Goal: Task Accomplishment & Management: Manage account settings

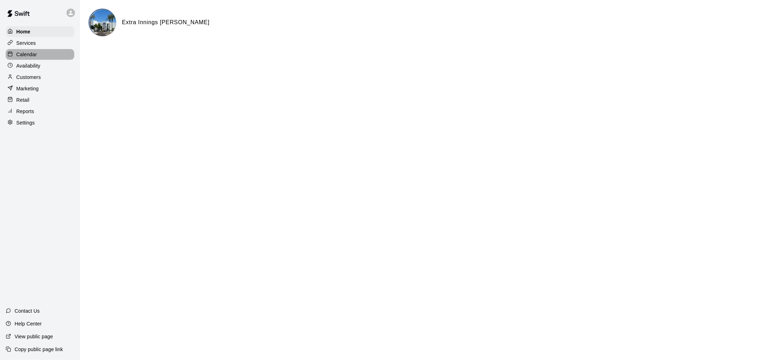
click at [45, 60] on div "Calendar" at bounding box center [40, 54] width 69 height 11
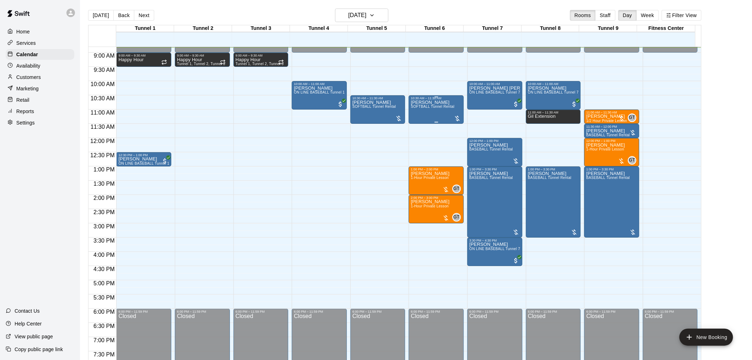
scroll to position [211, 0]
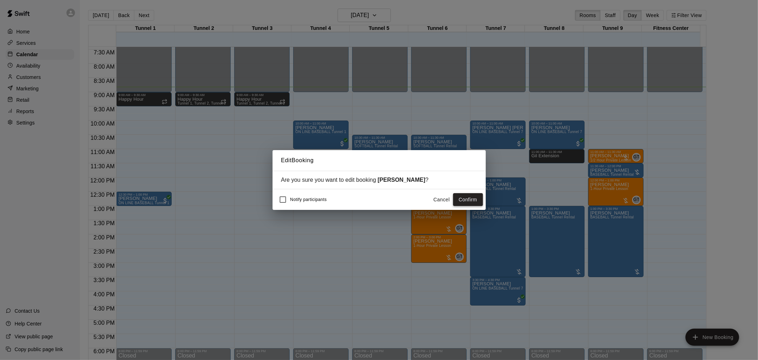
click at [464, 198] on button "Confirm" at bounding box center [468, 199] width 30 height 13
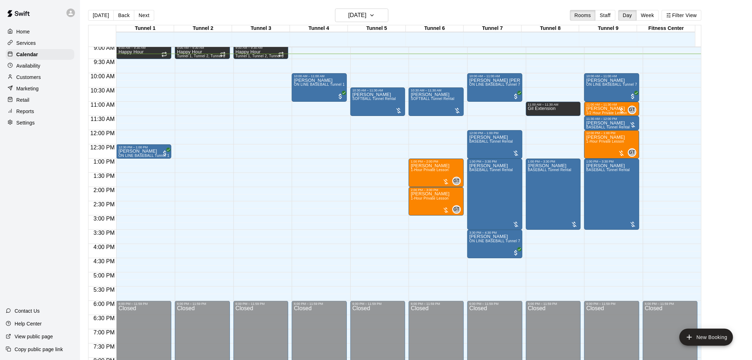
scroll to position [219, 0]
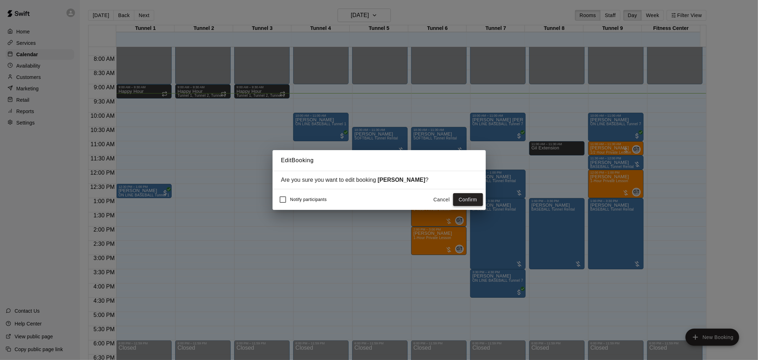
click at [464, 203] on button "Confirm" at bounding box center [468, 199] width 30 height 13
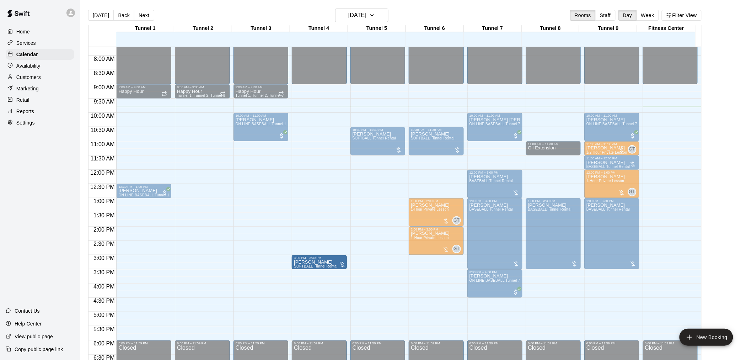
drag, startPoint x: 183, startPoint y: 262, endPoint x: 294, endPoint y: 265, distance: 110.9
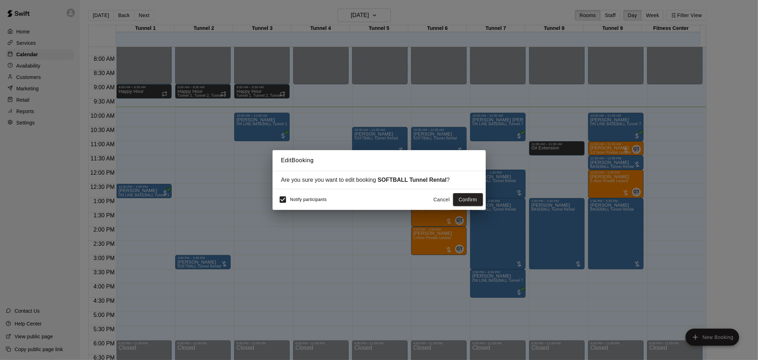
click at [273, 193] on div "Notify participants Cancel Confirm" at bounding box center [379, 199] width 213 height 21
click at [466, 197] on button "Confirm" at bounding box center [468, 199] width 30 height 13
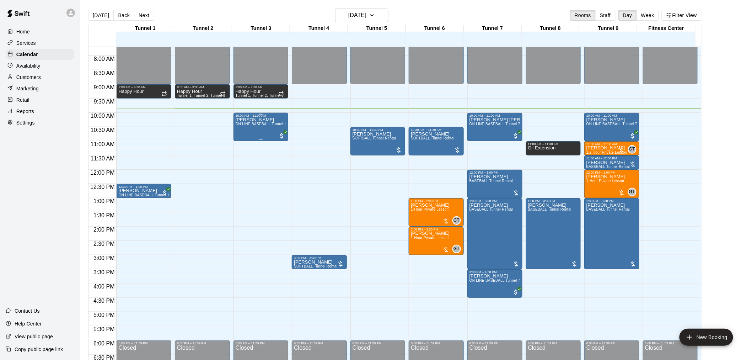
click at [259, 120] on p "[PERSON_NAME]" at bounding box center [261, 120] width 51 height 0
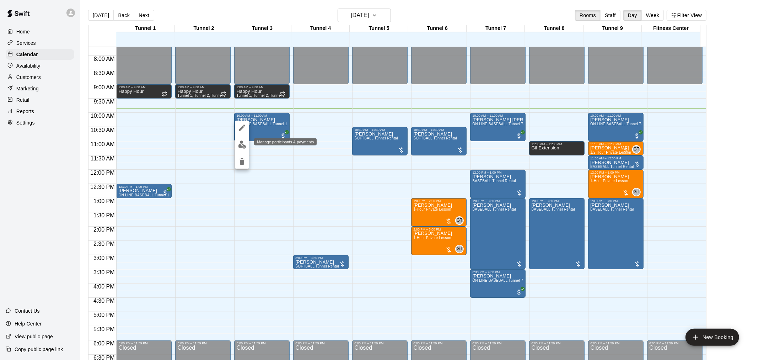
click at [246, 144] on img "edit" at bounding box center [242, 144] width 8 height 8
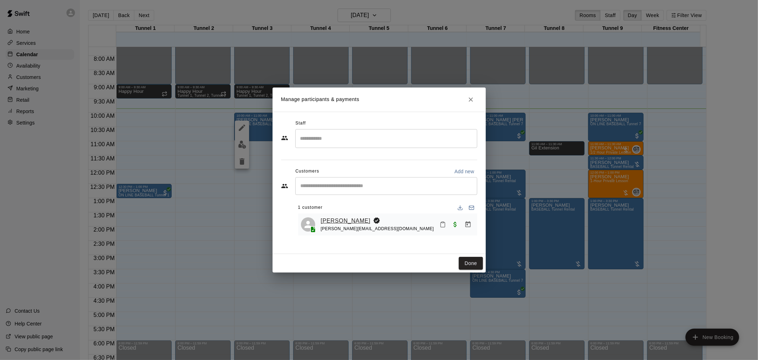
click at [340, 221] on link "[PERSON_NAME]" at bounding box center [346, 220] width 50 height 9
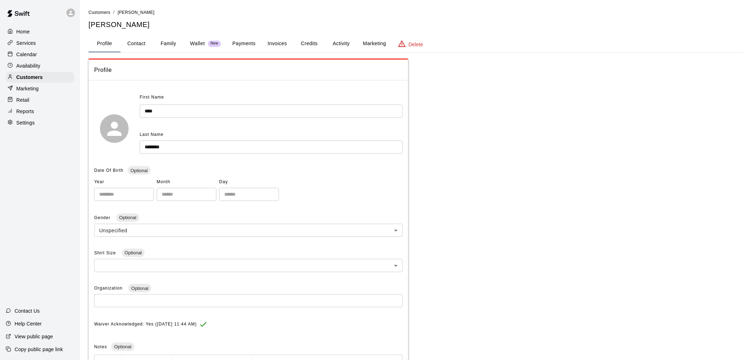
click at [145, 111] on input "****" at bounding box center [271, 111] width 263 height 13
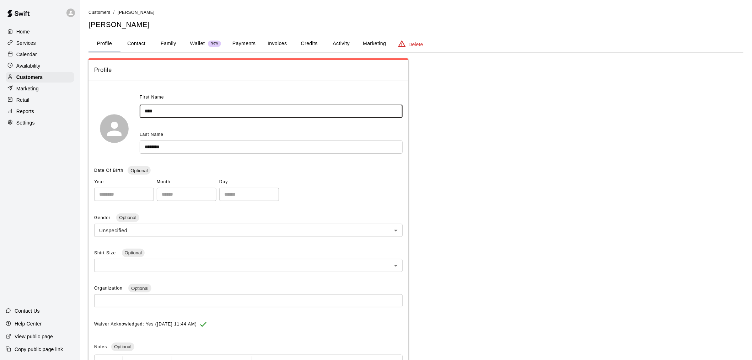
type input "****"
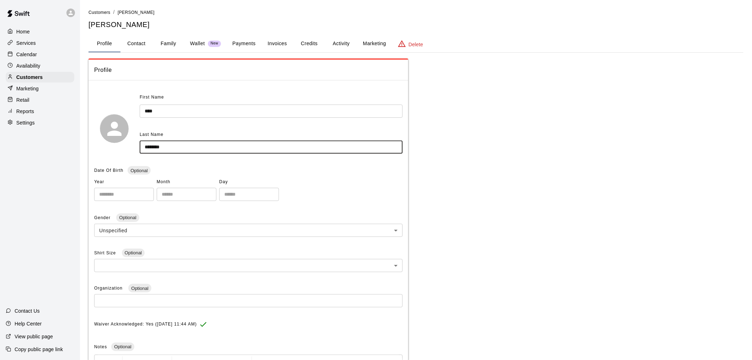
click at [145, 147] on input "********" at bounding box center [271, 146] width 263 height 13
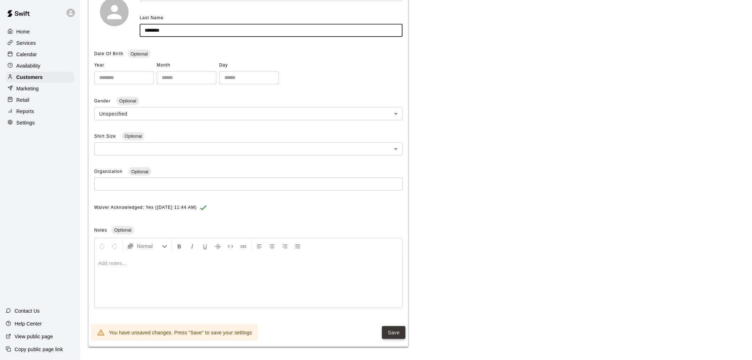
type input "********"
click at [394, 331] on button "Save" at bounding box center [393, 332] width 23 height 13
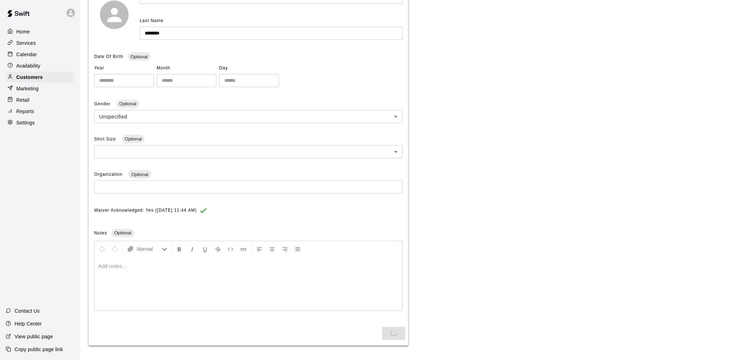
scroll to position [113, 0]
click at [52, 52] on div "Calendar" at bounding box center [40, 54] width 69 height 11
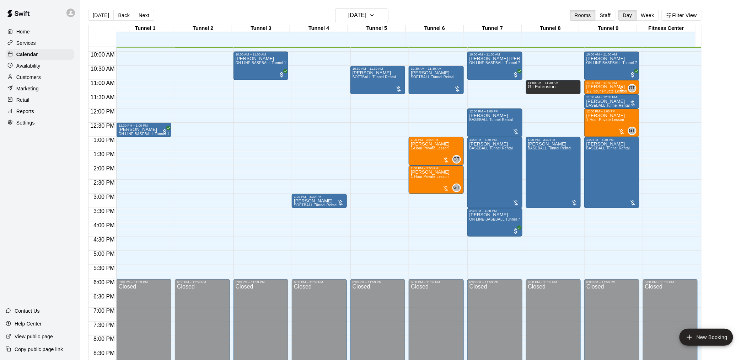
scroll to position [201, 0]
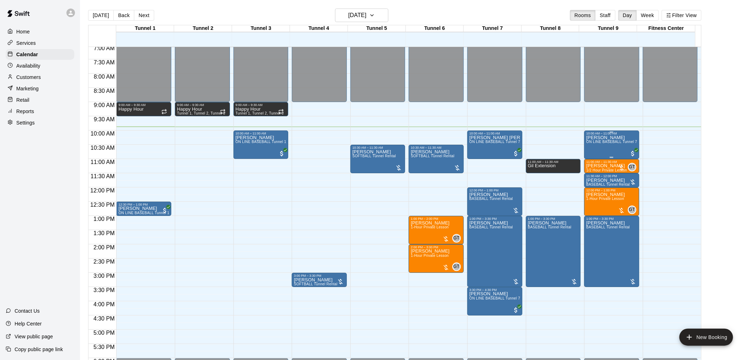
click at [621, 142] on span "ON LINE BASEBALL Tunnel 7-9 Rental" at bounding box center [620, 142] width 66 height 4
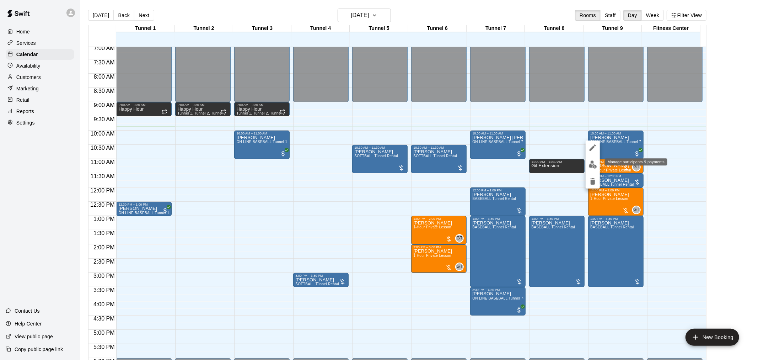
click at [589, 165] on img "edit" at bounding box center [593, 164] width 8 height 8
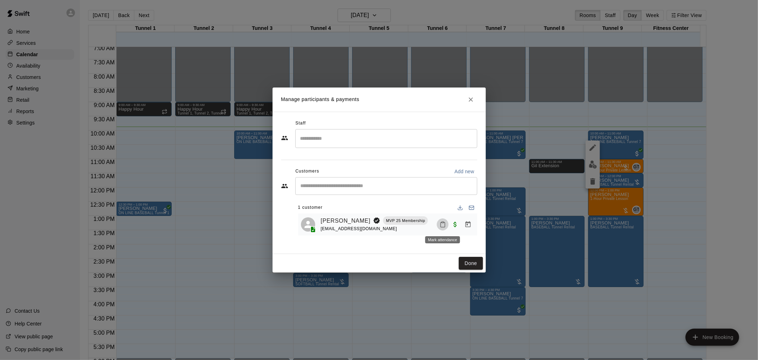
click at [446, 224] on button "Mark attendance" at bounding box center [443, 224] width 12 height 12
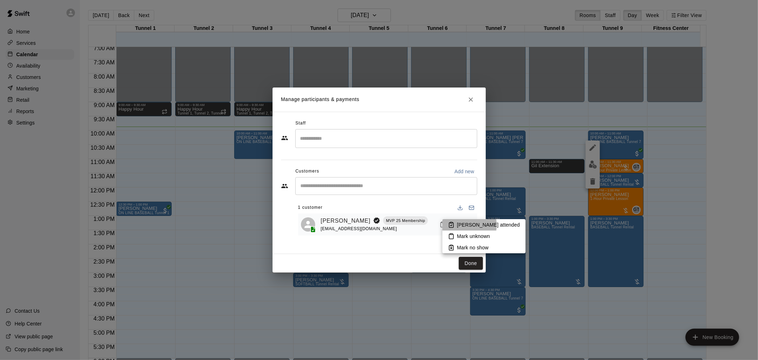
click at [464, 225] on p "Mark attended" at bounding box center [488, 224] width 63 height 7
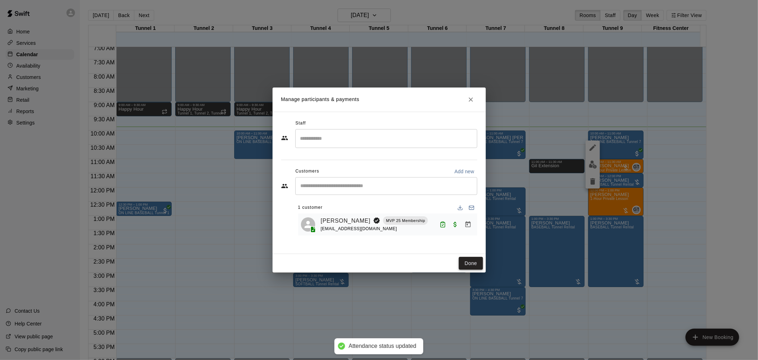
click at [471, 261] on button "Done" at bounding box center [471, 263] width 24 height 13
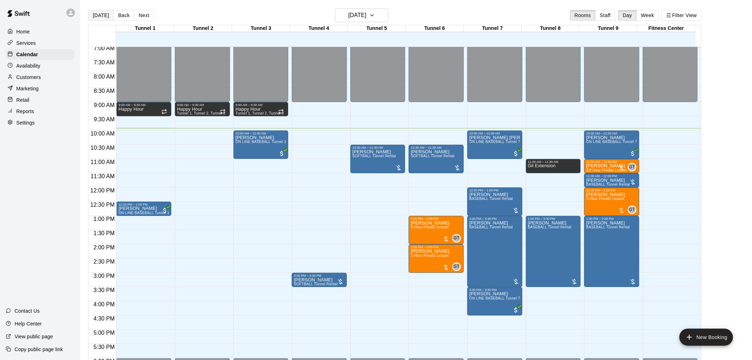
click at [105, 13] on button "[DATE]" at bounding box center [101, 15] width 26 height 11
click at [491, 151] on div "Griffin Greifzu ON LINE BASEBALL Tunnel 7-9 Rental" at bounding box center [495, 315] width 51 height 360
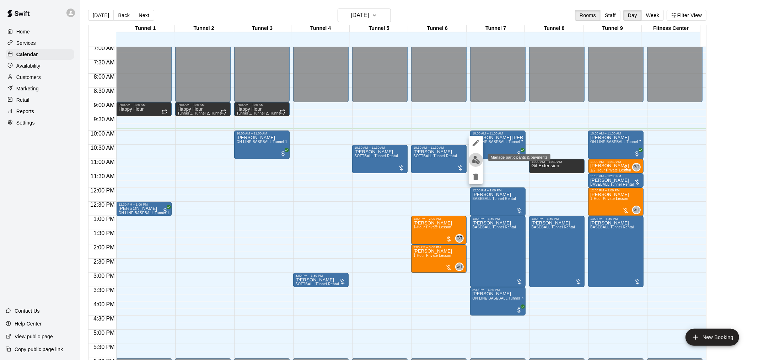
click at [477, 162] on img "edit" at bounding box center [476, 160] width 8 height 8
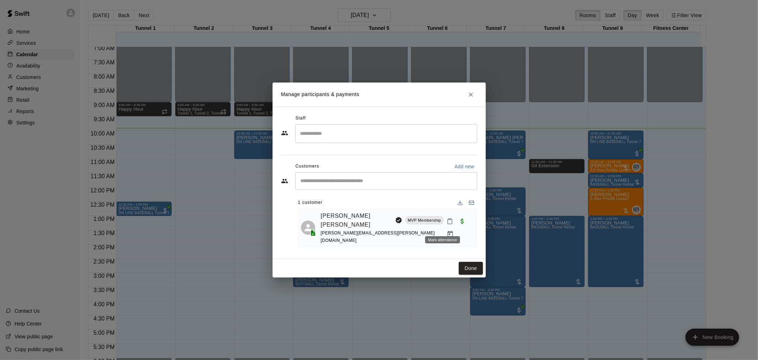
click at [446, 223] on button "Mark attendance" at bounding box center [450, 221] width 12 height 12
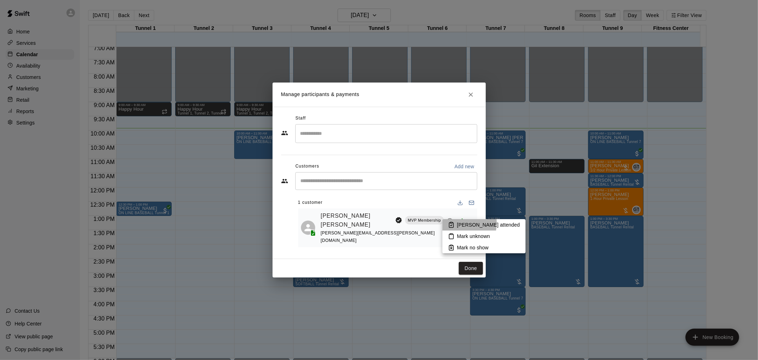
click at [456, 223] on li "Mark attended" at bounding box center [484, 224] width 83 height 11
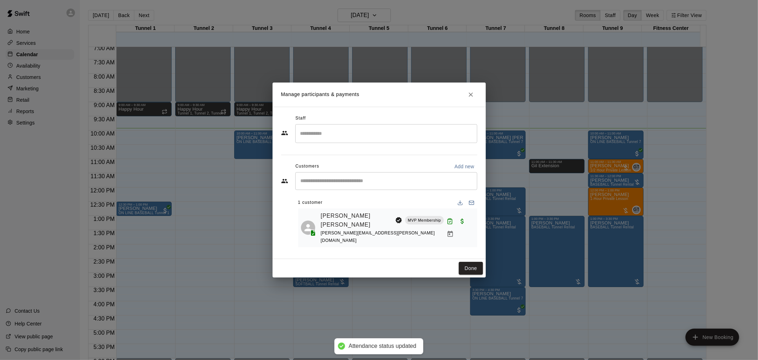
click at [473, 262] on button "Done" at bounding box center [471, 268] width 24 height 13
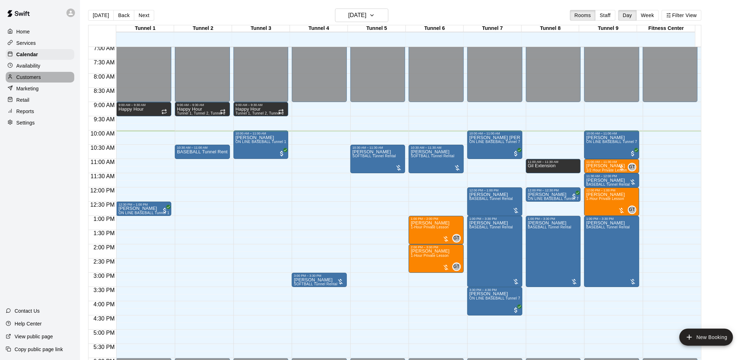
click at [41, 82] on div "Customers" at bounding box center [40, 77] width 69 height 11
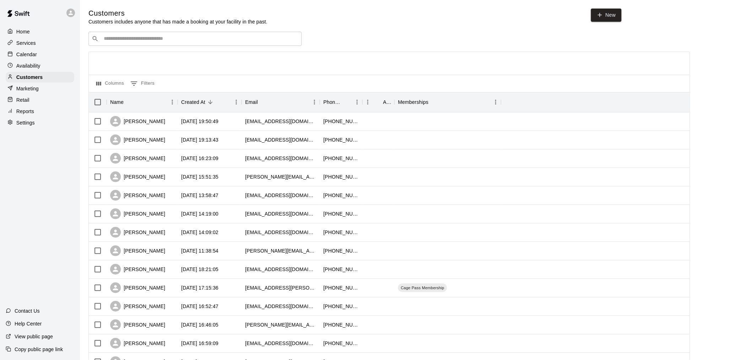
drag, startPoint x: 31, startPoint y: 53, endPoint x: 43, endPoint y: 58, distance: 12.5
click at [32, 53] on p "Calendar" at bounding box center [26, 54] width 21 height 7
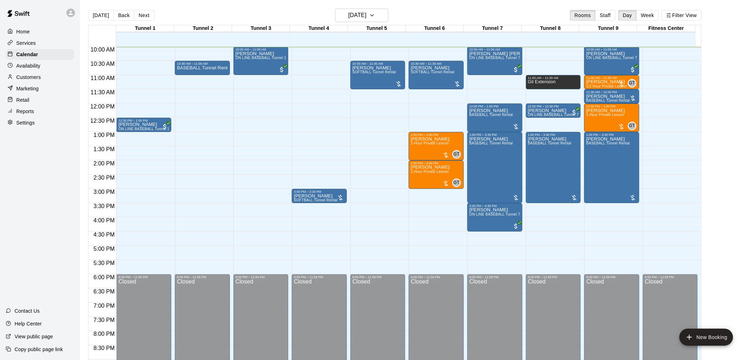
scroll to position [246, 0]
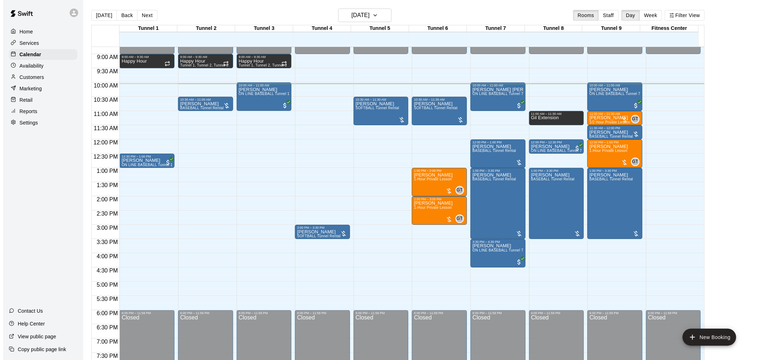
scroll to position [246, 0]
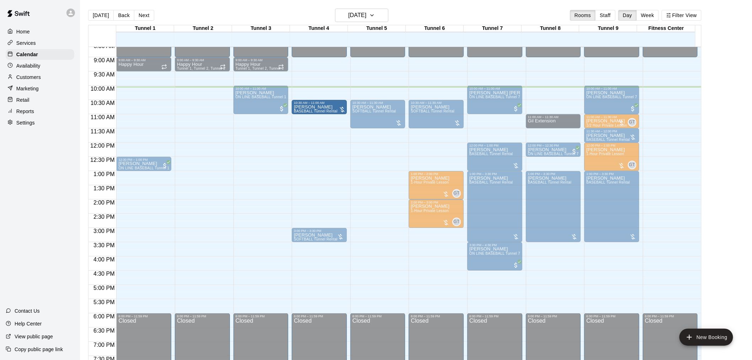
drag, startPoint x: 198, startPoint y: 106, endPoint x: 317, endPoint y: 108, distance: 118.4
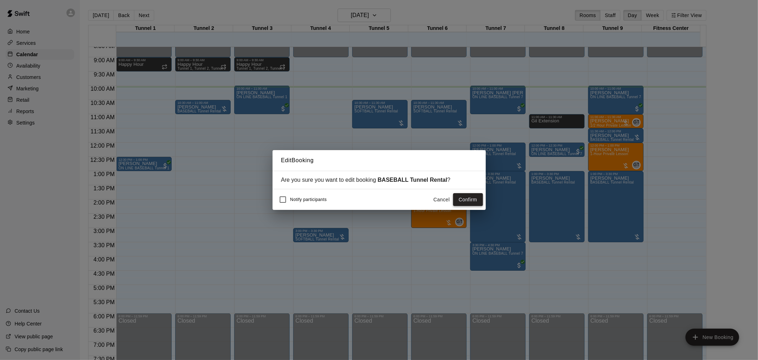
click at [467, 198] on button "Confirm" at bounding box center [468, 199] width 30 height 13
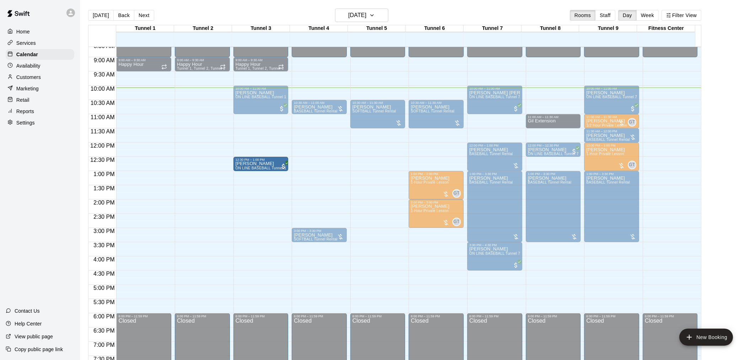
drag, startPoint x: 128, startPoint y: 167, endPoint x: 287, endPoint y: 170, distance: 158.9
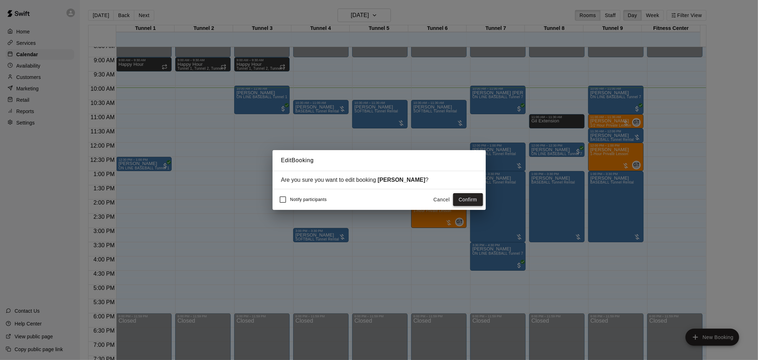
click at [472, 201] on button "Confirm" at bounding box center [468, 199] width 30 height 13
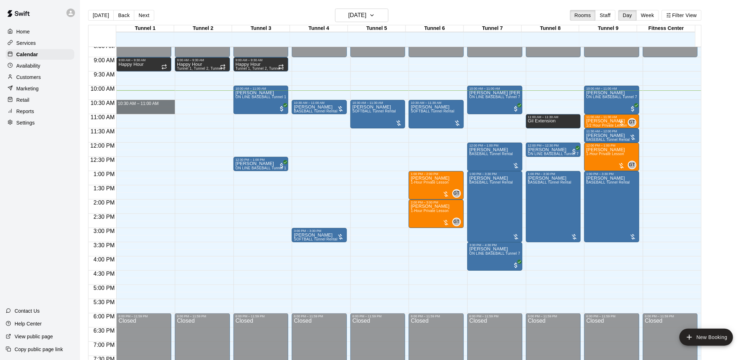
drag, startPoint x: 138, startPoint y: 102, endPoint x: 138, endPoint y: 111, distance: 8.9
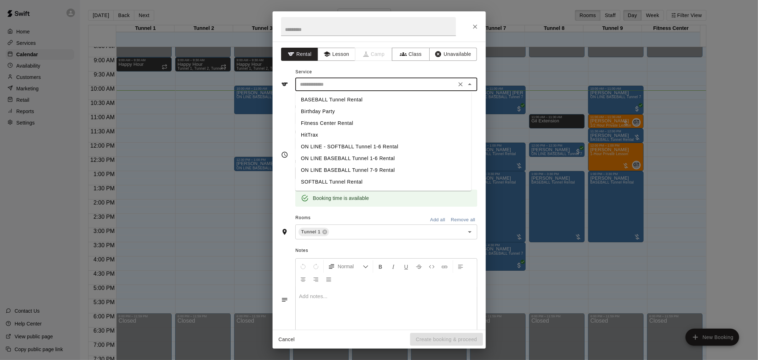
click at [335, 85] on input "text" at bounding box center [376, 84] width 157 height 9
click at [331, 100] on li "BASEBALL Tunnel Rental" at bounding box center [383, 100] width 176 height 12
type input "**********"
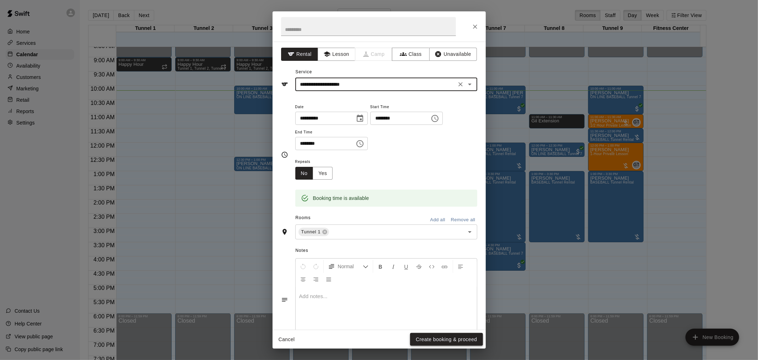
click at [443, 340] on button "Create booking & proceed" at bounding box center [446, 339] width 73 height 13
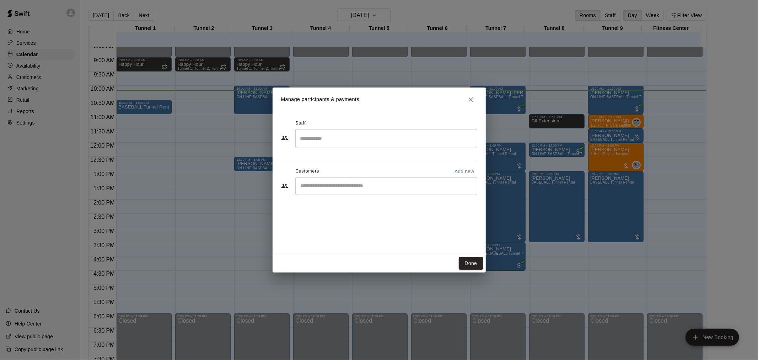
click at [461, 171] on p "Add new" at bounding box center [465, 171] width 20 height 7
select select "**"
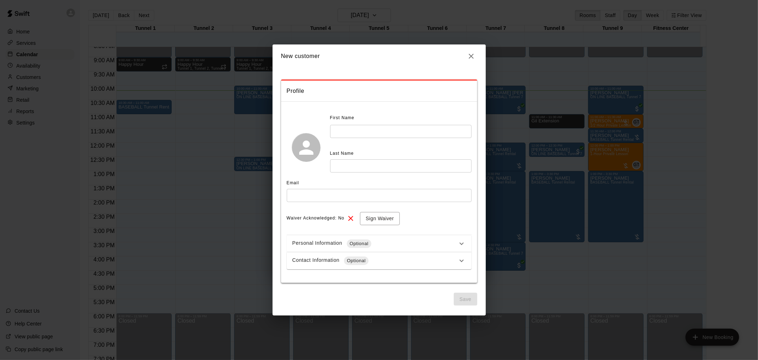
click at [354, 127] on input "text" at bounding box center [401, 131] width 142 height 13
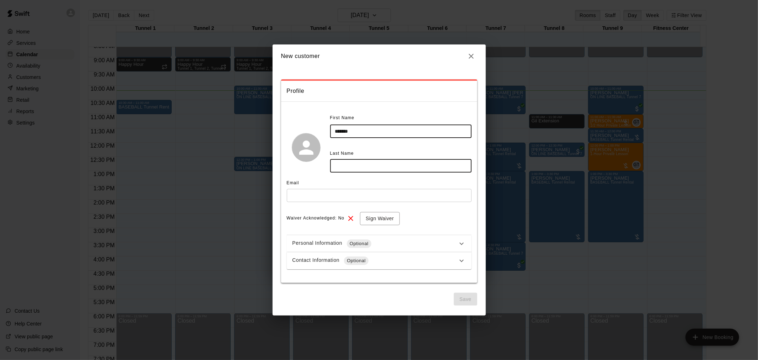
type input "*******"
click at [411, 137] on input "*******" at bounding box center [401, 131] width 142 height 13
type input "******"
click at [365, 194] on input "text" at bounding box center [379, 195] width 185 height 13
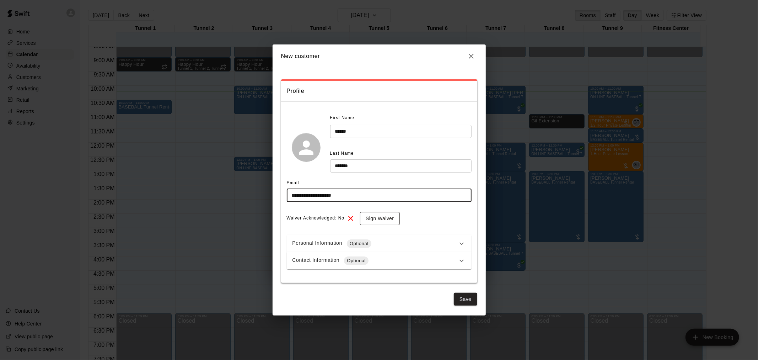
type input "**********"
click at [390, 215] on button "Sign Waiver" at bounding box center [379, 218] width 39 height 13
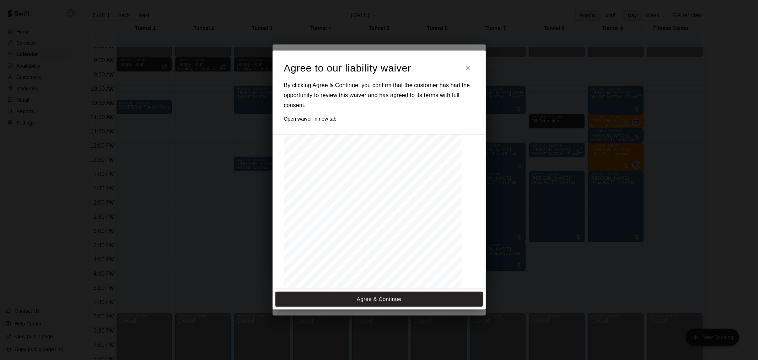
scroll to position [79, 0]
click at [402, 301] on button "Agree & Continue" at bounding box center [380, 299] width 208 height 15
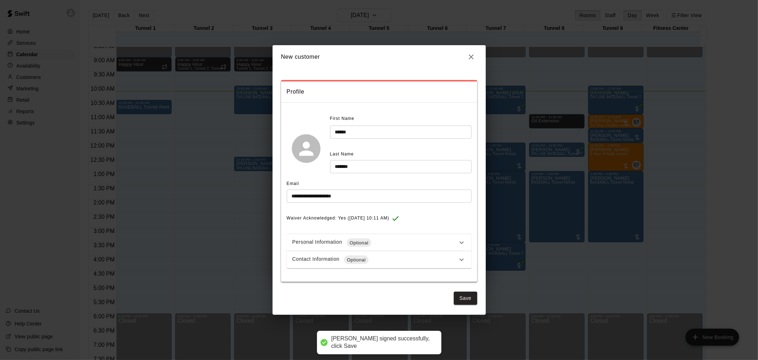
click at [404, 251] on div "Contact Information Optional" at bounding box center [379, 259] width 185 height 17
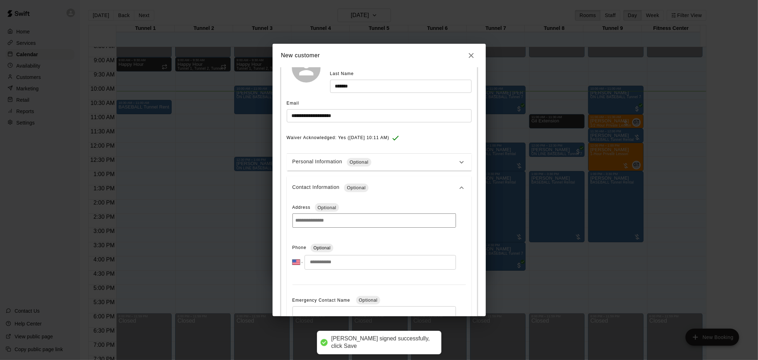
click at [352, 262] on input "tel" at bounding box center [380, 262] width 151 height 15
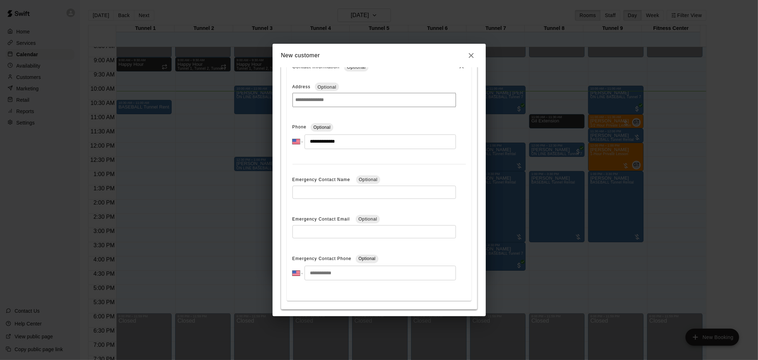
scroll to position [226, 0]
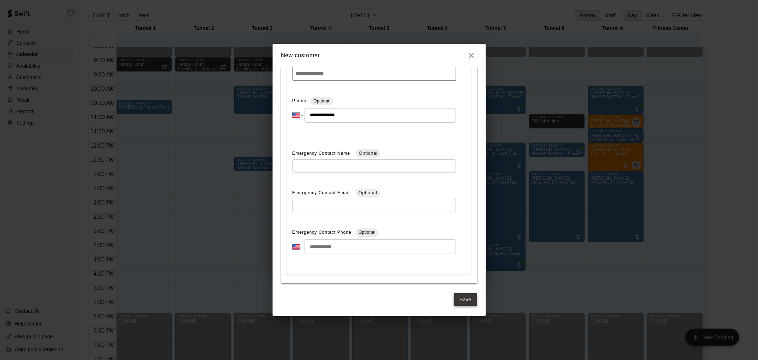
type input "**********"
click at [459, 299] on button "Save" at bounding box center [465, 299] width 23 height 13
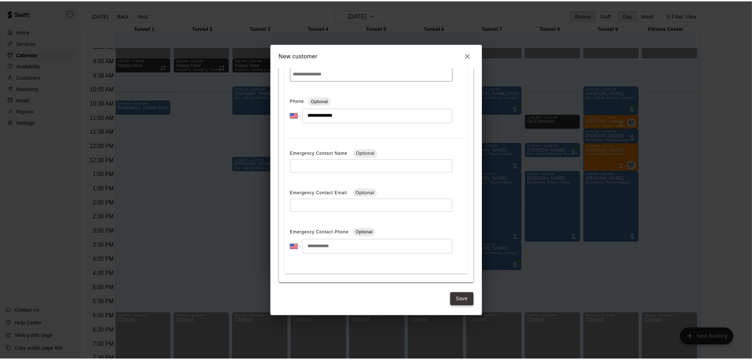
scroll to position [0, 0]
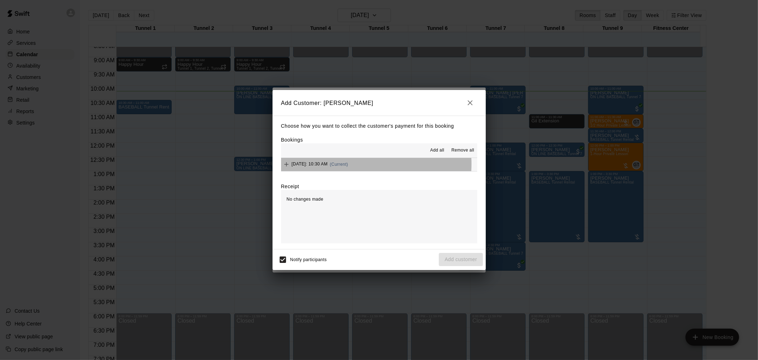
click at [348, 165] on span "(Current)" at bounding box center [339, 164] width 18 height 5
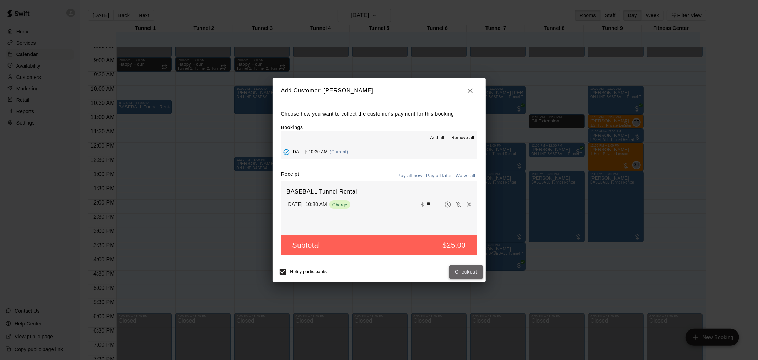
click at [477, 269] on button "Checkout" at bounding box center [465, 271] width 33 height 13
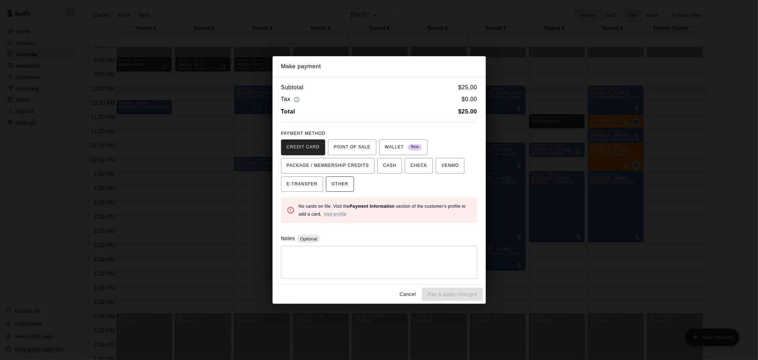
click at [343, 186] on span "OTHER" at bounding box center [340, 183] width 17 height 11
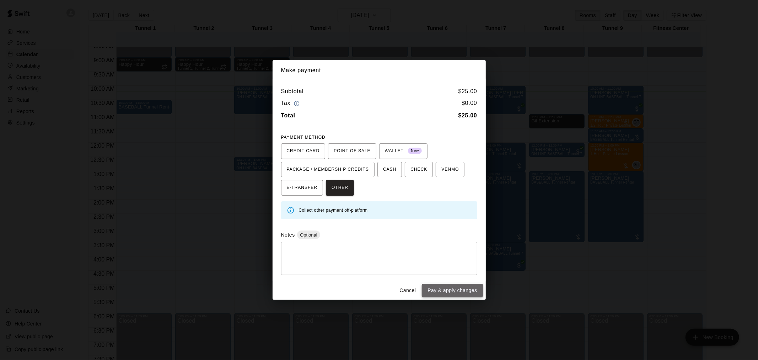
click at [450, 291] on button "Pay & apply changes" at bounding box center [452, 290] width 61 height 13
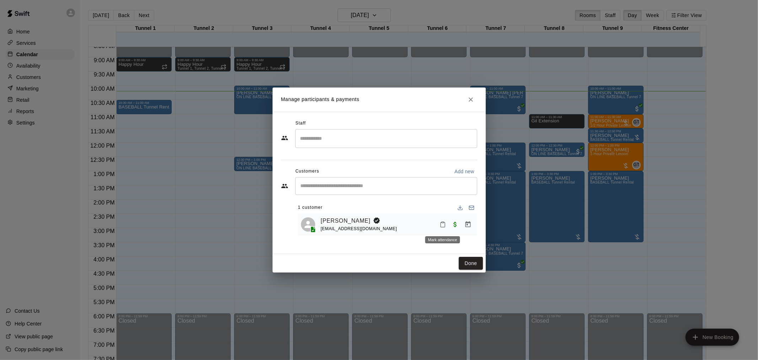
click at [443, 227] on icon "Mark attendance" at bounding box center [443, 224] width 4 height 5
click at [457, 220] on div at bounding box center [379, 180] width 758 height 360
click at [443, 221] on button "Mark attendance" at bounding box center [443, 224] width 12 height 12
click at [460, 224] on p "[PERSON_NAME] attended" at bounding box center [488, 224] width 63 height 7
click at [475, 266] on button "Done" at bounding box center [471, 263] width 24 height 13
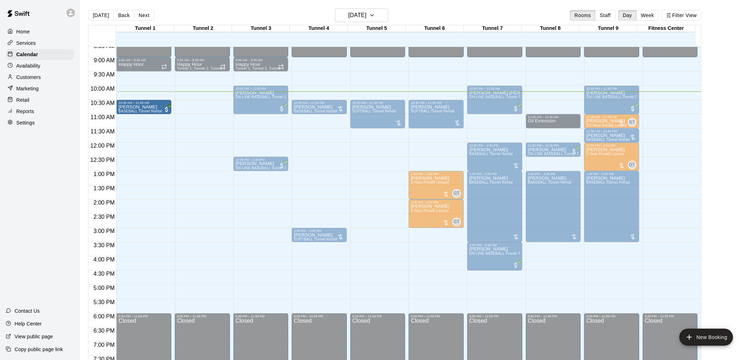
drag, startPoint x: 176, startPoint y: 114, endPoint x: 184, endPoint y: 118, distance: 8.9
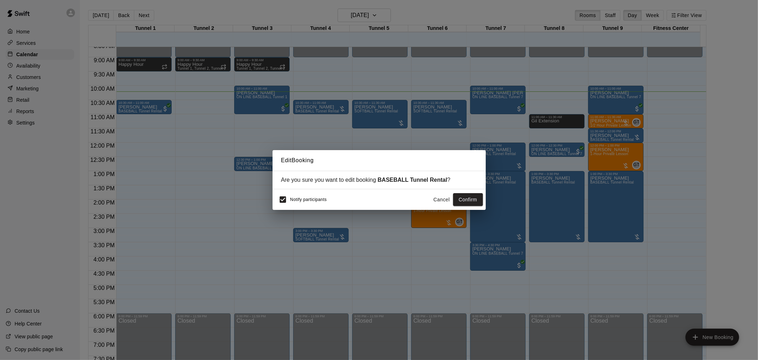
click at [437, 202] on button "Cancel" at bounding box center [442, 199] width 23 height 13
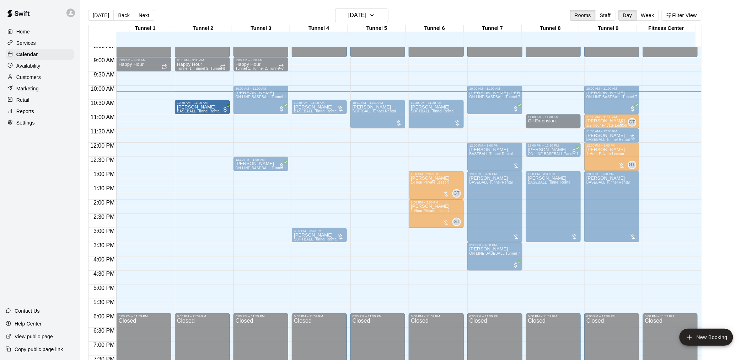
drag, startPoint x: 154, startPoint y: 107, endPoint x: 188, endPoint y: 108, distance: 34.5
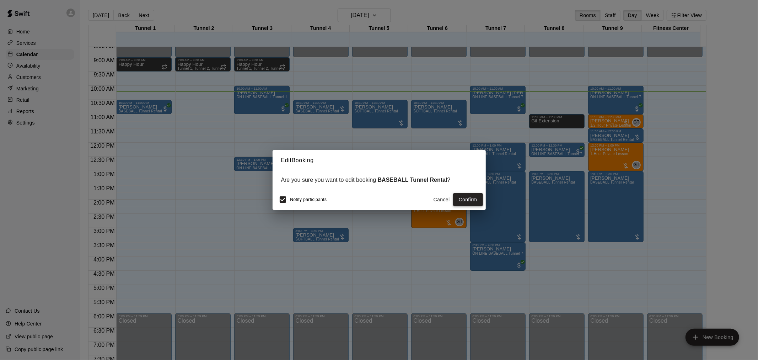
click at [473, 199] on button "Confirm" at bounding box center [468, 199] width 30 height 13
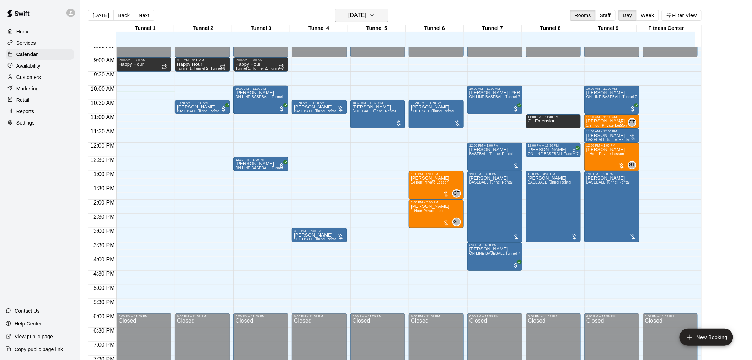
click at [367, 17] on h6 "[DATE]" at bounding box center [357, 15] width 18 height 10
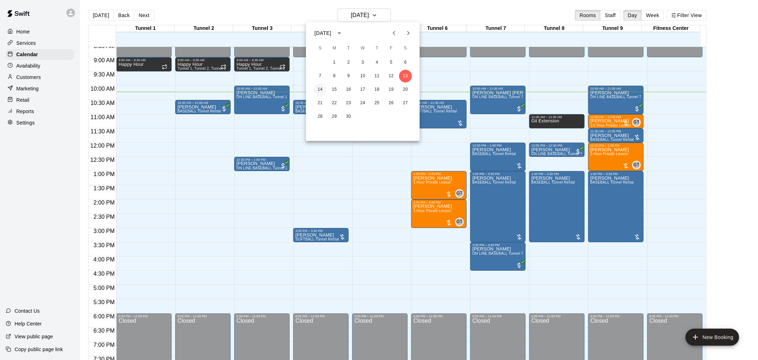
click at [320, 87] on button "14" at bounding box center [320, 89] width 13 height 13
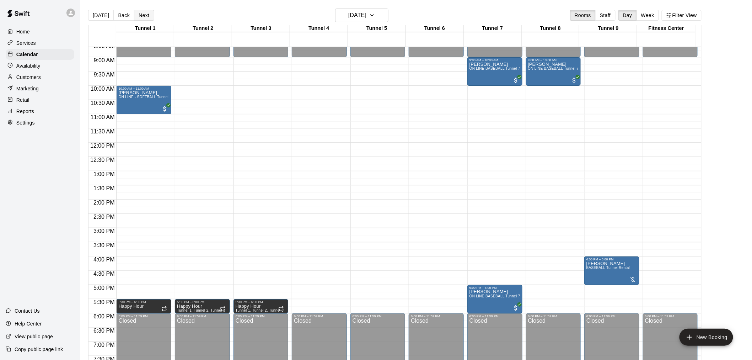
click at [141, 16] on button "Next" at bounding box center [144, 15] width 20 height 11
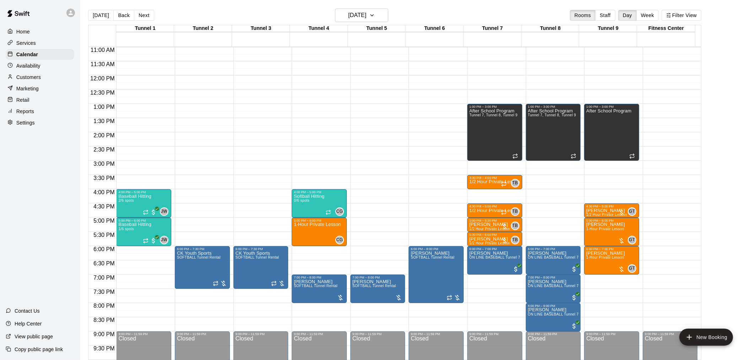
scroll to position [325, 0]
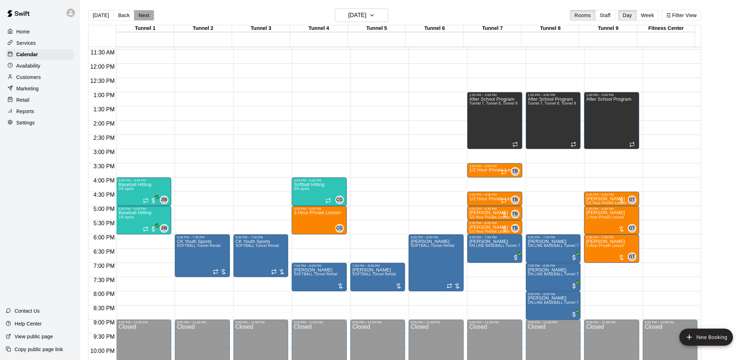
click at [144, 11] on button "Next" at bounding box center [144, 15] width 20 height 11
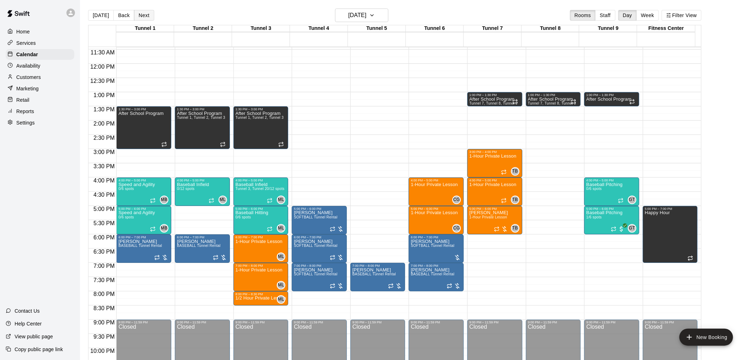
click at [146, 13] on button "Next" at bounding box center [144, 15] width 20 height 11
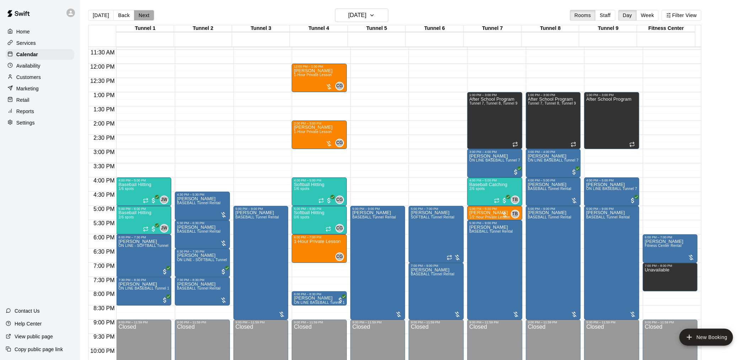
click at [146, 13] on button "Next" at bounding box center [144, 15] width 20 height 11
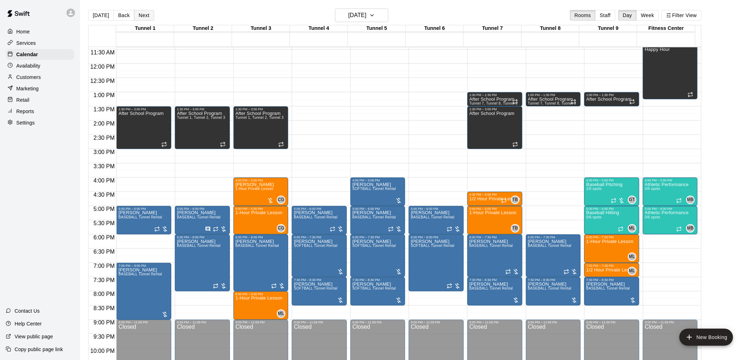
click at [146, 13] on button "Next" at bounding box center [144, 15] width 20 height 11
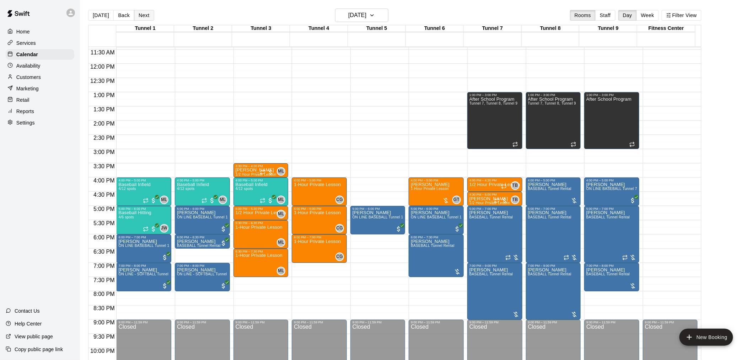
click at [146, 13] on button "Next" at bounding box center [144, 15] width 20 height 11
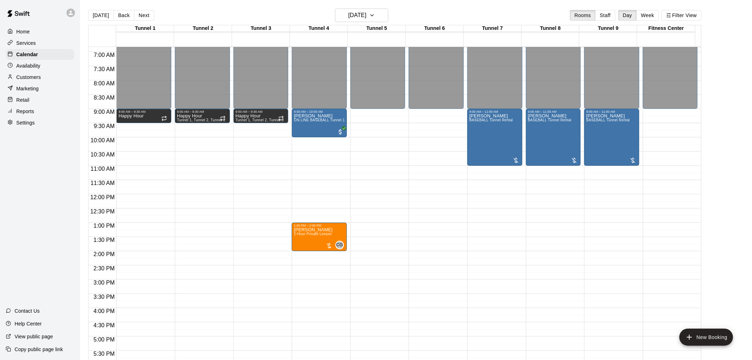
scroll to position [207, 0]
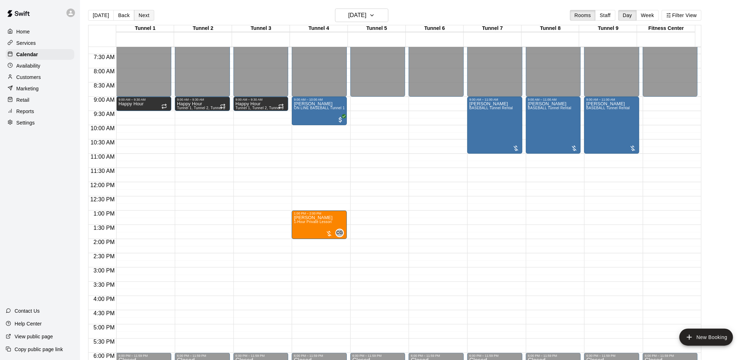
click at [145, 17] on button "Next" at bounding box center [144, 15] width 20 height 11
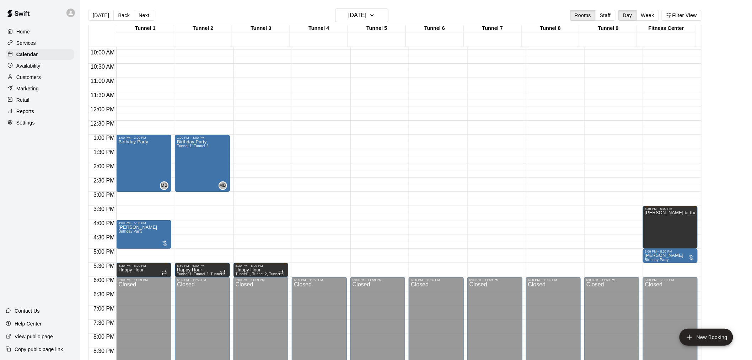
scroll to position [285, 0]
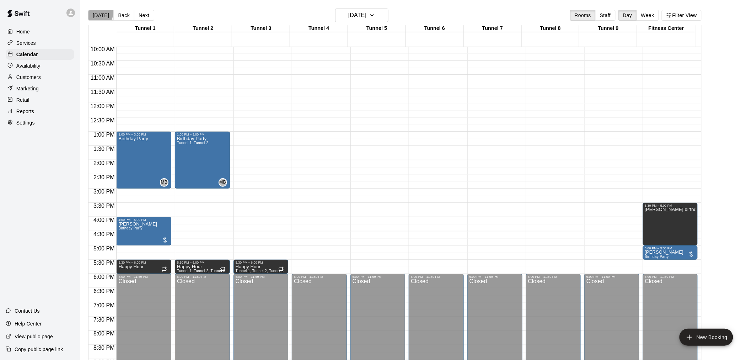
click at [95, 12] on button "[DATE]" at bounding box center [101, 15] width 26 height 11
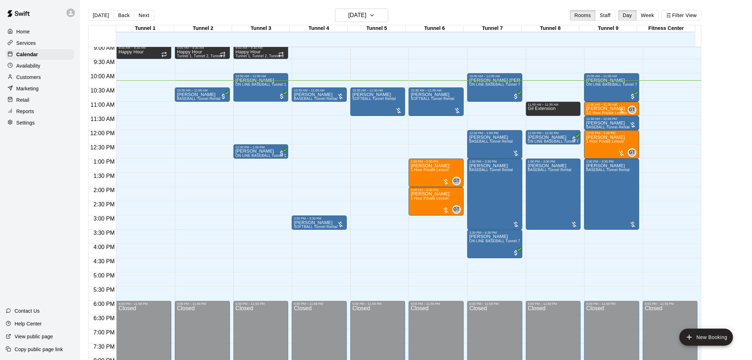
scroll to position [246, 0]
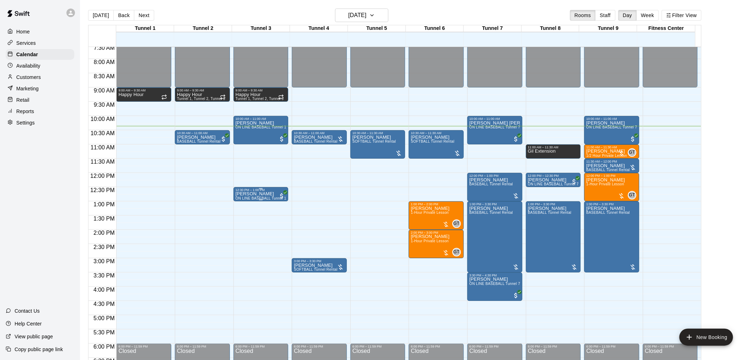
scroll to position [215, 0]
click at [367, 146] on div "[PERSON_NAME] SOFTBALL Tunnel Rental" at bounding box center [375, 315] width 44 height 360
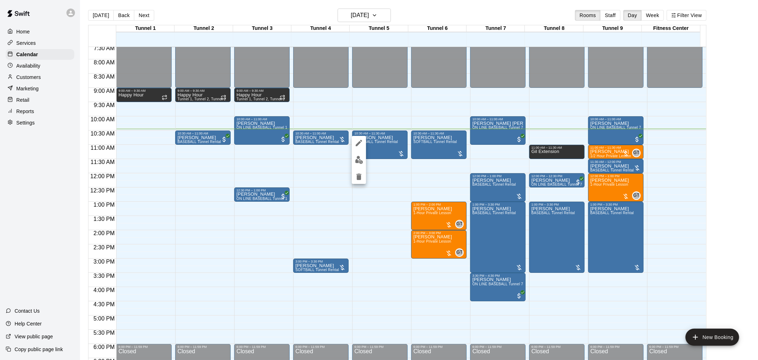
click at [362, 164] on button "edit" at bounding box center [359, 160] width 14 height 14
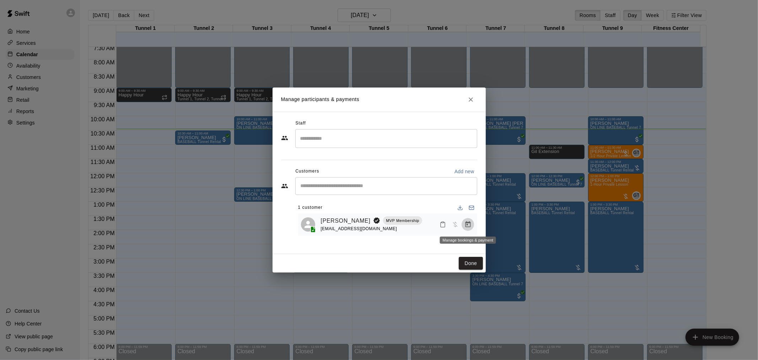
click at [468, 225] on icon "Manage bookings & payment" at bounding box center [468, 224] width 7 height 7
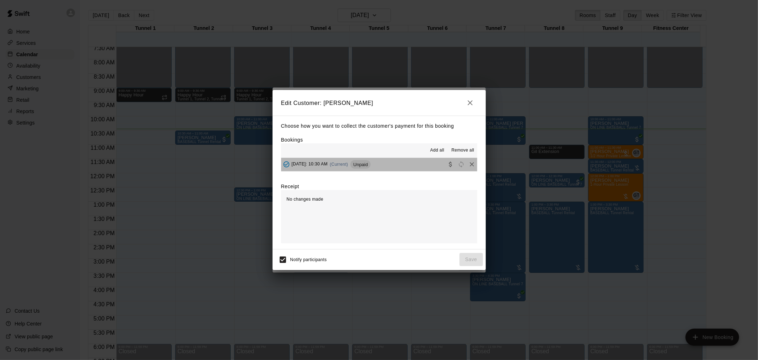
click at [427, 168] on button "Saturday, September 13: 10:30 AM (Current) Unpaid" at bounding box center [379, 164] width 196 height 13
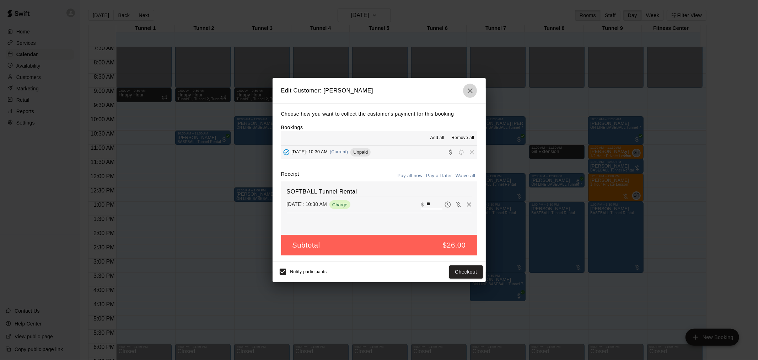
click at [466, 92] on icon "button" at bounding box center [470, 90] width 9 height 9
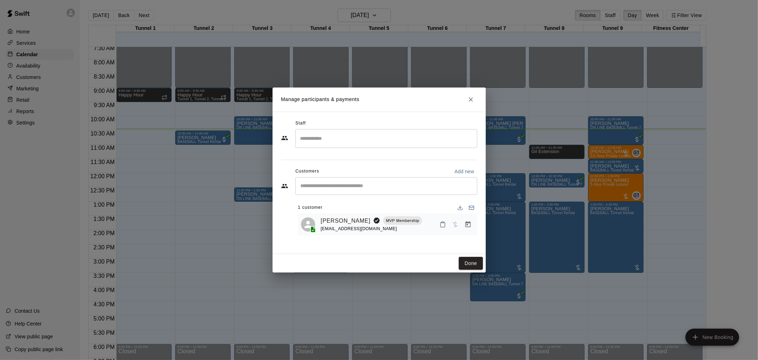
click at [476, 103] on h2 "Manage participants & payments" at bounding box center [379, 99] width 213 height 24
click at [468, 100] on icon "Close" at bounding box center [471, 99] width 7 height 7
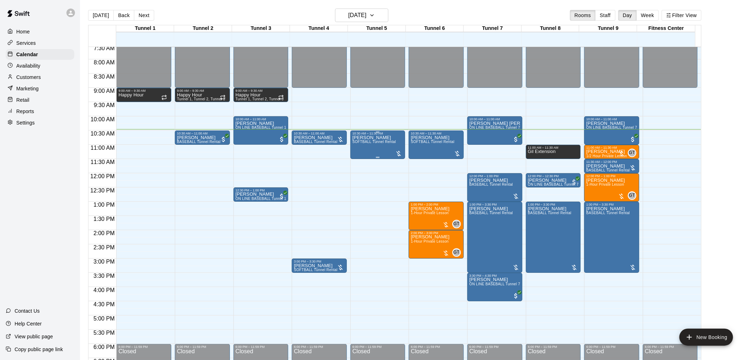
click at [378, 139] on div "Ryan Olver SOFTBALL Tunnel Rental" at bounding box center [375, 315] width 44 height 360
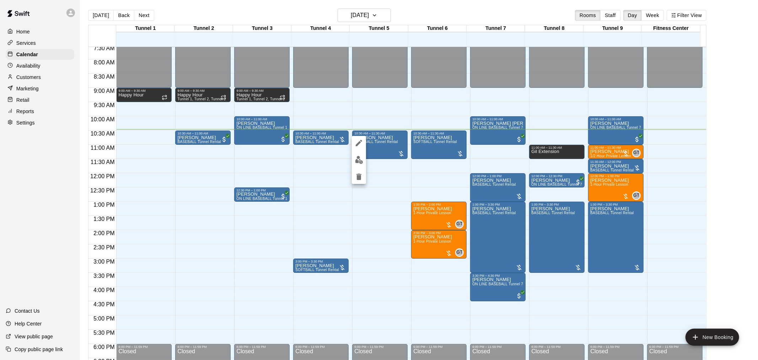
click at [356, 161] on img "edit" at bounding box center [359, 160] width 8 height 8
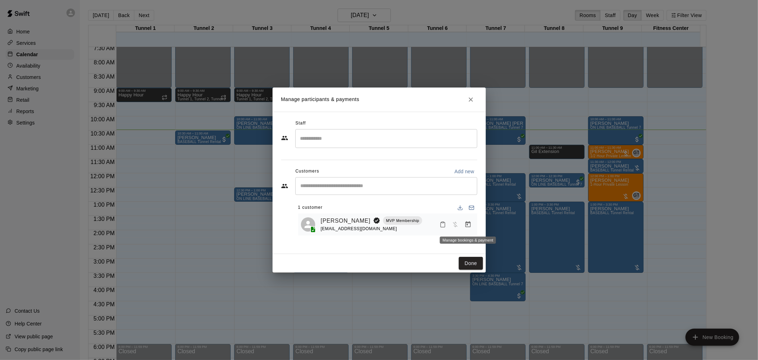
click at [467, 227] on icon "Manage bookings & payment" at bounding box center [467, 224] width 5 height 6
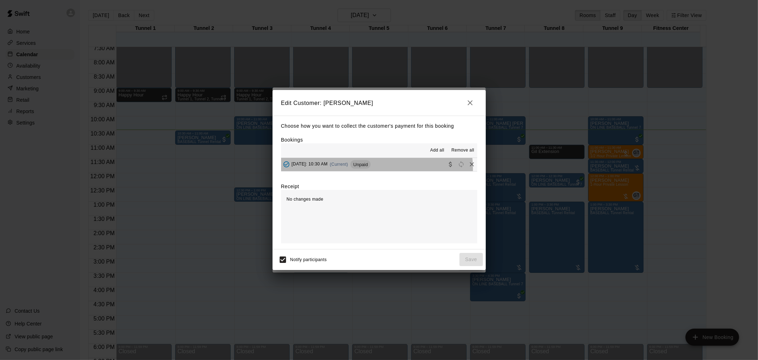
click at [371, 169] on div "Saturday, September 13: 10:30 AM (Current) Unpaid" at bounding box center [326, 164] width 90 height 11
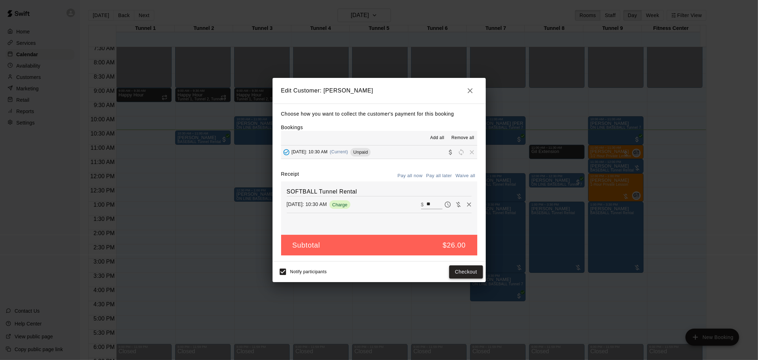
click at [470, 272] on button "Checkout" at bounding box center [465, 271] width 33 height 13
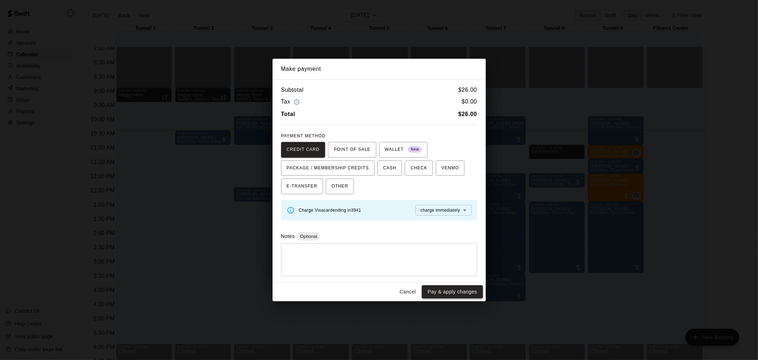
click at [449, 294] on button "Pay & apply changes" at bounding box center [452, 291] width 61 height 13
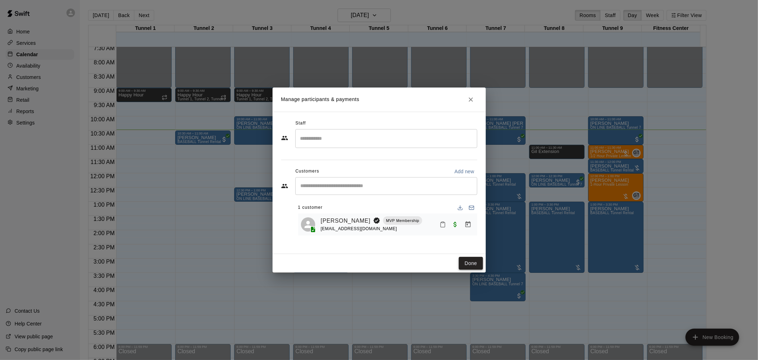
click at [465, 263] on button "Done" at bounding box center [471, 263] width 24 height 13
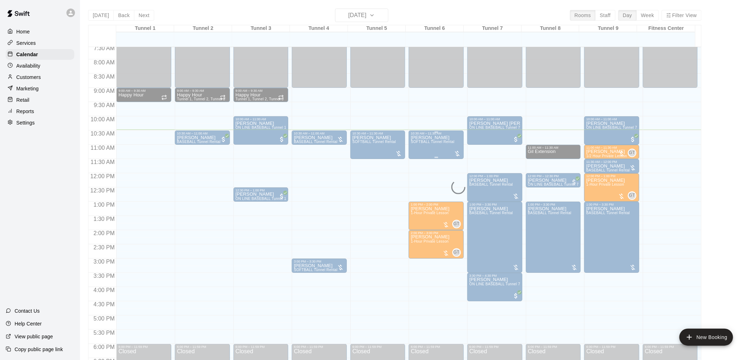
click at [432, 144] on span "SOFTBALL Tunnel Rental" at bounding box center [433, 142] width 44 height 4
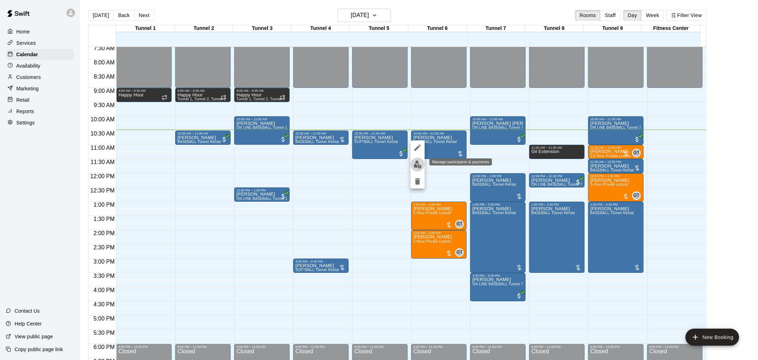
click at [417, 166] on img "edit" at bounding box center [418, 164] width 8 height 8
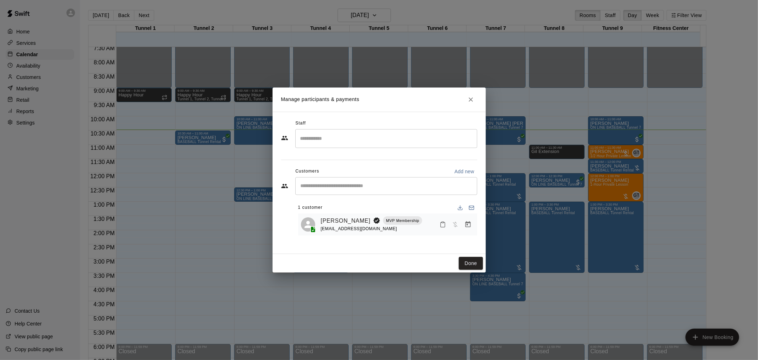
click at [471, 224] on icon "Manage bookings & payment" at bounding box center [468, 224] width 7 height 7
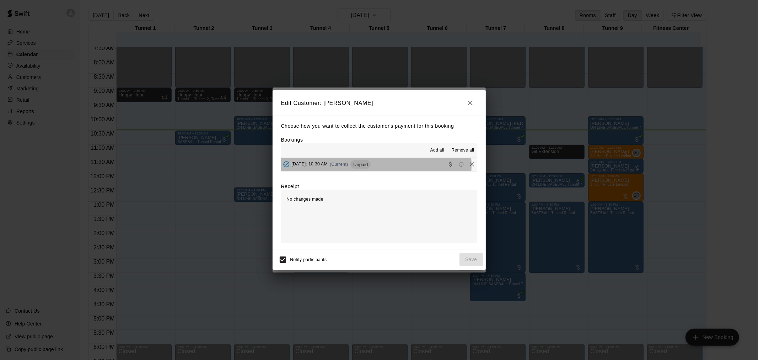
click at [348, 166] on span "(Current)" at bounding box center [339, 164] width 18 height 5
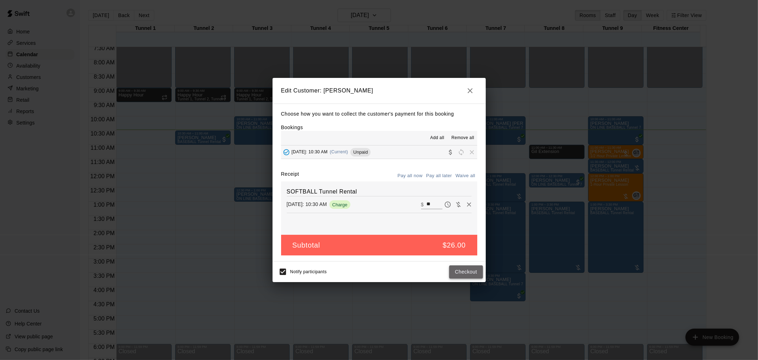
click at [464, 272] on button "Checkout" at bounding box center [465, 271] width 33 height 13
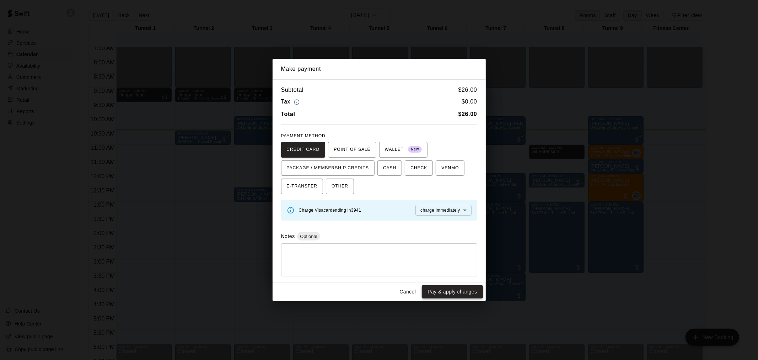
click at [466, 293] on button "Pay & apply changes" at bounding box center [452, 291] width 61 height 13
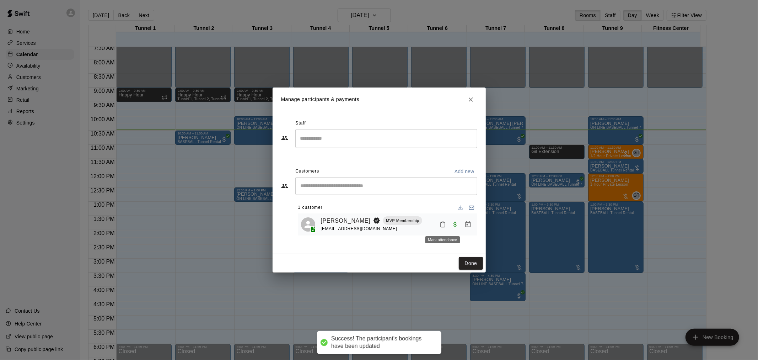
click at [440, 226] on icon "Mark attendance" at bounding box center [443, 224] width 6 height 6
click at [453, 228] on icon at bounding box center [454, 227] width 6 height 6
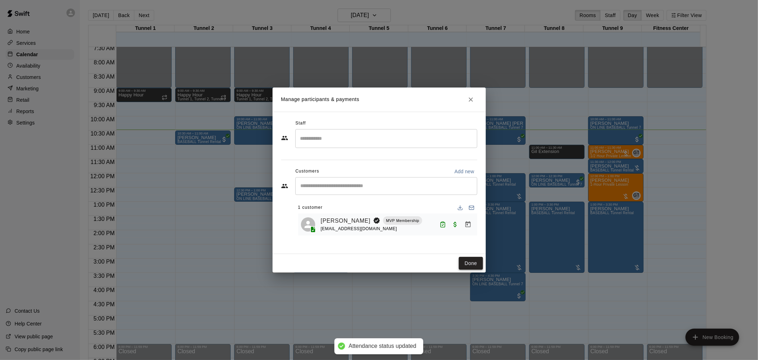
click at [472, 262] on button "Done" at bounding box center [471, 263] width 24 height 13
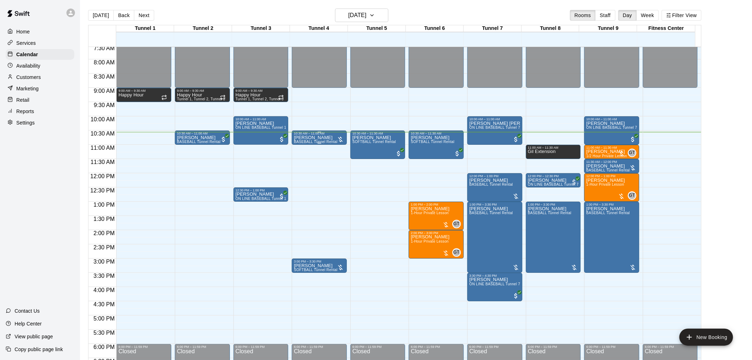
click at [306, 140] on span "BASEBALL Tunnel Rental" at bounding box center [316, 142] width 44 height 4
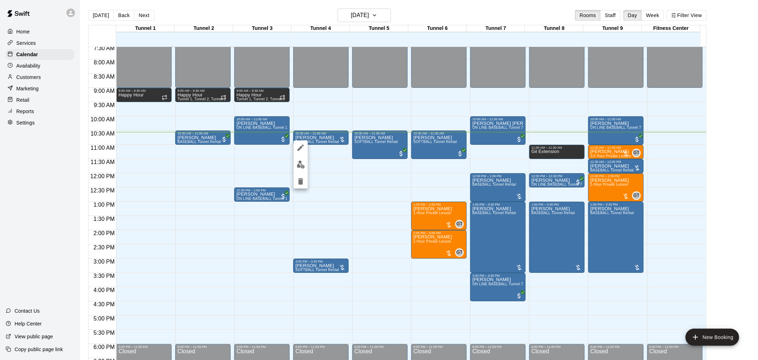
click at [300, 170] on button "edit" at bounding box center [301, 165] width 14 height 14
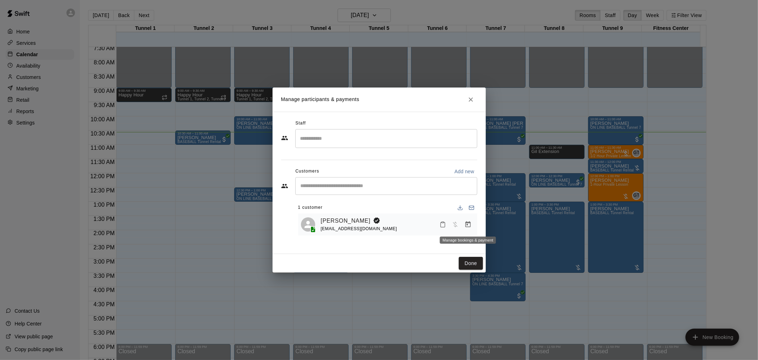
click at [469, 228] on icon "Manage bookings & payment" at bounding box center [468, 224] width 7 height 7
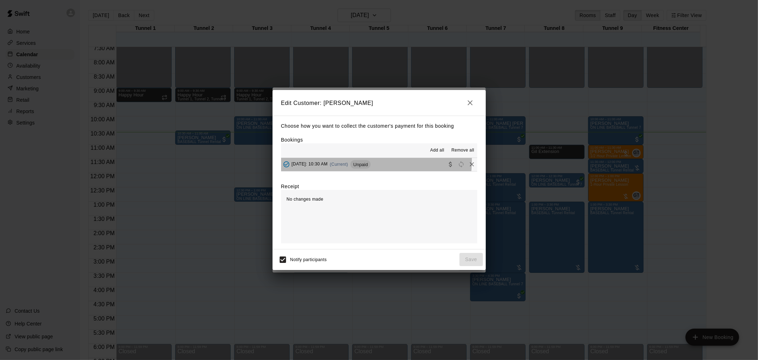
click at [344, 161] on div "Saturday, September 13: 10:30 AM (Current) Unpaid" at bounding box center [326, 164] width 90 height 11
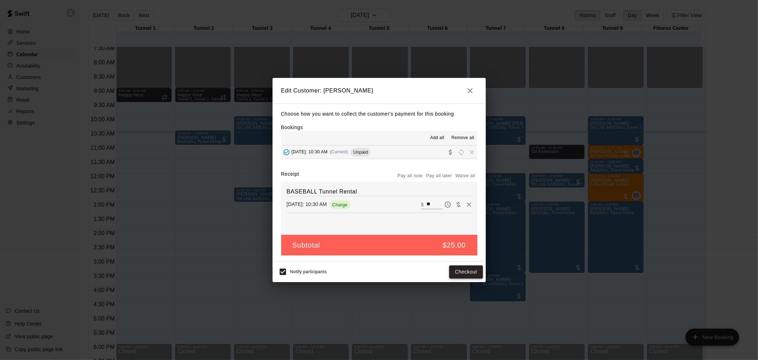
click at [475, 268] on button "Checkout" at bounding box center [465, 271] width 33 height 13
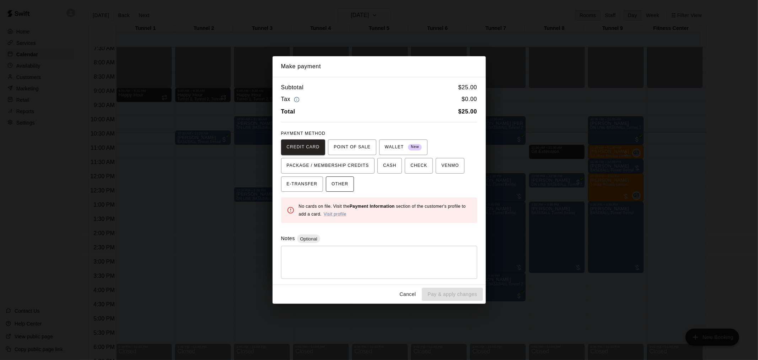
click at [341, 186] on span "OTHER" at bounding box center [340, 183] width 17 height 11
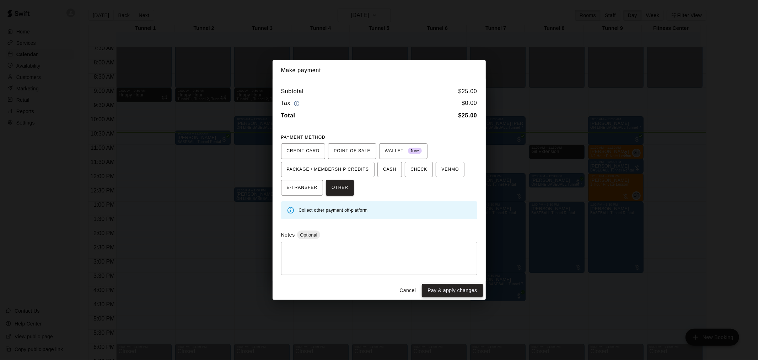
click at [454, 287] on button "Pay & apply changes" at bounding box center [452, 290] width 61 height 13
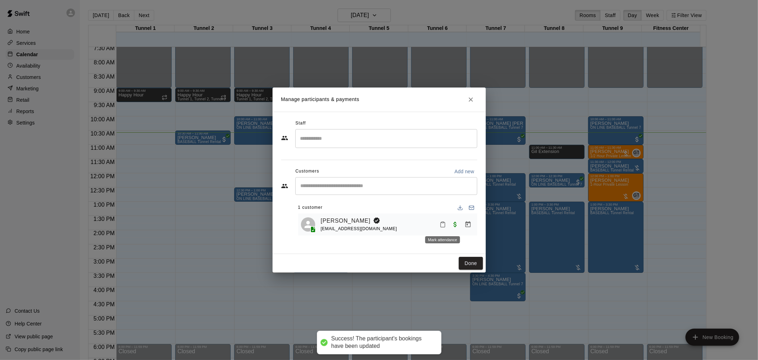
click at [444, 227] on icon "Mark attendance" at bounding box center [443, 224] width 4 height 5
click at [460, 223] on li "[PERSON_NAME] attended" at bounding box center [488, 228] width 83 height 11
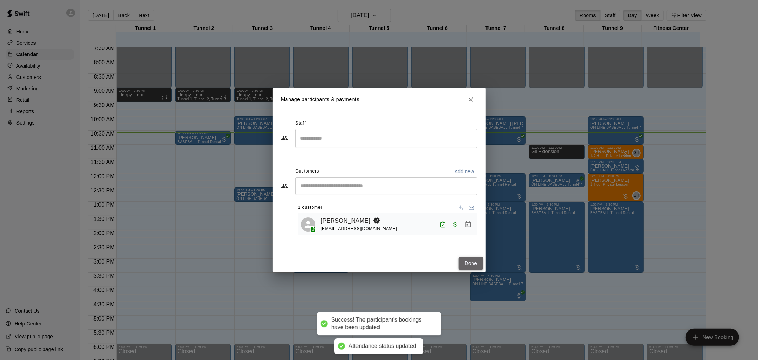
click at [467, 260] on button "Done" at bounding box center [471, 263] width 24 height 13
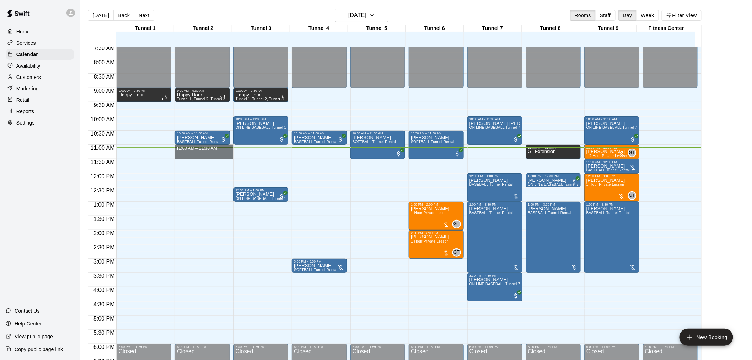
drag, startPoint x: 216, startPoint y: 147, endPoint x: 215, endPoint y: 158, distance: 10.7
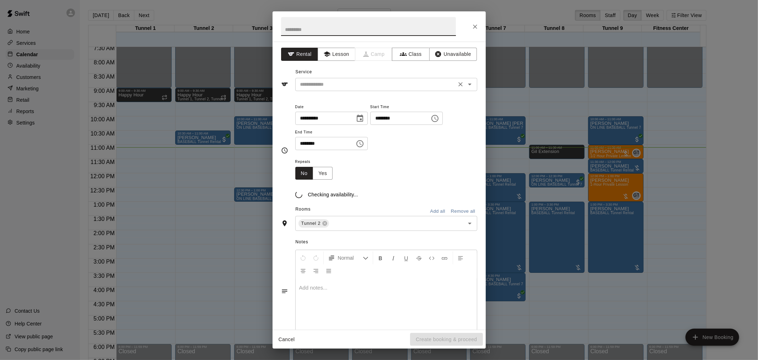
click at [357, 84] on input "text" at bounding box center [376, 84] width 157 height 9
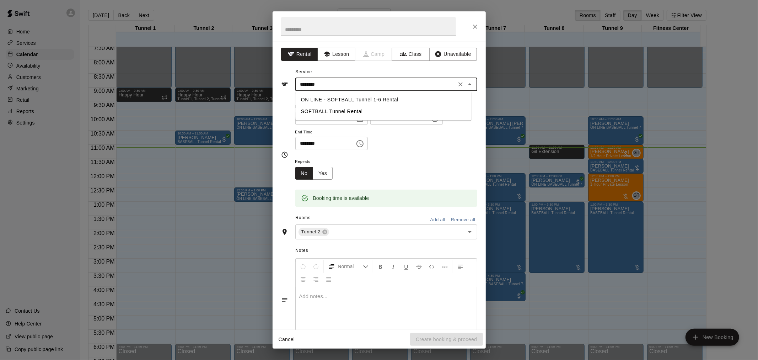
type input "**********"
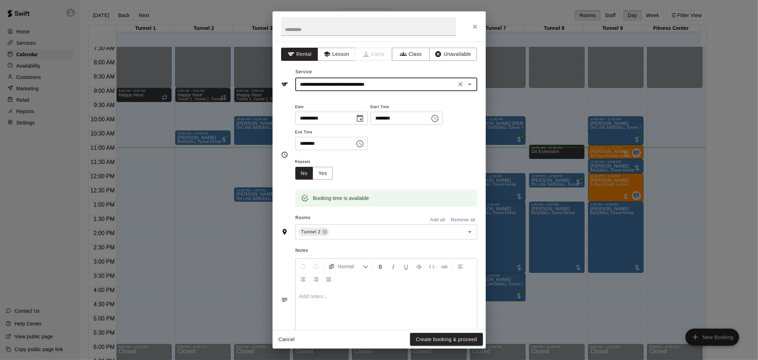
click at [457, 82] on icon "Clear" at bounding box center [460, 84] width 7 height 7
click at [357, 84] on input "text" at bounding box center [376, 84] width 157 height 9
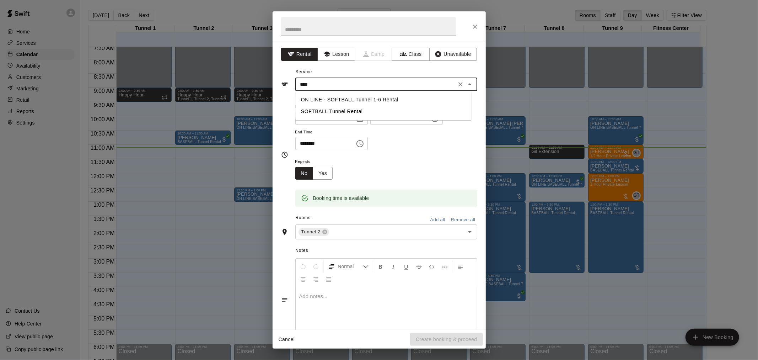
click at [356, 117] on li "SOFTBALL Tunnel Rental" at bounding box center [383, 112] width 176 height 12
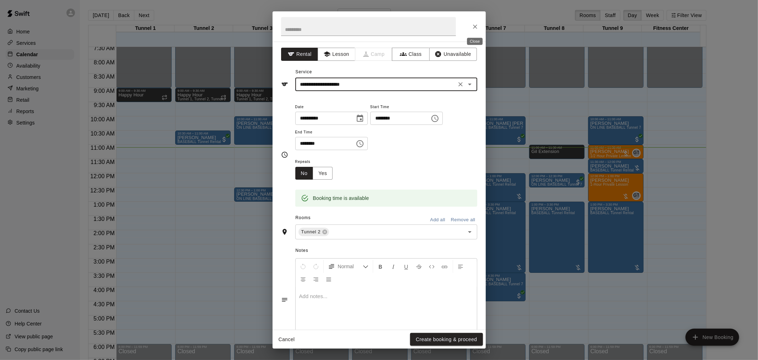
type input "**********"
click at [475, 28] on icon "Close" at bounding box center [475, 26] width 7 height 7
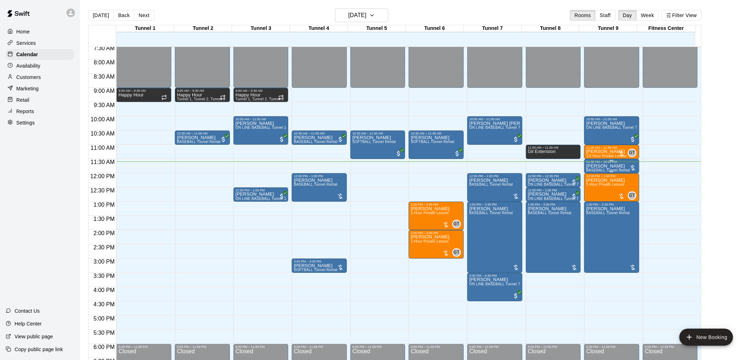
click at [592, 166] on p "Gil Tussey" at bounding box center [609, 166] width 44 height 0
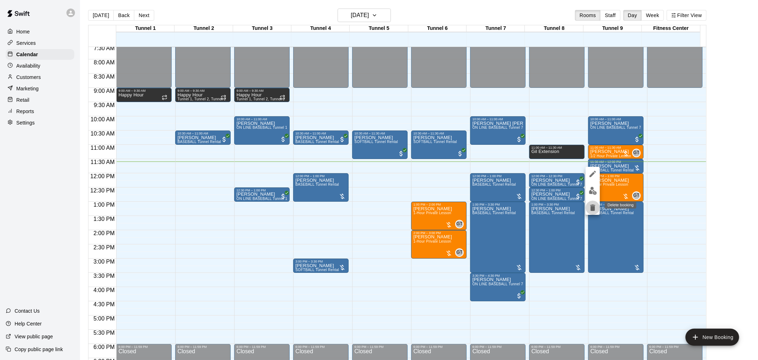
click at [594, 205] on icon "delete" at bounding box center [593, 207] width 5 height 6
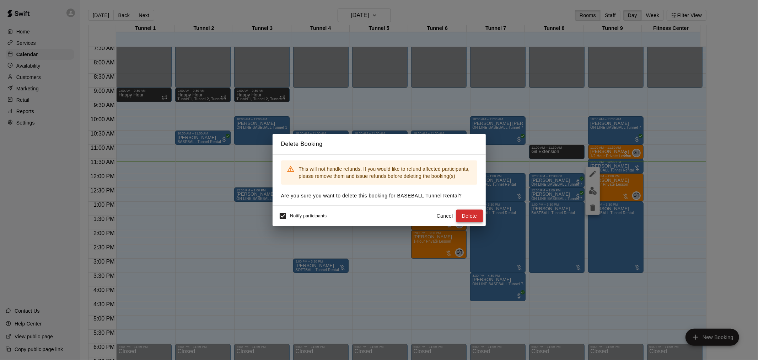
click at [479, 216] on button "Delete" at bounding box center [470, 215] width 27 height 13
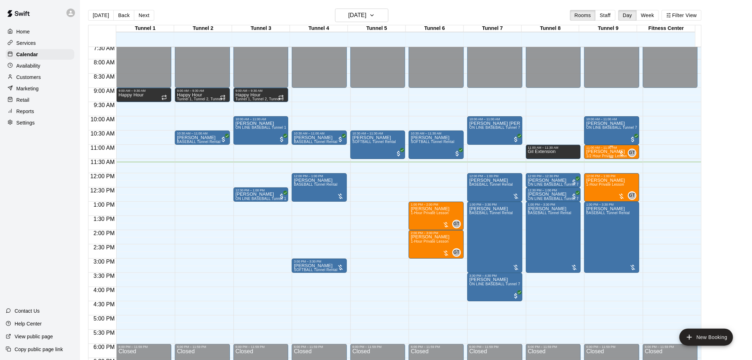
click at [602, 155] on span "1/2 Hour Private Lesson" at bounding box center [607, 156] width 41 height 4
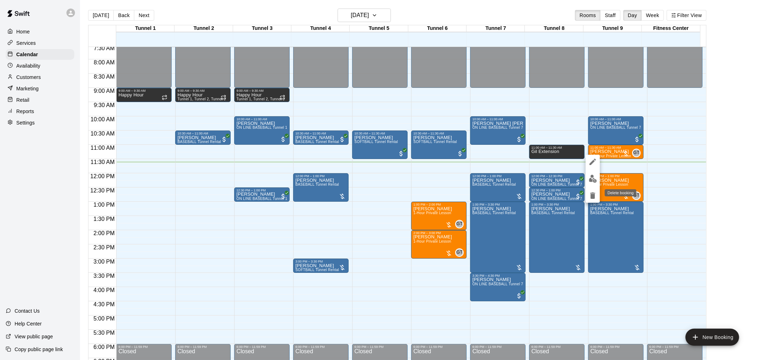
click at [595, 194] on icon "delete" at bounding box center [593, 195] width 9 height 9
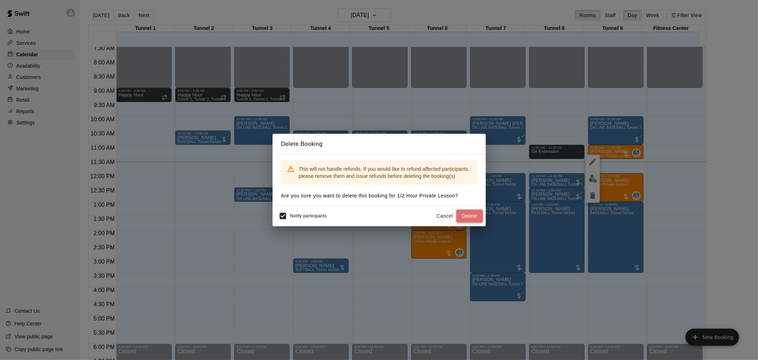
click at [470, 218] on button "Delete" at bounding box center [470, 215] width 27 height 13
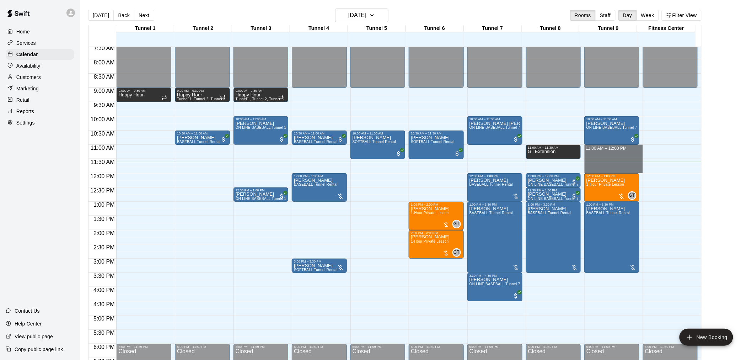
drag, startPoint x: 602, startPoint y: 148, endPoint x: 603, endPoint y: 168, distance: 20.7
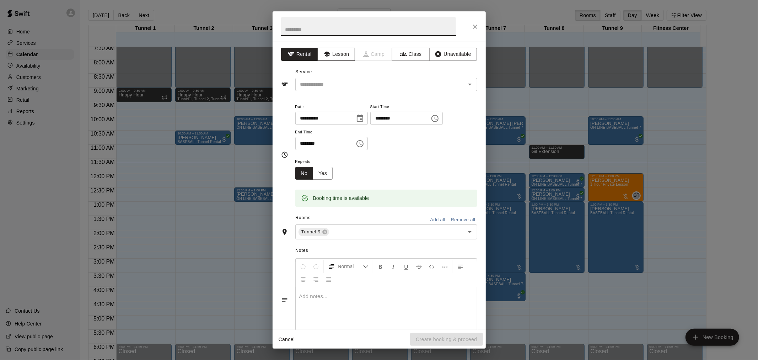
click at [338, 54] on button "Lesson" at bounding box center [336, 54] width 37 height 13
click at [335, 84] on input "text" at bounding box center [376, 84] width 157 height 9
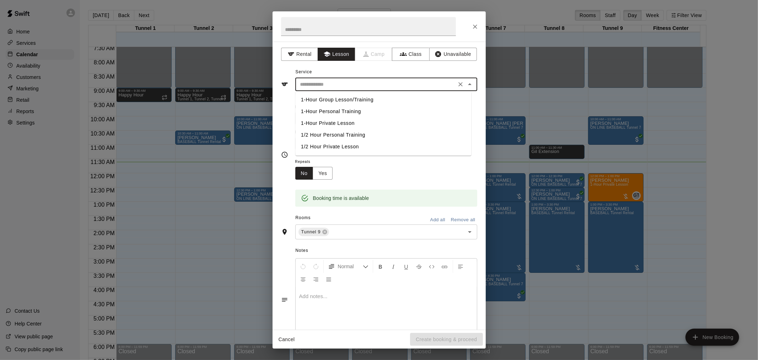
click at [353, 113] on li "1-Hour Personal Training" at bounding box center [383, 112] width 176 height 12
type input "**********"
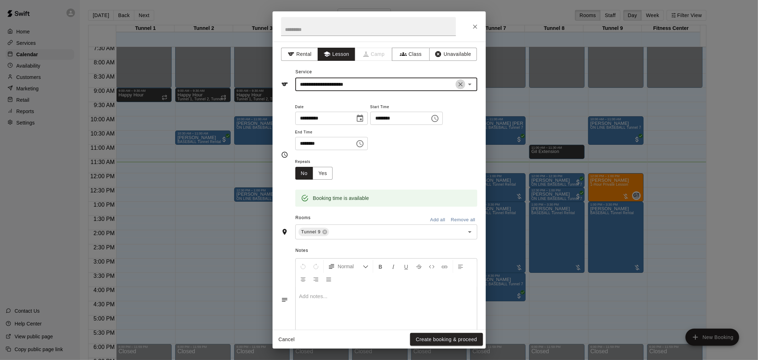
drag, startPoint x: 456, startPoint y: 82, endPoint x: 416, endPoint y: 87, distance: 40.2
click at [457, 82] on icon "Clear" at bounding box center [460, 84] width 7 height 7
click at [396, 89] on div "​" at bounding box center [386, 84] width 182 height 13
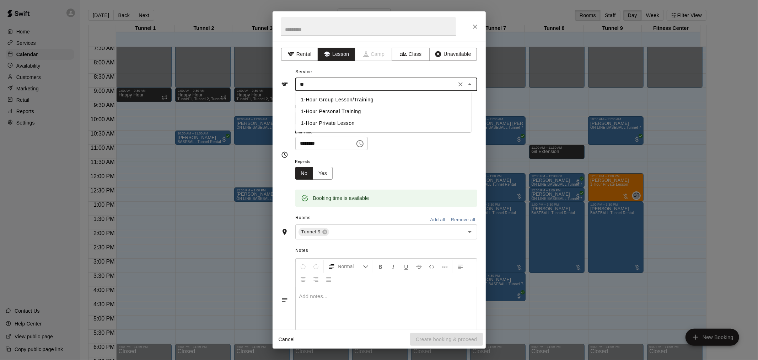
click at [357, 121] on li "1-Hour Private Lesson" at bounding box center [383, 123] width 176 height 12
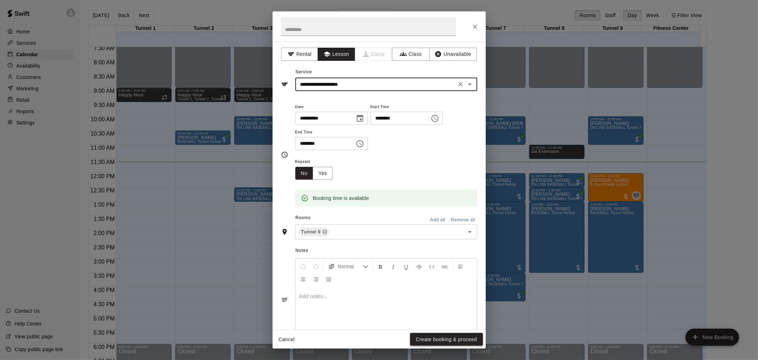
type input "**********"
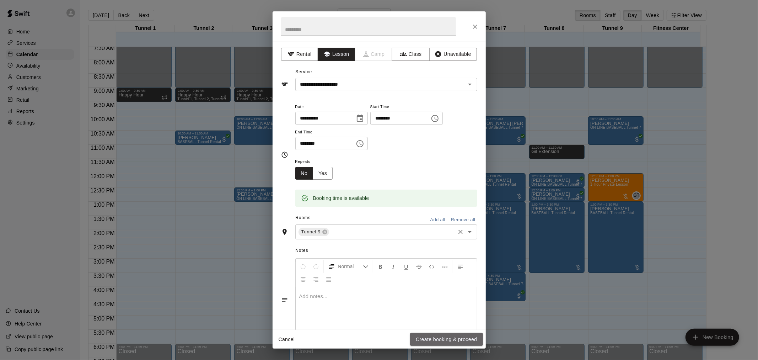
drag, startPoint x: 449, startPoint y: 340, endPoint x: 344, endPoint y: 233, distance: 149.3
click at [448, 340] on button "Create booking & proceed" at bounding box center [446, 339] width 73 height 13
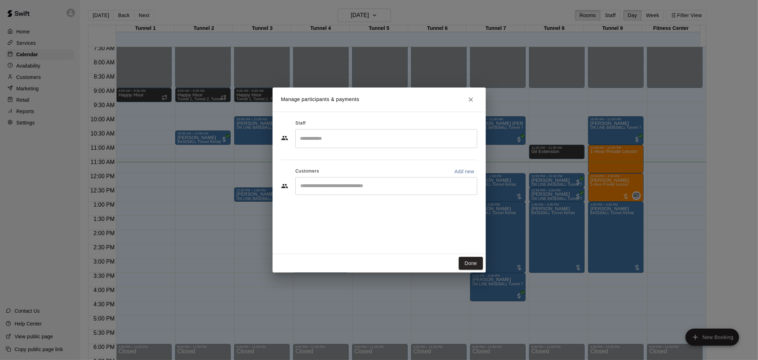
click at [369, 187] on input "Start typing to search customers..." at bounding box center [387, 185] width 176 height 7
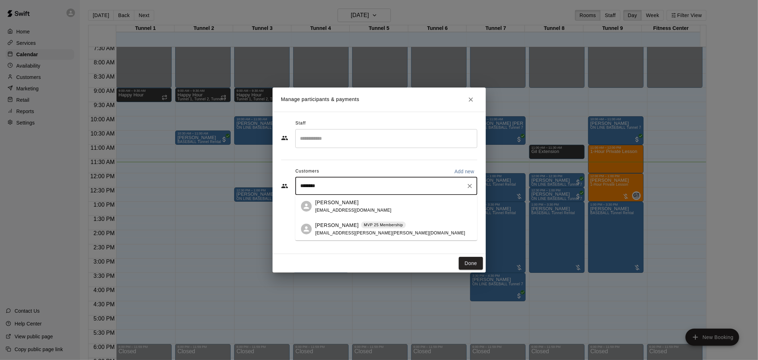
type input "*********"
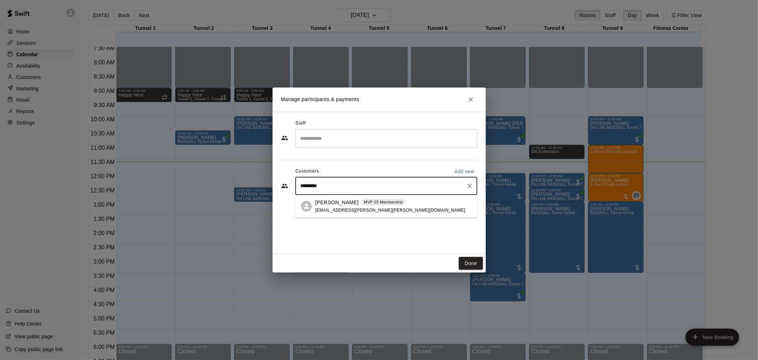
click at [363, 208] on span "holland.tracy.lee@gmail.com" at bounding box center [390, 209] width 150 height 5
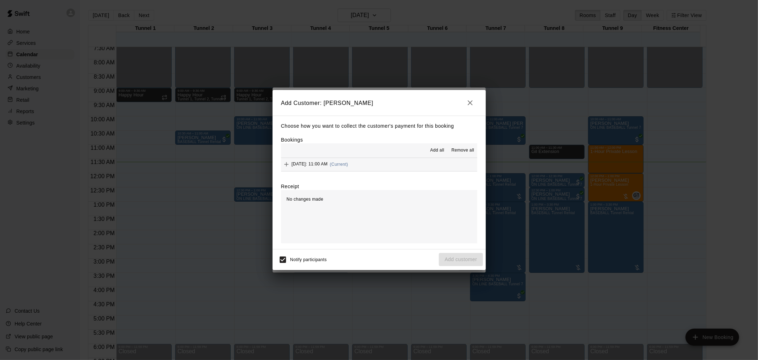
click at [348, 167] on div "Saturday, September 13: 11:00 AM (Current)" at bounding box center [314, 164] width 67 height 11
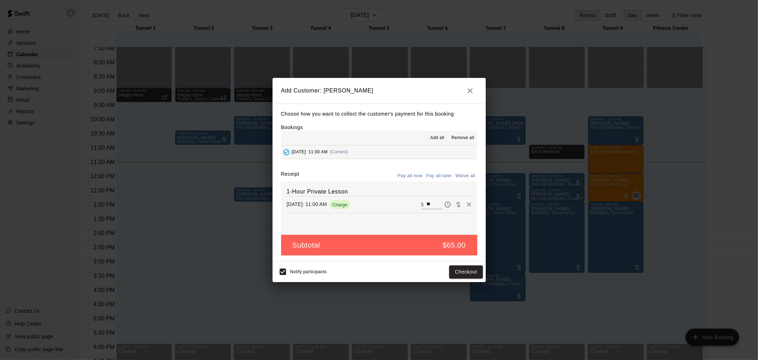
click at [443, 175] on button "Pay all later" at bounding box center [440, 175] width 30 height 11
click at [460, 275] on button "Add customer" at bounding box center [461, 271] width 44 height 13
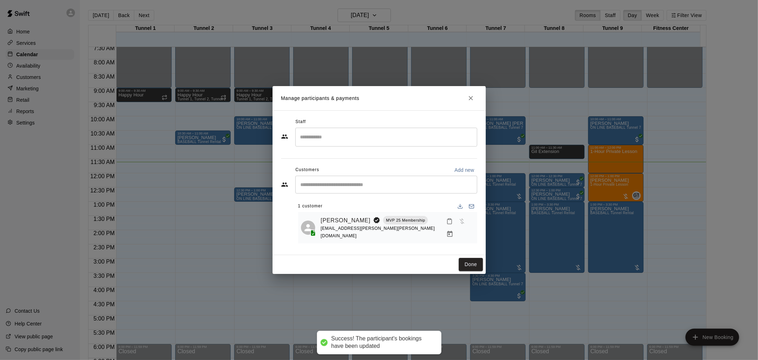
click at [385, 142] on input "Search staff" at bounding box center [387, 137] width 176 height 12
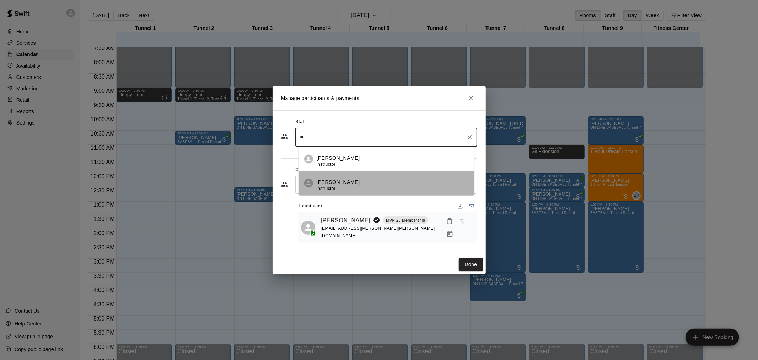
click at [349, 188] on div "Gilbert Tussey Instructor" at bounding box center [337, 185] width 43 height 14
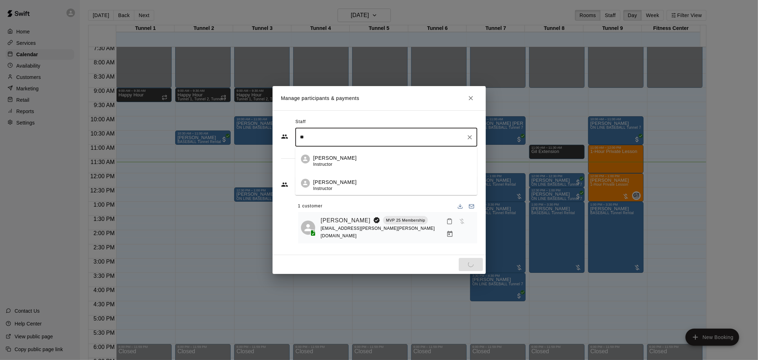
click at [362, 138] on input "**" at bounding box center [381, 137] width 165 height 12
type input "**"
click at [361, 176] on div "Customers Add new" at bounding box center [379, 169] width 196 height 11
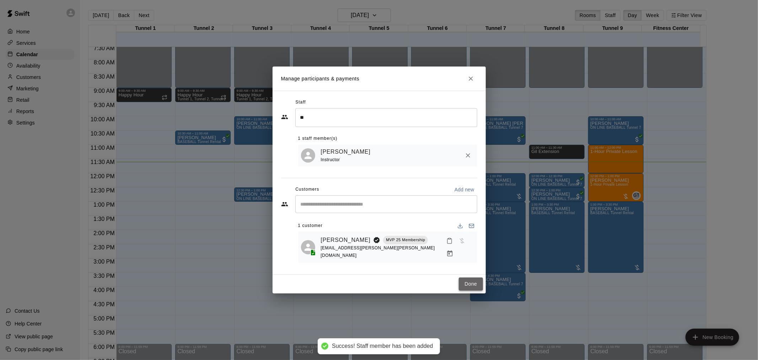
click at [472, 282] on button "Done" at bounding box center [471, 283] width 24 height 13
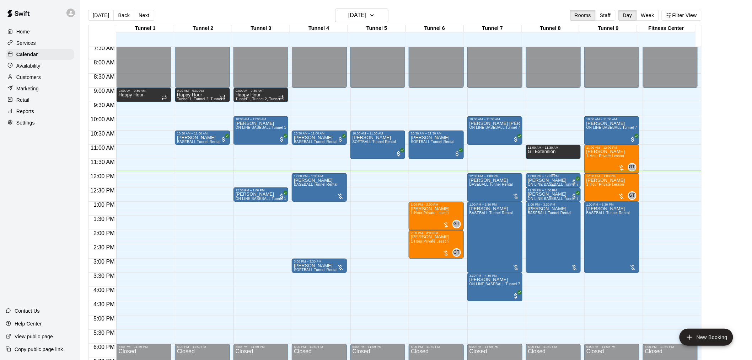
click at [530, 180] on p "[PERSON_NAME]" at bounding box center [553, 180] width 51 height 0
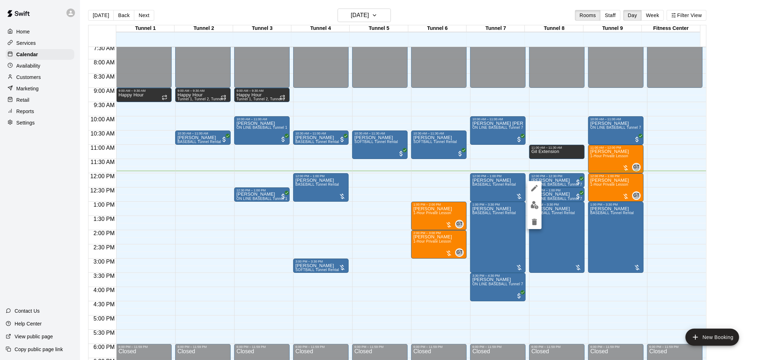
click at [533, 201] on img "edit" at bounding box center [535, 205] width 8 height 8
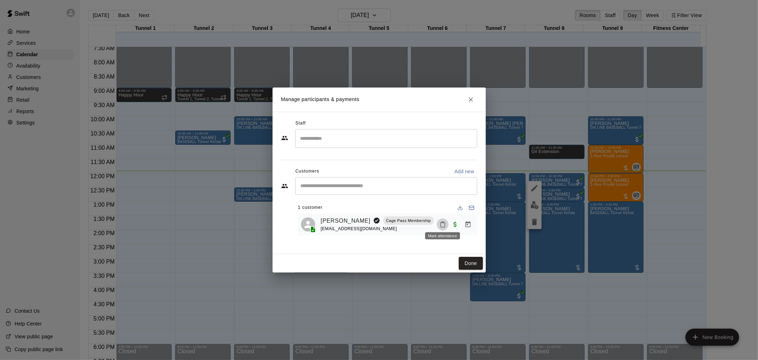
click at [447, 222] on button "Mark attendance" at bounding box center [443, 224] width 12 height 12
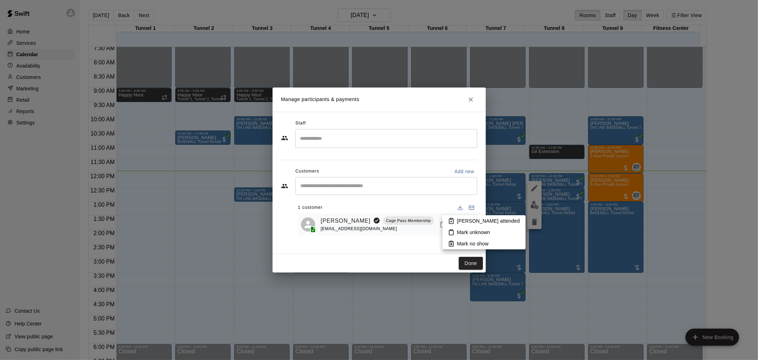
click at [468, 218] on p "[PERSON_NAME] attended" at bounding box center [488, 220] width 63 height 7
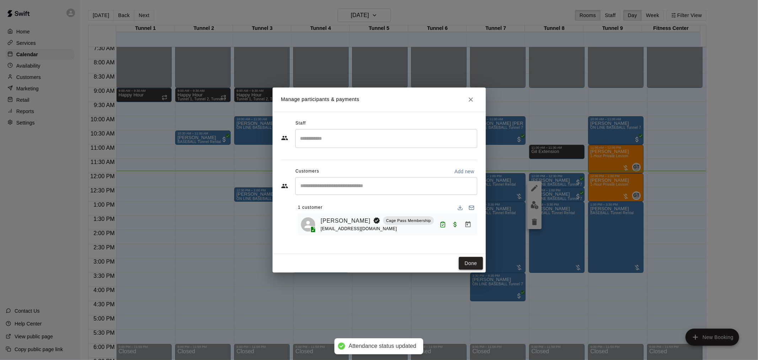
click at [466, 262] on button "Done" at bounding box center [471, 263] width 24 height 13
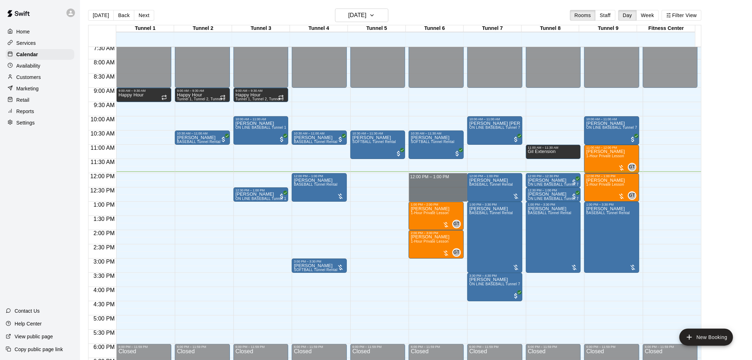
drag, startPoint x: 433, startPoint y: 174, endPoint x: 434, endPoint y: 196, distance: 21.4
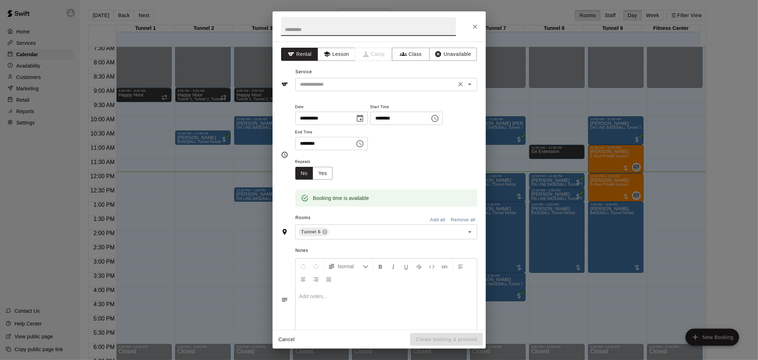
click at [356, 87] on input "text" at bounding box center [376, 84] width 157 height 9
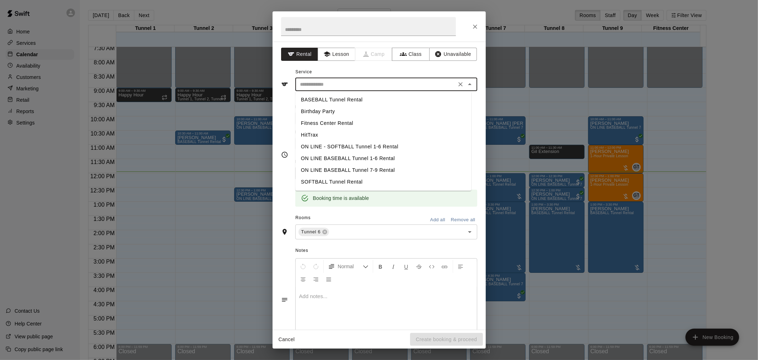
click at [343, 100] on li "BASEBALL Tunnel Rental" at bounding box center [383, 100] width 176 height 12
type input "**********"
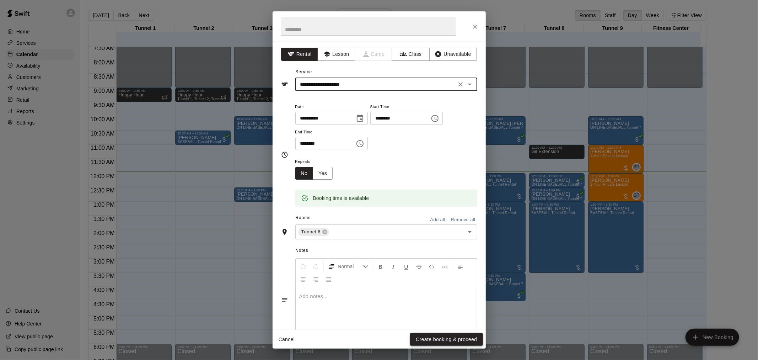
click at [447, 338] on button "Create booking & proceed" at bounding box center [446, 339] width 73 height 13
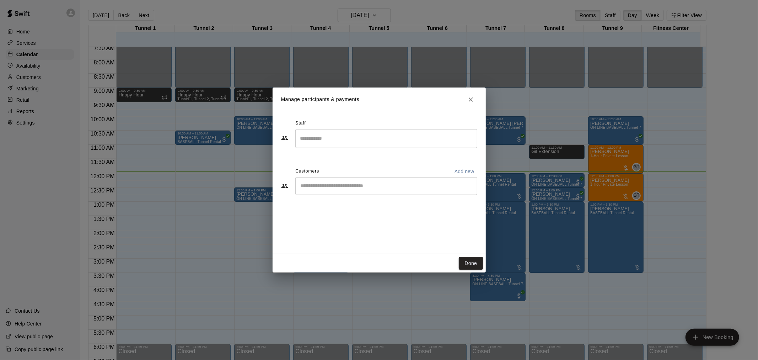
click at [443, 184] on input "Start typing to search customers..." at bounding box center [387, 185] width 176 height 7
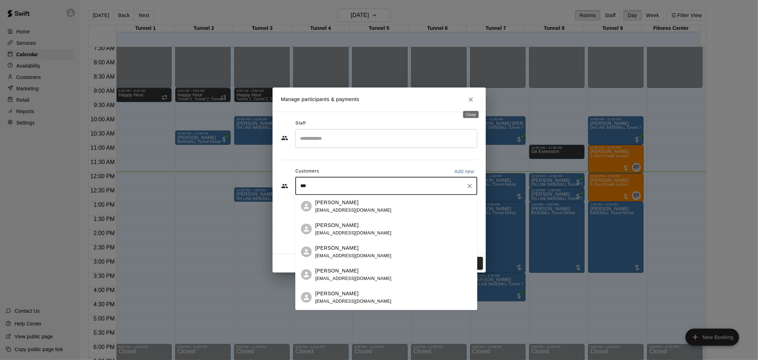
type input "***"
click at [469, 96] on icon "Close" at bounding box center [471, 99] width 7 height 7
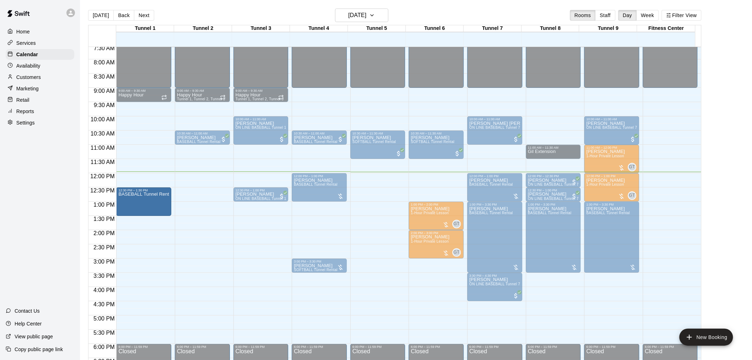
drag, startPoint x: 208, startPoint y: 198, endPoint x: 149, endPoint y: 204, distance: 60.0
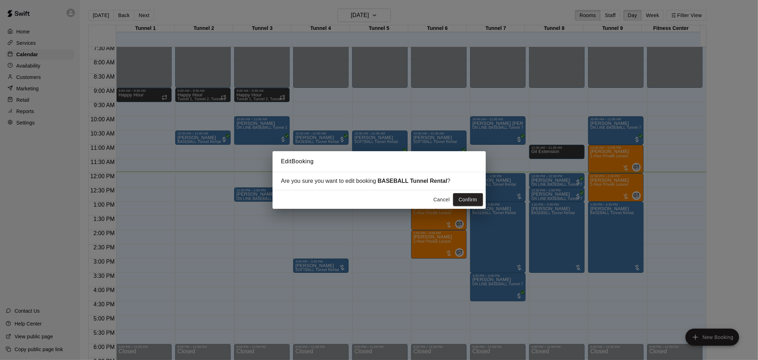
click at [470, 197] on button "Confirm" at bounding box center [468, 199] width 30 height 13
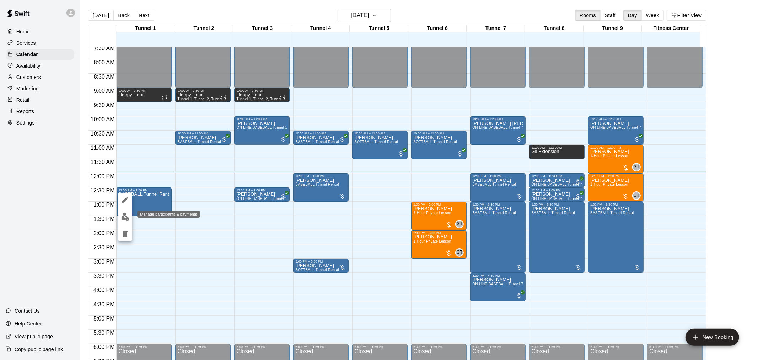
click at [125, 212] on button "edit" at bounding box center [125, 217] width 14 height 14
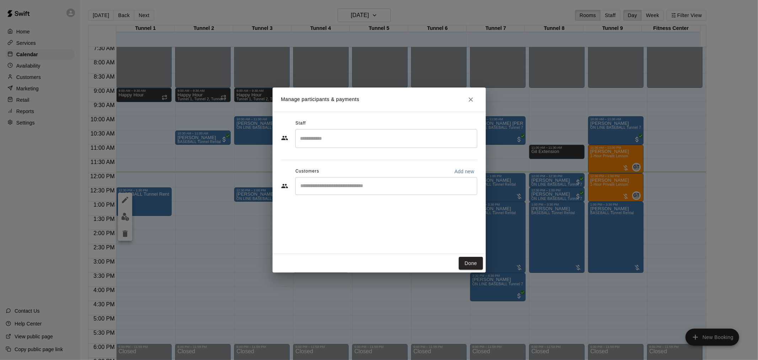
click at [372, 187] on input "Start typing to search customers..." at bounding box center [387, 185] width 176 height 7
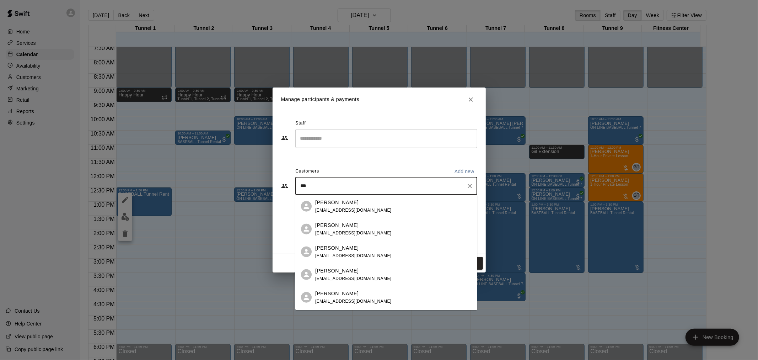
type input "****"
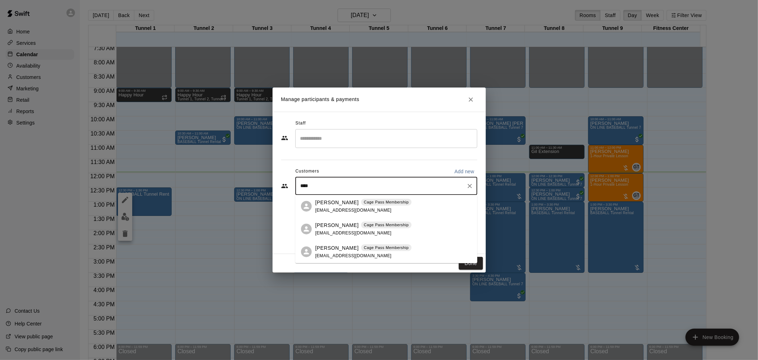
click at [347, 205] on div "Jon Padfield Cage Pass Membership" at bounding box center [363, 201] width 96 height 7
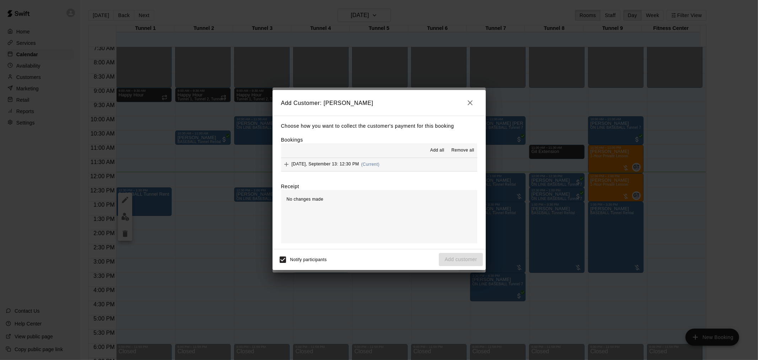
click at [338, 164] on span "Saturday, September 13: 12:30 PM" at bounding box center [326, 164] width 68 height 5
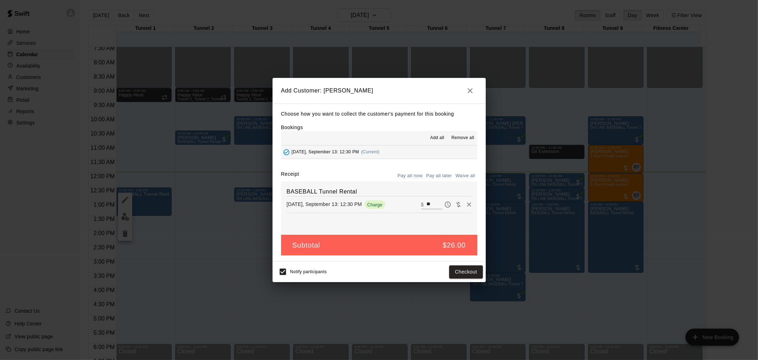
click at [438, 173] on button "Pay all later" at bounding box center [440, 175] width 30 height 11
click at [461, 271] on button "Add customer" at bounding box center [461, 271] width 44 height 13
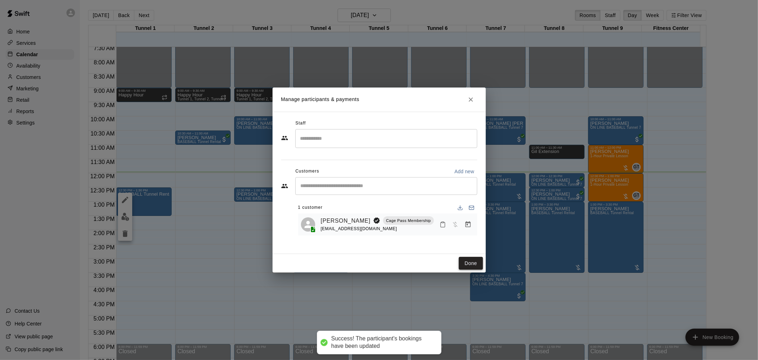
click at [462, 265] on button "Done" at bounding box center [471, 263] width 24 height 13
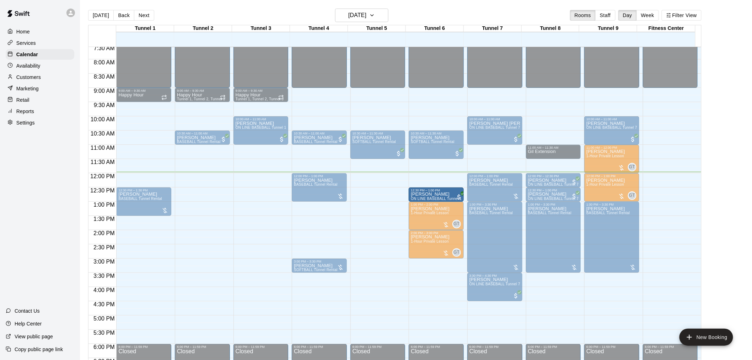
drag, startPoint x: 289, startPoint y: 197, endPoint x: 432, endPoint y: 197, distance: 143.6
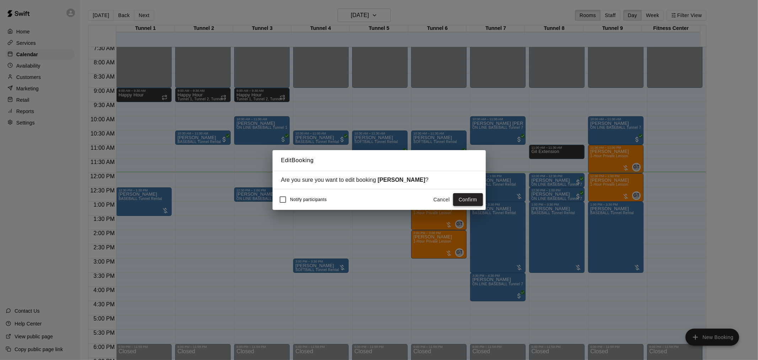
click at [477, 202] on button "Confirm" at bounding box center [468, 199] width 30 height 13
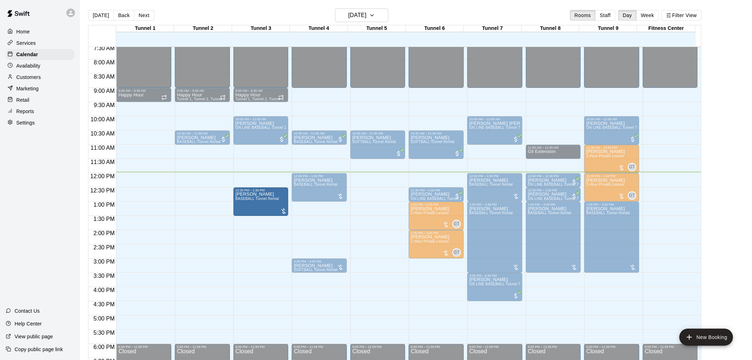
drag, startPoint x: 200, startPoint y: 210, endPoint x: 247, endPoint y: 210, distance: 46.9
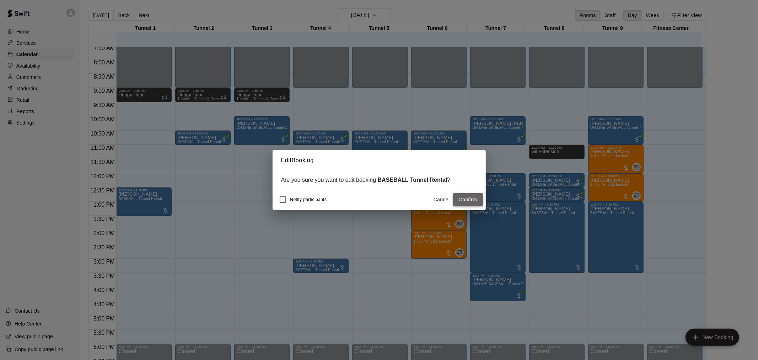
click at [474, 199] on button "Confirm" at bounding box center [468, 199] width 30 height 13
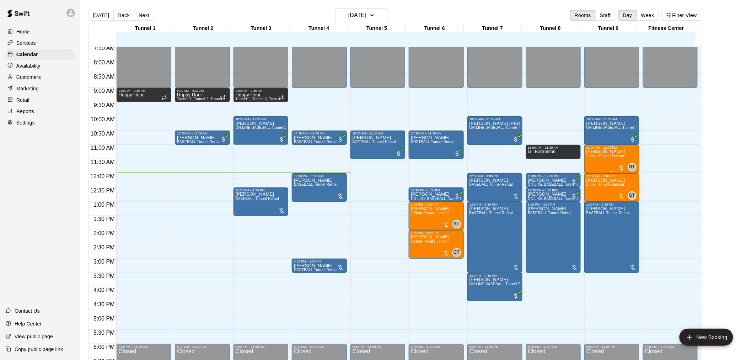
click at [601, 159] on div "Cole Holland 1-Hour Private Lesson" at bounding box center [606, 329] width 39 height 360
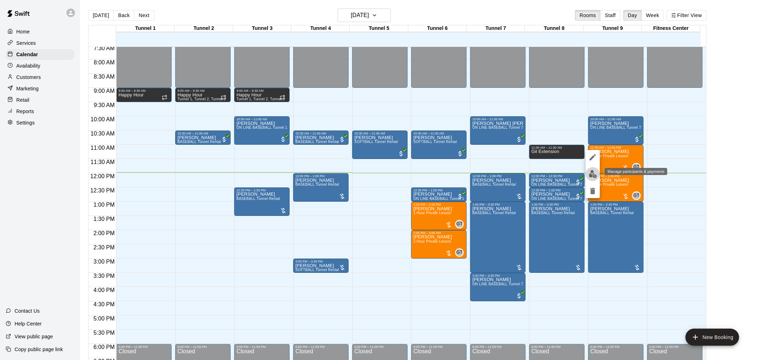
click at [591, 175] on img "edit" at bounding box center [593, 174] width 8 height 8
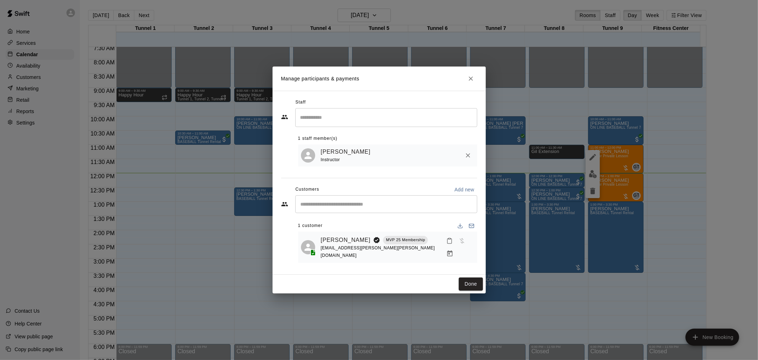
click at [453, 250] on icon "Manage bookings & payment" at bounding box center [449, 253] width 5 height 6
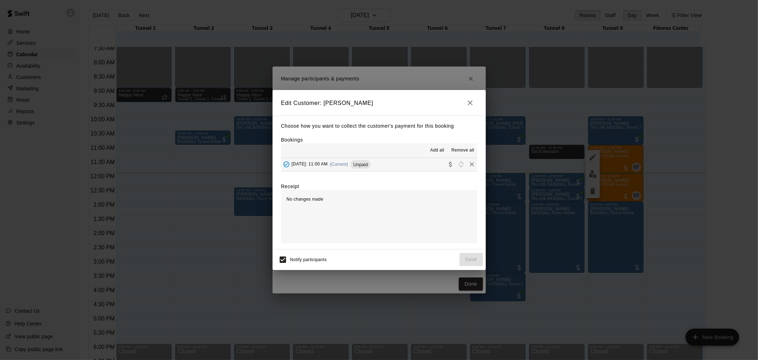
click at [340, 155] on div "Add all Remove all" at bounding box center [379, 150] width 196 height 14
click at [340, 161] on div "Saturday, September 13: 11:00 AM (Current) Unpaid" at bounding box center [326, 164] width 90 height 11
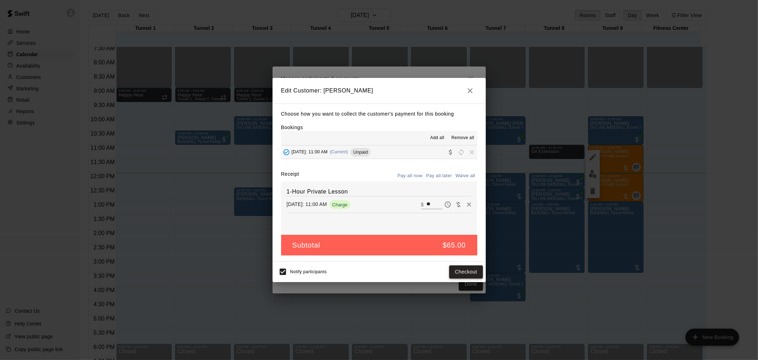
click at [464, 268] on button "Checkout" at bounding box center [465, 271] width 33 height 13
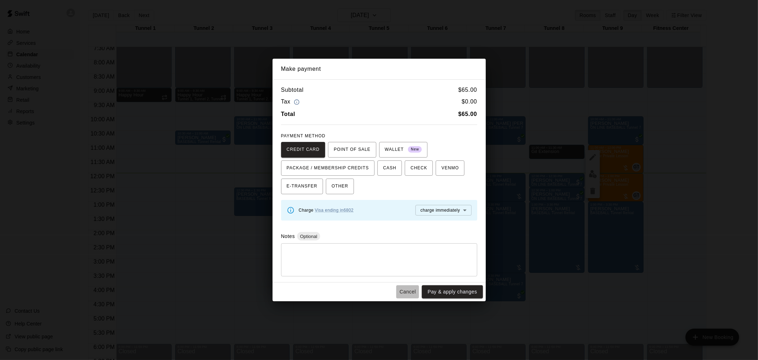
click at [408, 294] on button "Cancel" at bounding box center [407, 291] width 23 height 13
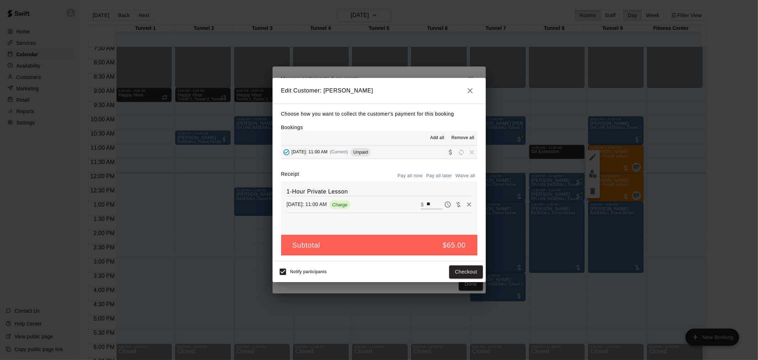
click at [472, 89] on icon "button" at bounding box center [470, 90] width 9 height 9
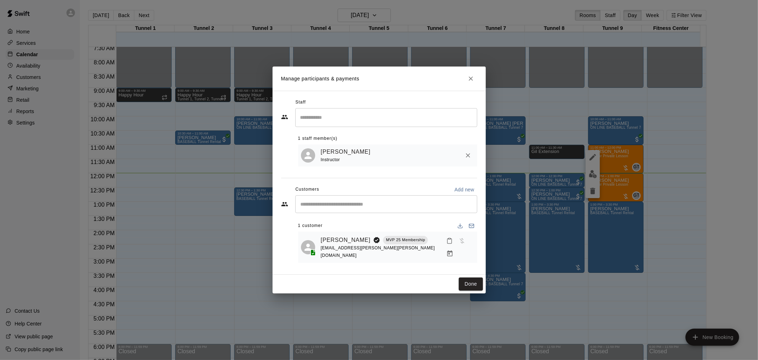
click at [468, 82] on icon "Close" at bounding box center [471, 78] width 7 height 7
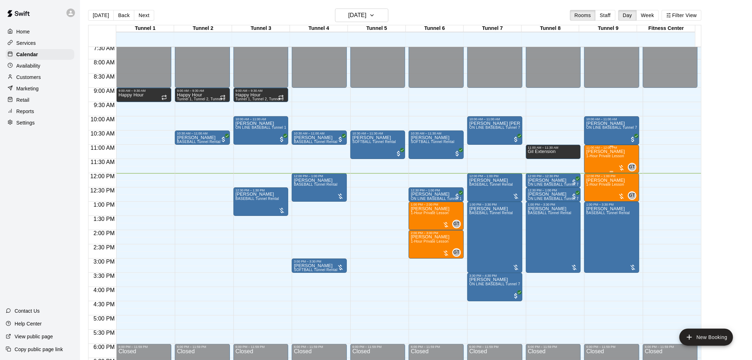
click at [614, 157] on span "1-Hour Private Lesson" at bounding box center [606, 156] width 38 height 4
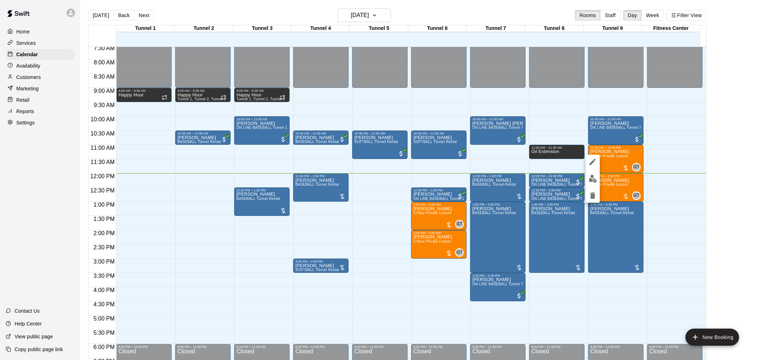
click at [596, 181] on img "edit" at bounding box center [593, 179] width 8 height 8
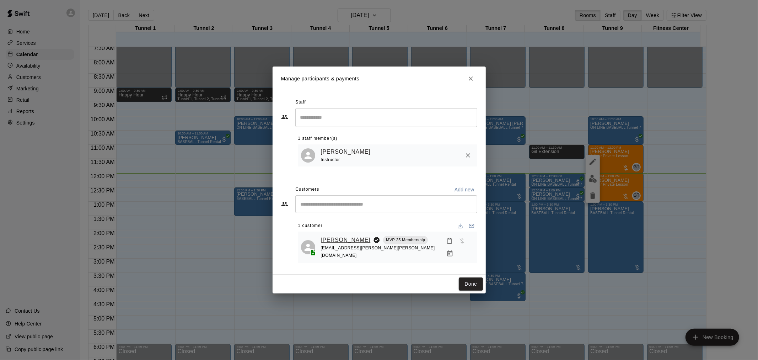
click at [336, 242] on link "[PERSON_NAME]" at bounding box center [346, 239] width 50 height 9
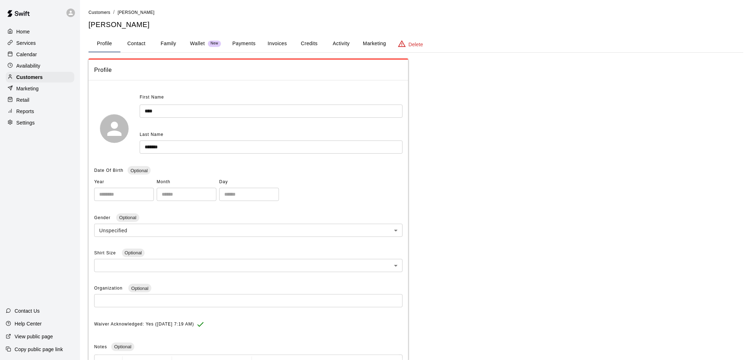
click at [307, 40] on button "Credits" at bounding box center [309, 43] width 32 height 17
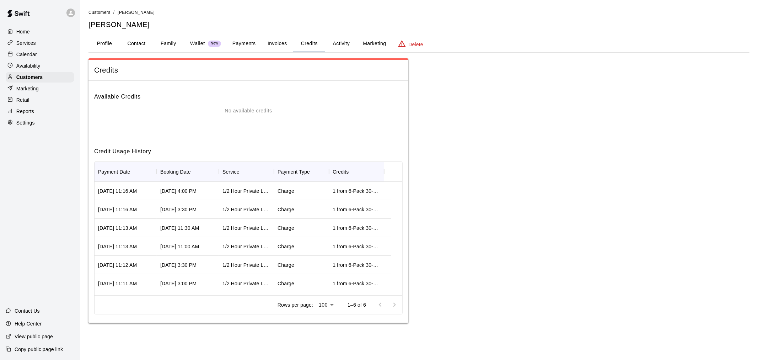
click at [16, 58] on div at bounding box center [11, 54] width 9 height 7
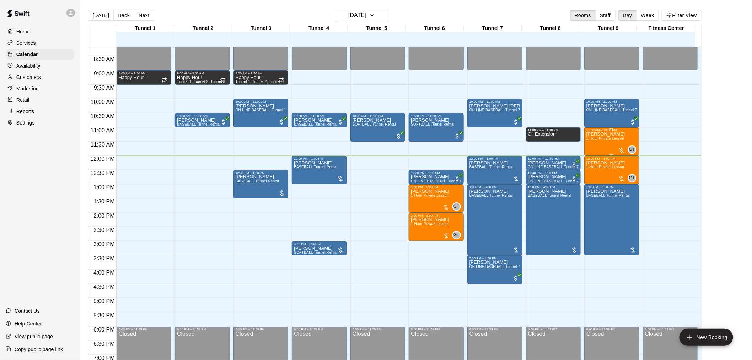
scroll to position [222, 0]
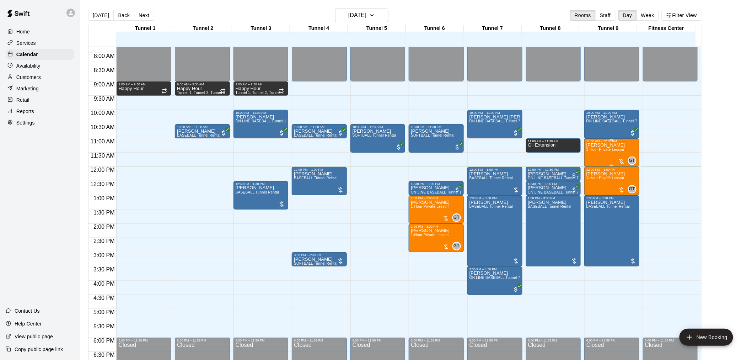
click at [596, 150] on span "1-Hour Private Lesson" at bounding box center [606, 150] width 38 height 4
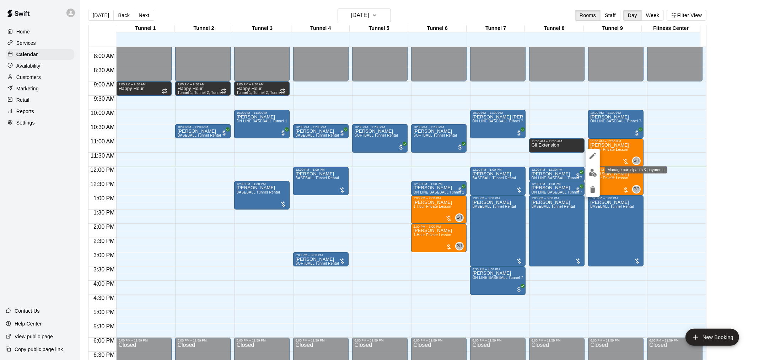
click at [591, 169] on img "edit" at bounding box center [593, 173] width 8 height 8
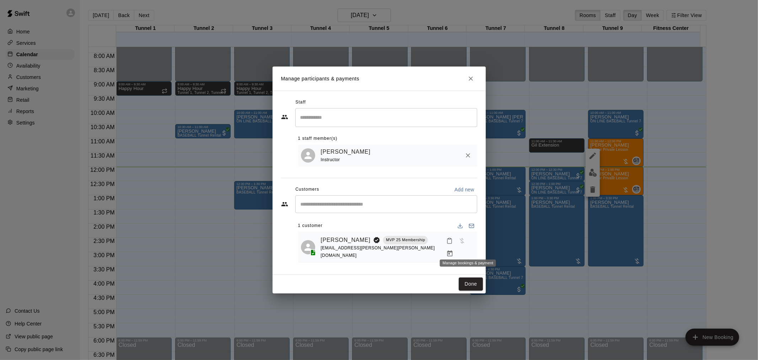
click at [457, 247] on button "Manage bookings & payment" at bounding box center [450, 253] width 13 height 13
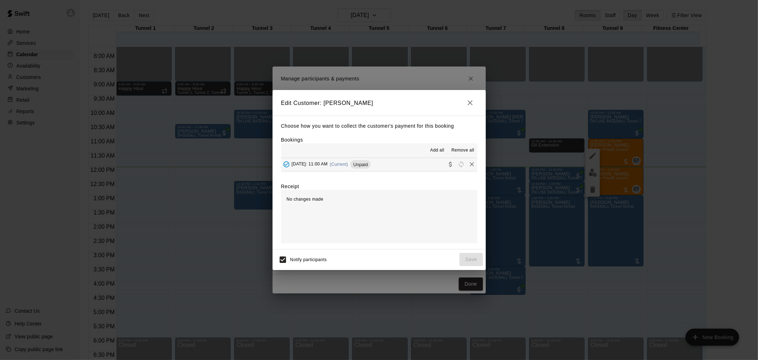
click at [357, 172] on div "Choose how you want to collect the customer's payment for this booking Bookings…" at bounding box center [379, 182] width 213 height 133
click at [365, 170] on div "Saturday, September 13: 11:00 AM (Current) Unpaid" at bounding box center [326, 164] width 90 height 11
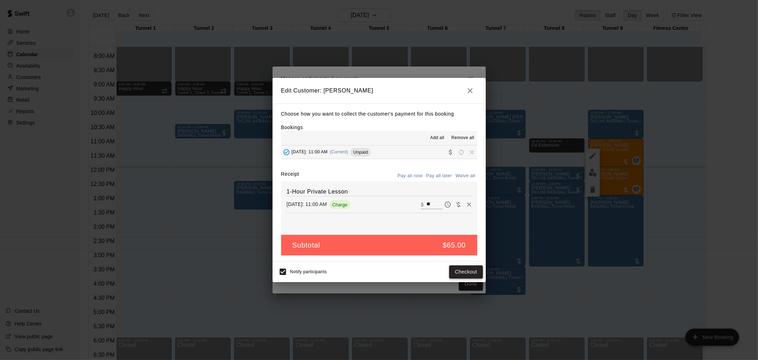
click at [457, 269] on button "Checkout" at bounding box center [465, 271] width 33 height 13
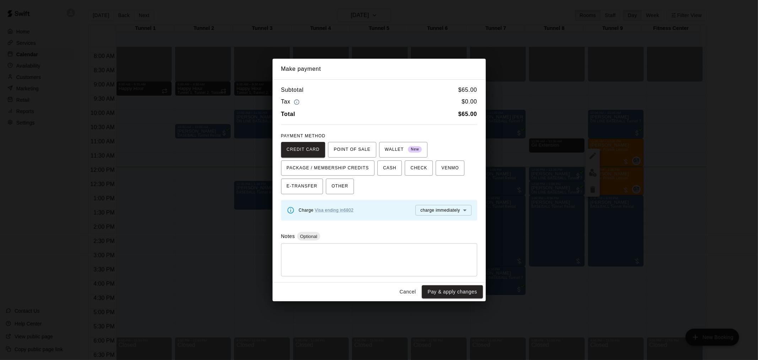
click at [454, 285] on div "Cancel Pay & apply changes" at bounding box center [379, 291] width 213 height 19
click at [457, 289] on button "Pay & apply changes" at bounding box center [452, 291] width 61 height 13
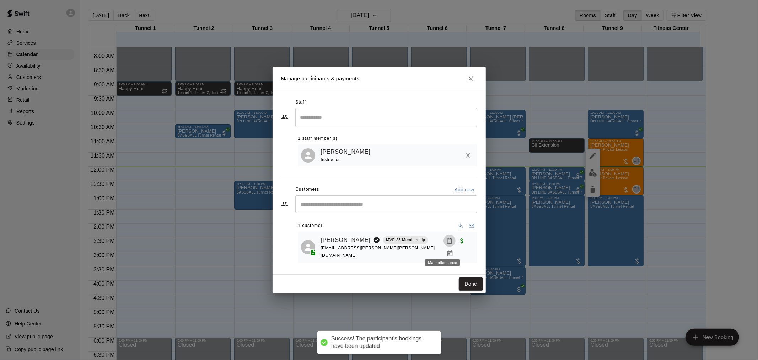
click at [447, 244] on icon "Mark attendance" at bounding box center [450, 241] width 6 height 6
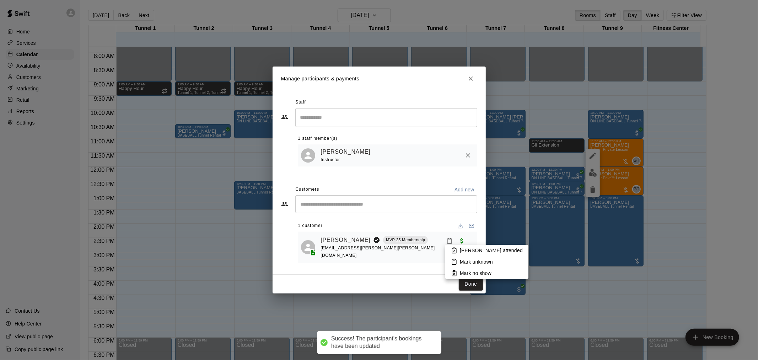
click at [463, 250] on p "[PERSON_NAME] attended" at bounding box center [491, 250] width 63 height 7
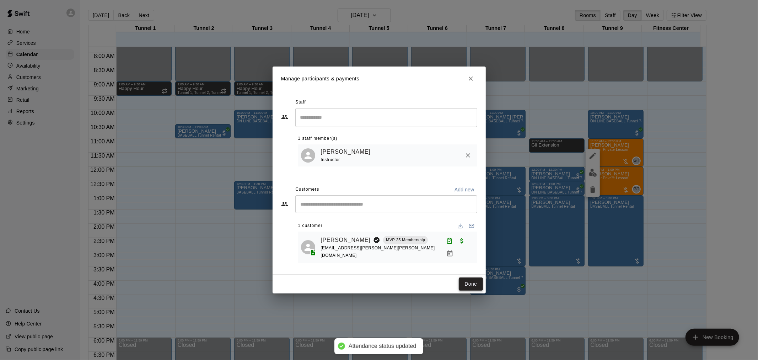
click at [467, 279] on button "Done" at bounding box center [471, 283] width 24 height 13
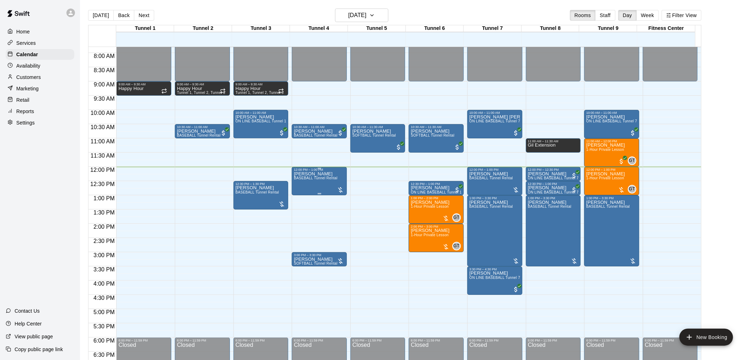
click at [327, 181] on div "Paul Ahern BASEBALL Tunnel Rental" at bounding box center [316, 351] width 44 height 360
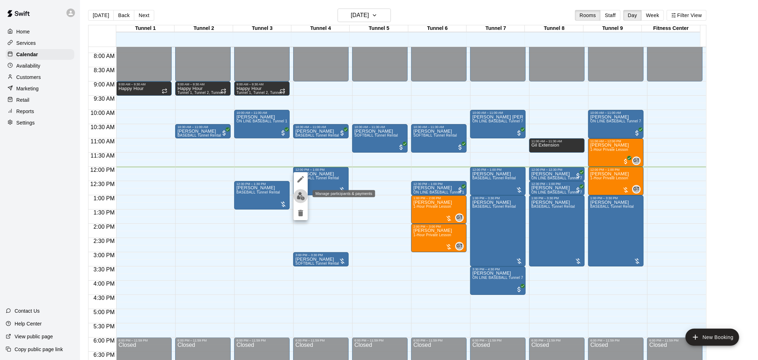
click at [300, 197] on img "edit" at bounding box center [301, 196] width 8 height 8
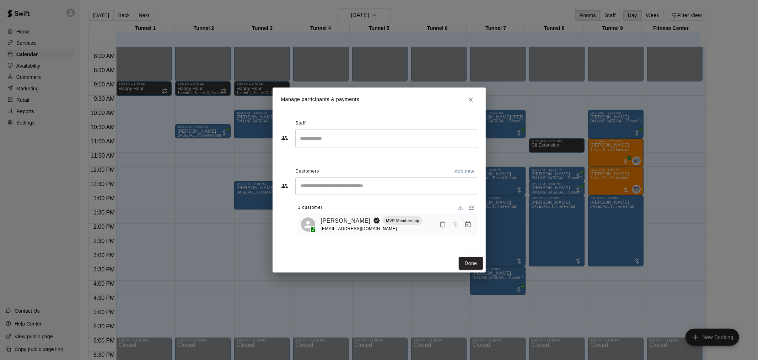
click at [468, 225] on icon "Manage bookings & payment" at bounding box center [467, 224] width 5 height 6
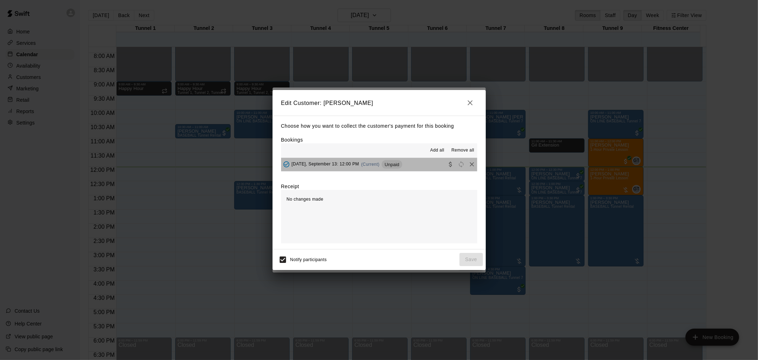
click at [386, 168] on div "Saturday, September 13: 12:00 PM (Current) Unpaid" at bounding box center [341, 164] width 121 height 11
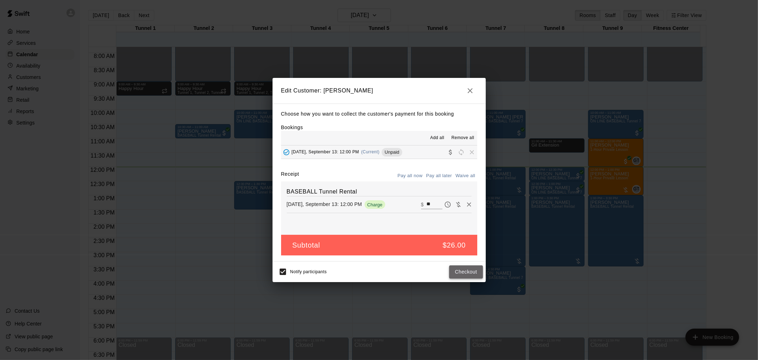
click at [460, 276] on button "Checkout" at bounding box center [465, 271] width 33 height 13
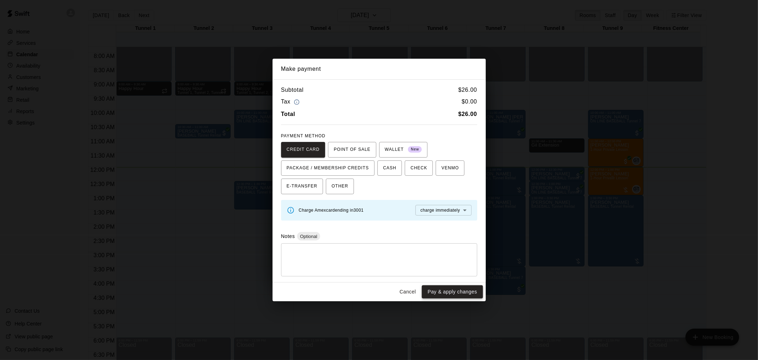
click at [452, 295] on button "Pay & apply changes" at bounding box center [452, 291] width 61 height 13
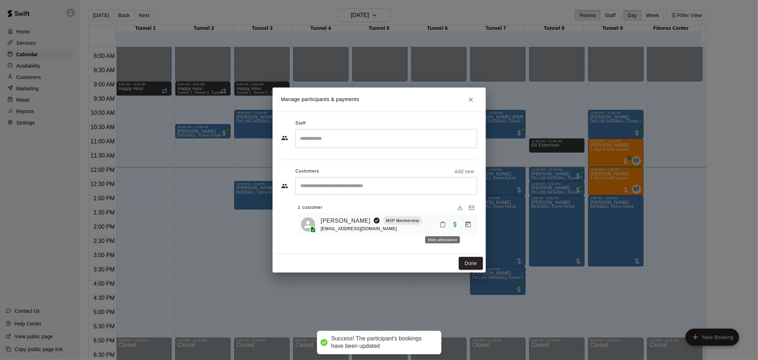
click at [442, 222] on icon "Mark attendance" at bounding box center [443, 224] width 6 height 6
click at [455, 223] on li "[PERSON_NAME] attended" at bounding box center [486, 227] width 83 height 11
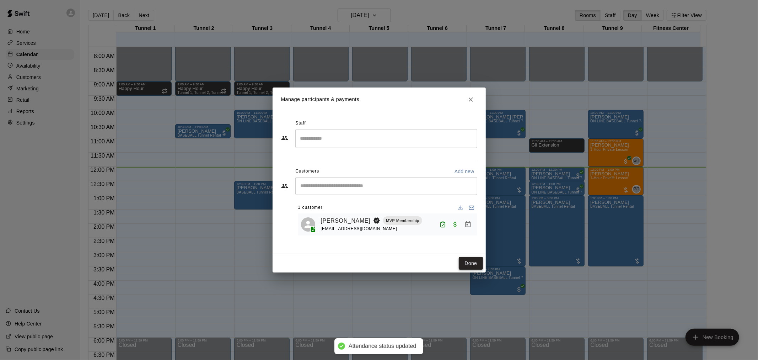
click at [468, 265] on button "Done" at bounding box center [471, 263] width 24 height 13
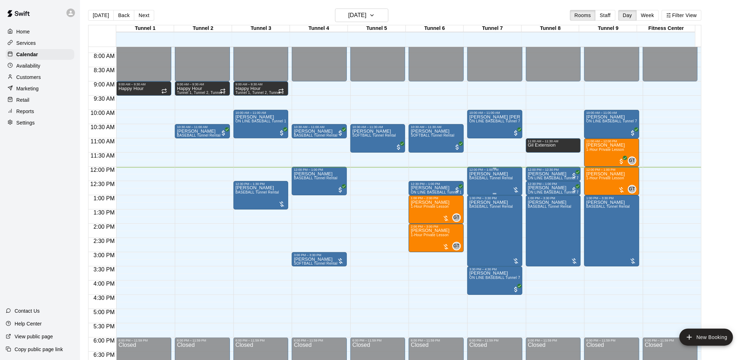
click at [487, 181] on div "Joey Wozniak BASEBALL Tunnel Rental" at bounding box center [492, 351] width 44 height 360
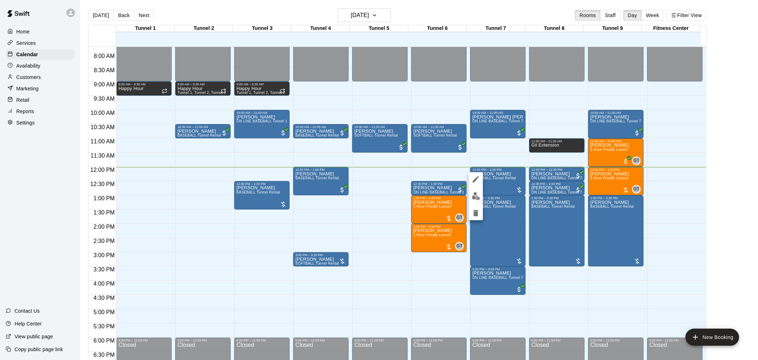
click at [476, 188] on div at bounding box center [476, 196] width 14 height 48
click at [478, 190] on button "edit" at bounding box center [476, 196] width 14 height 14
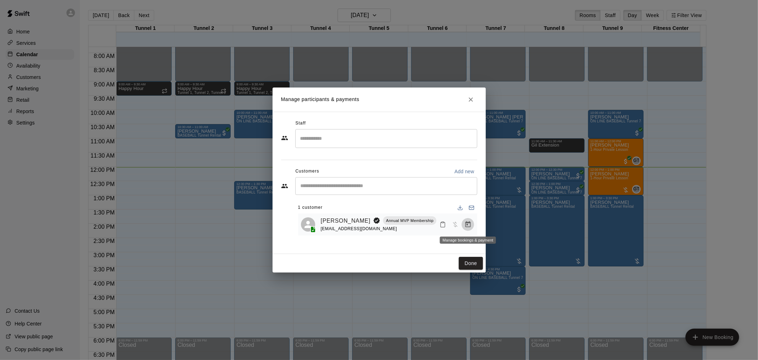
click at [469, 223] on icon "Manage bookings & payment" at bounding box center [467, 224] width 5 height 6
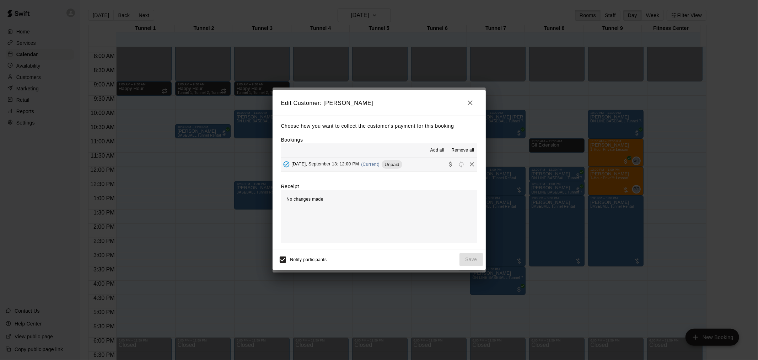
click at [409, 161] on button "Saturday, September 13: 12:00 PM (Current) Unpaid" at bounding box center [379, 164] width 196 height 13
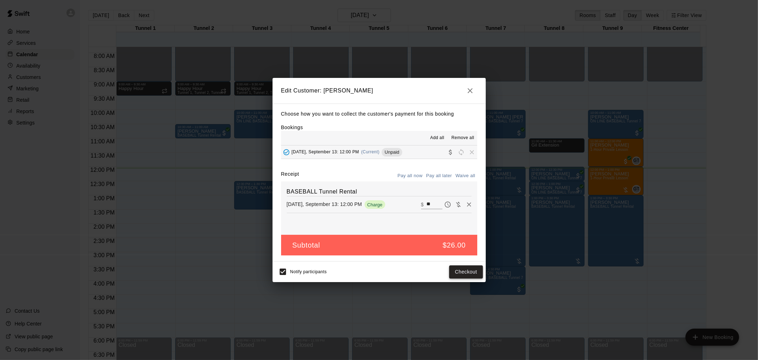
click at [469, 272] on button "Checkout" at bounding box center [465, 271] width 33 height 13
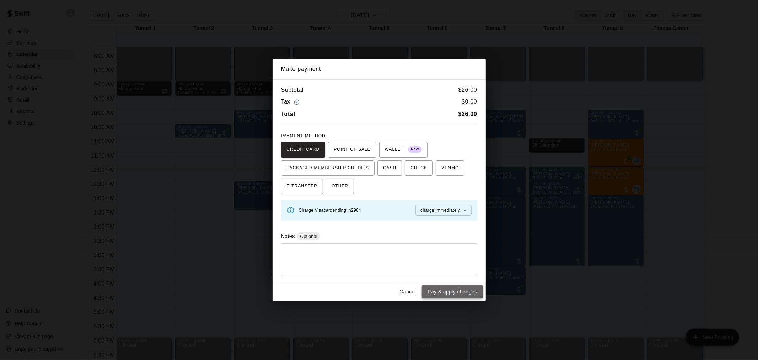
click at [467, 292] on button "Pay & apply changes" at bounding box center [452, 291] width 61 height 13
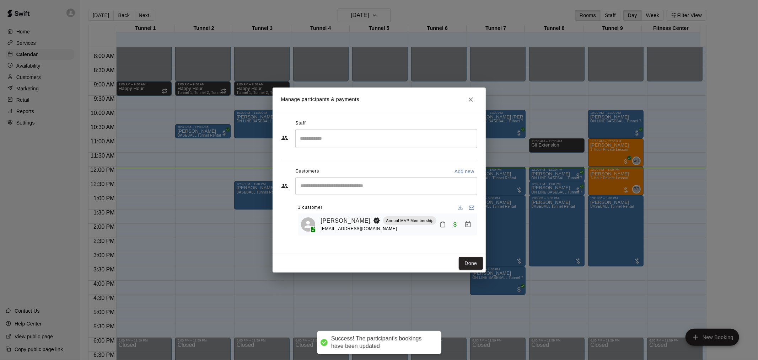
click at [442, 225] on icon "Mark attendance" at bounding box center [443, 224] width 6 height 6
click at [450, 225] on li "[PERSON_NAME] attended" at bounding box center [486, 227] width 83 height 11
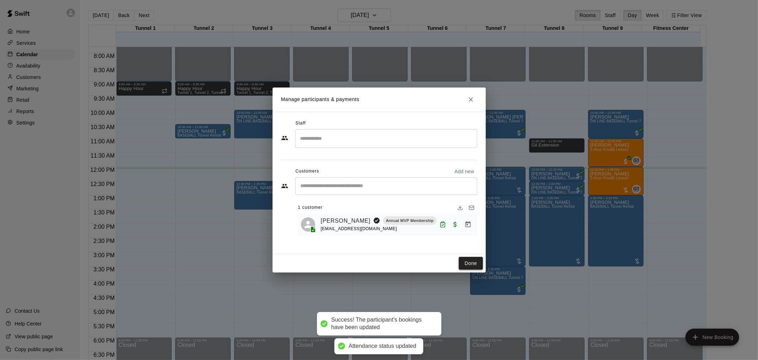
click at [470, 258] on button "Done" at bounding box center [471, 263] width 24 height 13
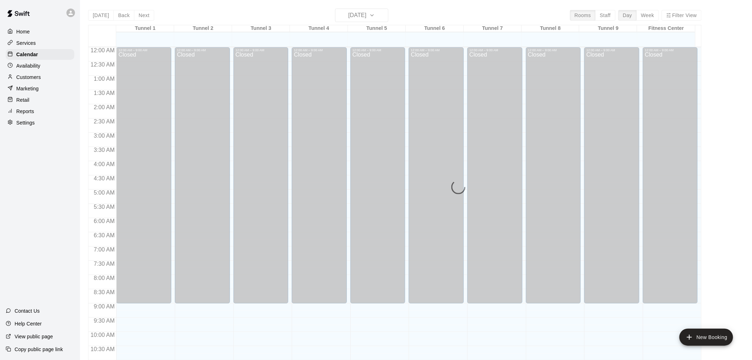
scroll to position [340, 0]
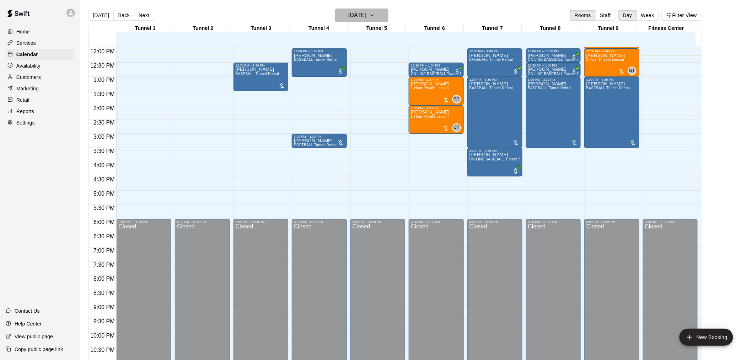
click at [367, 19] on h6 "[DATE]" at bounding box center [357, 15] width 18 height 10
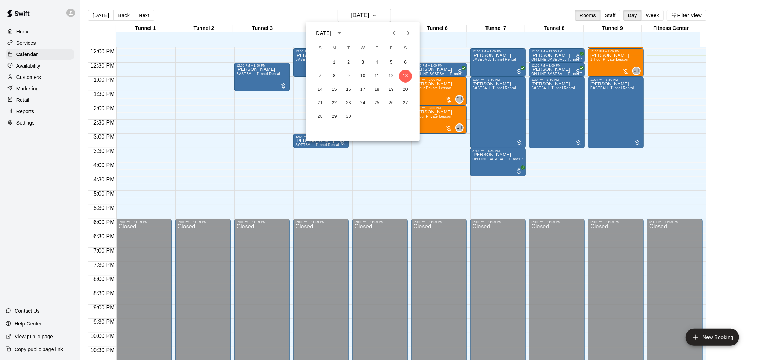
click at [413, 4] on div at bounding box center [379, 180] width 758 height 360
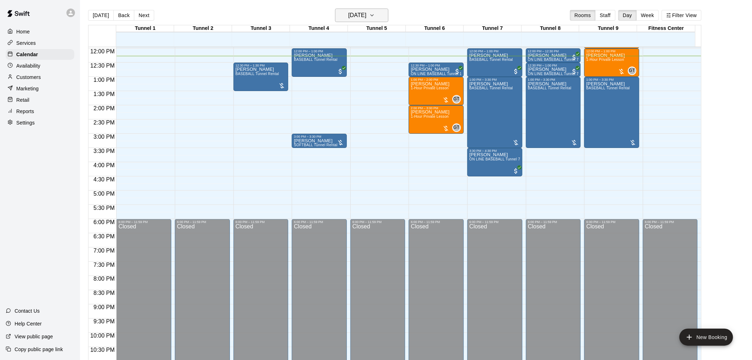
click at [367, 12] on h6 "[DATE]" at bounding box center [357, 15] width 18 height 10
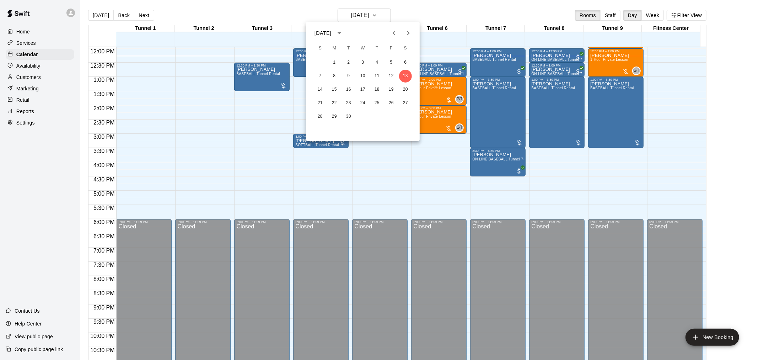
click at [426, 10] on div at bounding box center [379, 180] width 758 height 360
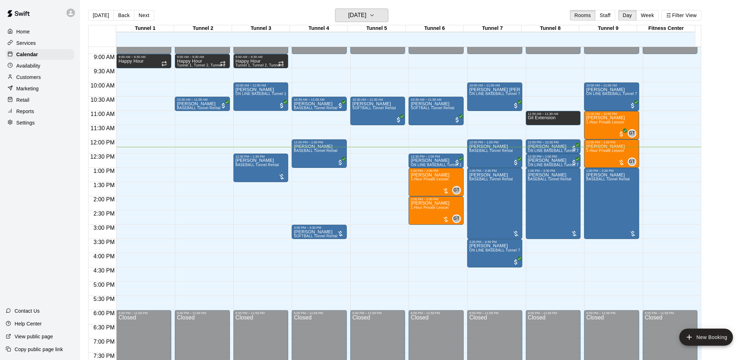
scroll to position [261, 0]
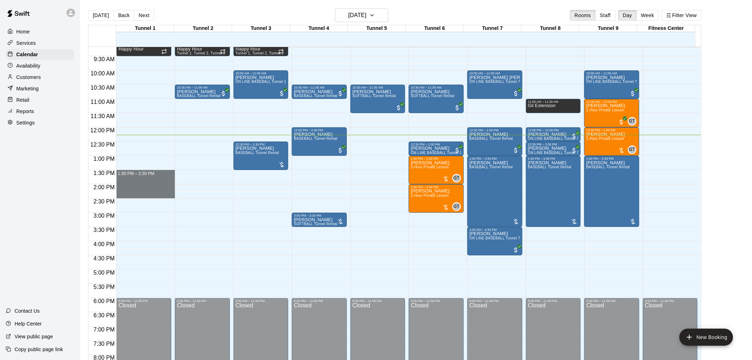
drag, startPoint x: 132, startPoint y: 182, endPoint x: 132, endPoint y: 195, distance: 12.8
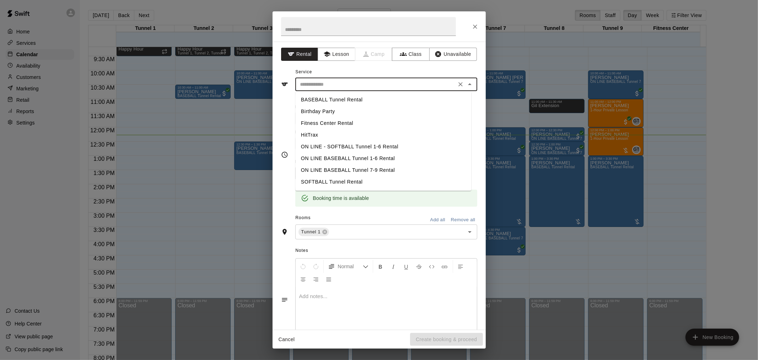
click at [373, 83] on input "text" at bounding box center [376, 84] width 157 height 9
click at [330, 130] on li "HitTrax" at bounding box center [383, 135] width 176 height 12
type input "*******"
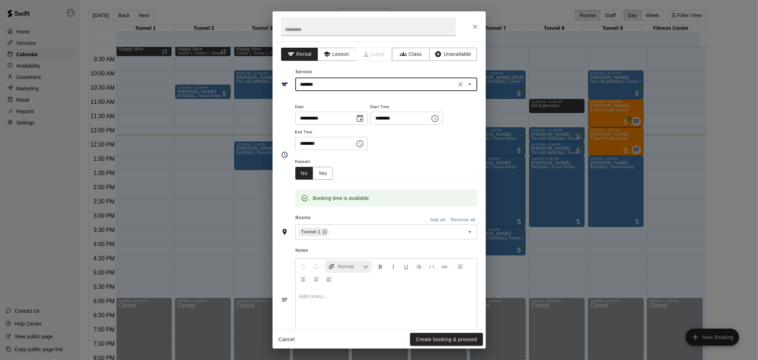
click at [436, 340] on button "Create booking & proceed" at bounding box center [446, 339] width 73 height 13
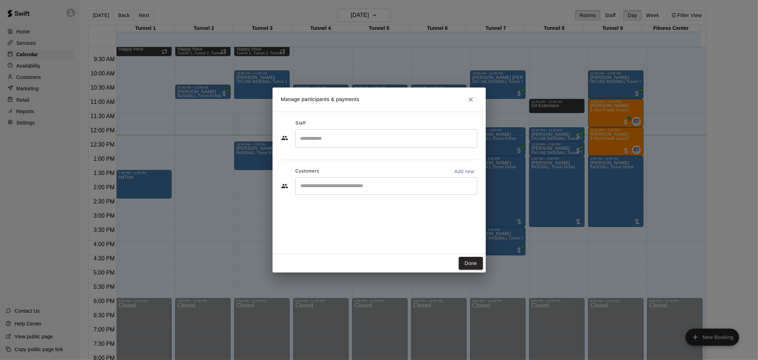
click at [347, 186] on input "Start typing to search customers..." at bounding box center [387, 185] width 176 height 7
type input "******"
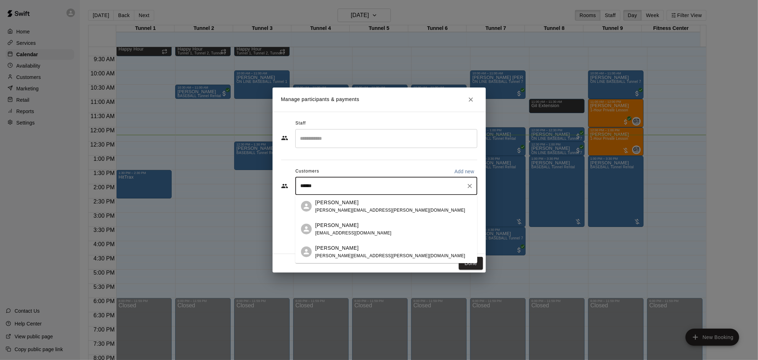
click at [327, 229] on div "[PERSON_NAME] [EMAIL_ADDRESS][DOMAIN_NAME]" at bounding box center [353, 228] width 76 height 15
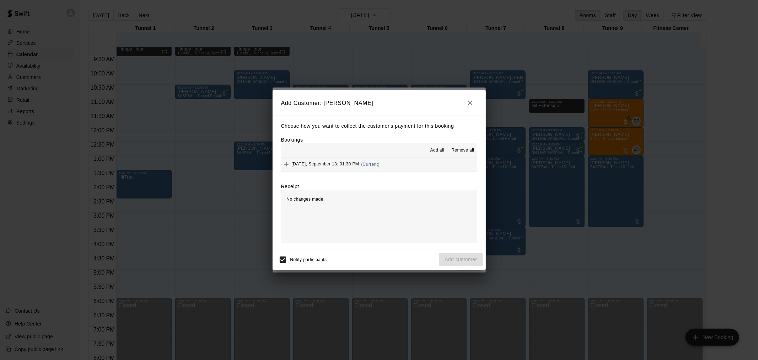
click at [317, 162] on span "[DATE], September 13: 01:30 PM" at bounding box center [326, 164] width 68 height 5
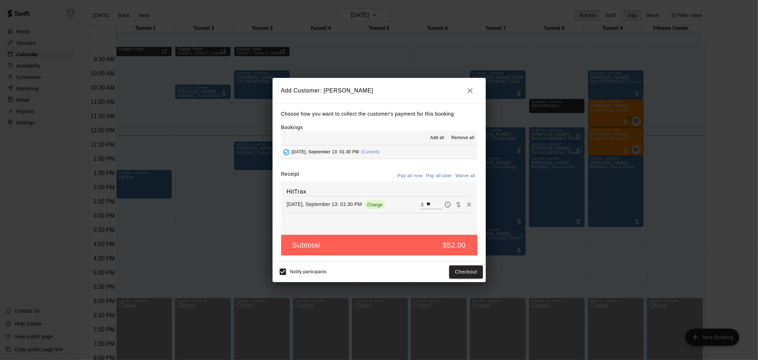
click at [445, 174] on button "Pay all later" at bounding box center [440, 175] width 30 height 11
click at [461, 272] on button "Add customer" at bounding box center [461, 271] width 44 height 13
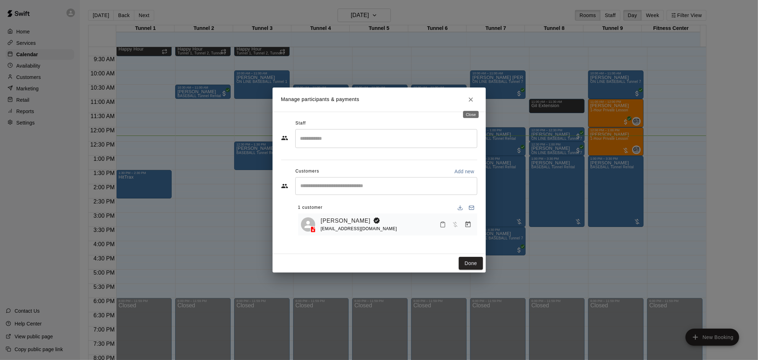
click at [469, 102] on icon "Close" at bounding box center [471, 99] width 7 height 7
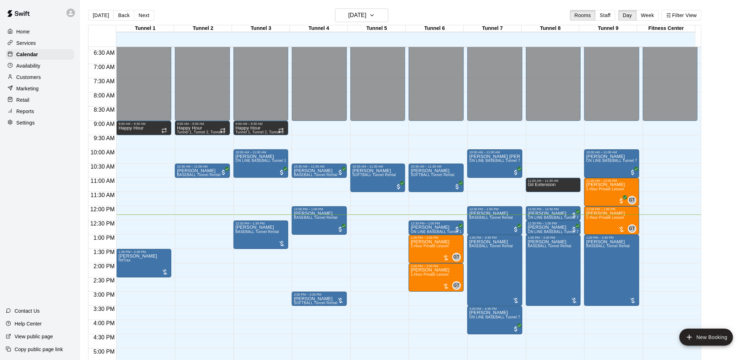
scroll to position [261, 0]
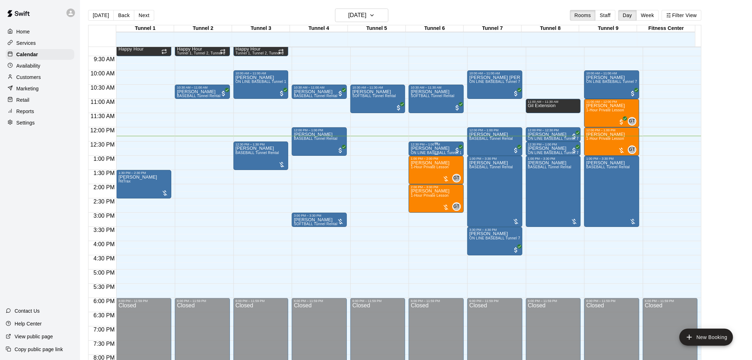
click at [417, 144] on div "12:30 PM – 1:00 PM" at bounding box center [436, 145] width 51 height 4
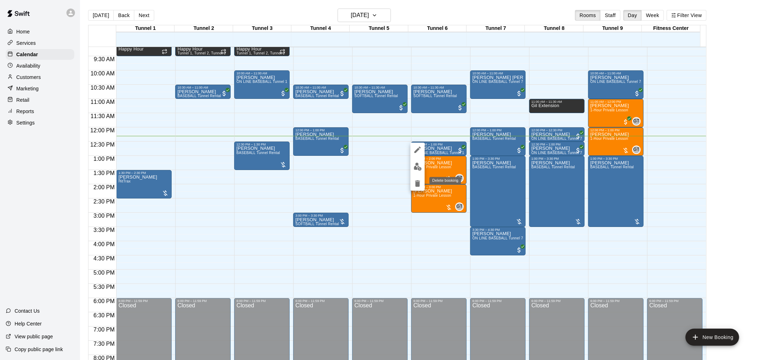
click at [416, 164] on img "edit" at bounding box center [418, 166] width 8 height 8
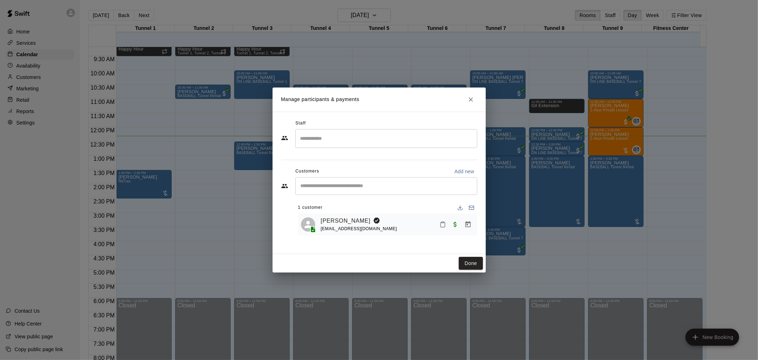
click at [469, 222] on icon "Manage bookings & payment" at bounding box center [467, 224] width 5 height 6
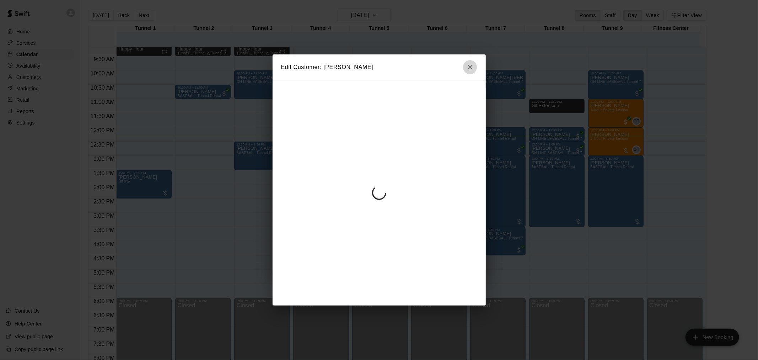
click at [470, 68] on icon "button" at bounding box center [470, 67] width 9 height 9
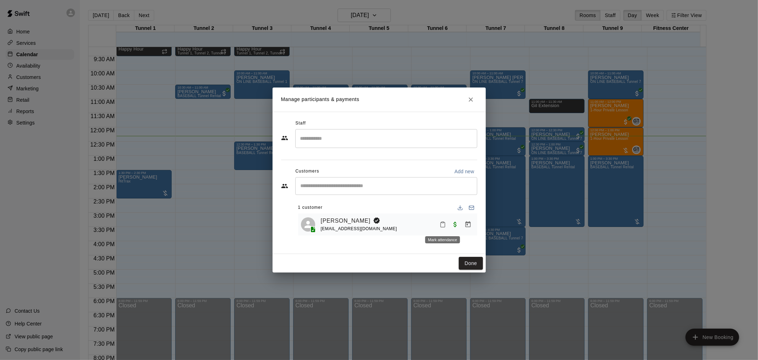
click at [440, 222] on icon "Mark attendance" at bounding box center [443, 224] width 6 height 6
click at [460, 224] on p "[PERSON_NAME] attended" at bounding box center [491, 227] width 63 height 7
click at [474, 261] on button "Done" at bounding box center [471, 263] width 24 height 13
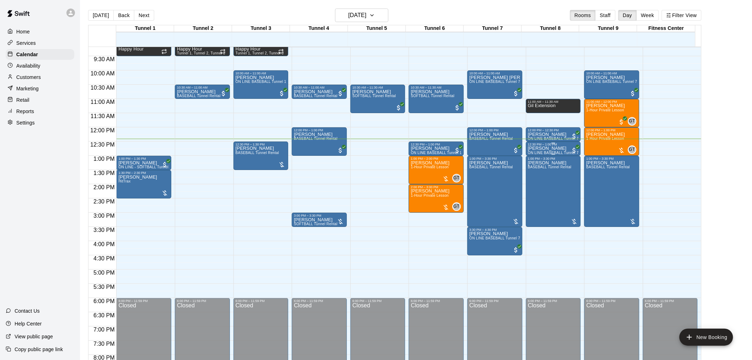
click at [532, 151] on div "Kai Jackson ON LINE BASEBALL Tunnel 7-9 Rental" at bounding box center [553, 326] width 51 height 360
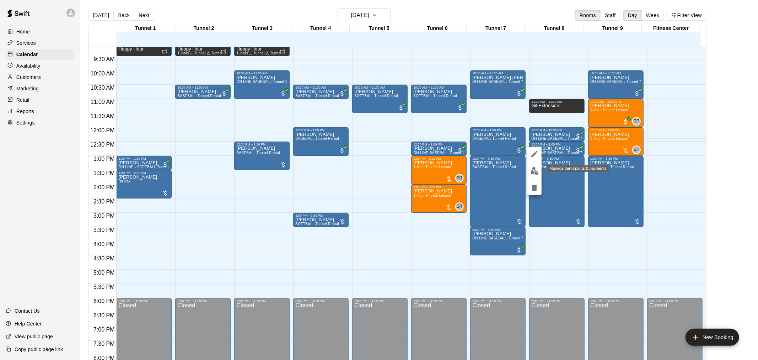
click at [533, 173] on img "edit" at bounding box center [535, 171] width 8 height 8
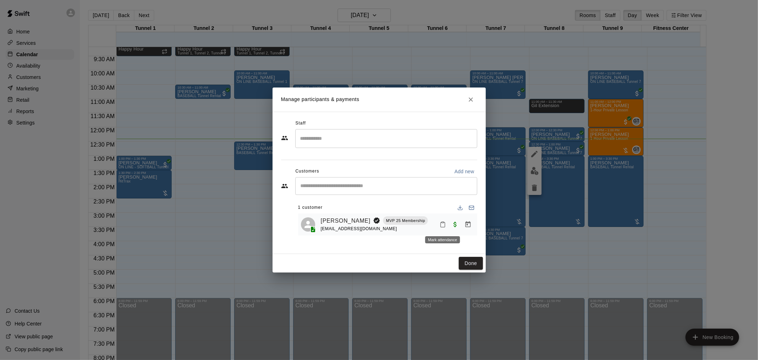
click at [440, 225] on icon "Mark attendance" at bounding box center [443, 224] width 6 height 6
click at [466, 226] on p "[PERSON_NAME] attended" at bounding box center [491, 227] width 63 height 7
click at [464, 260] on button "Done" at bounding box center [471, 263] width 24 height 13
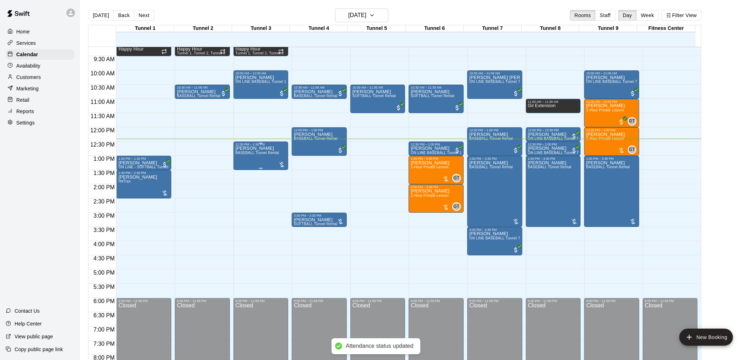
click at [266, 153] on span "BASEBALL Tunnel Rental" at bounding box center [258, 153] width 44 height 4
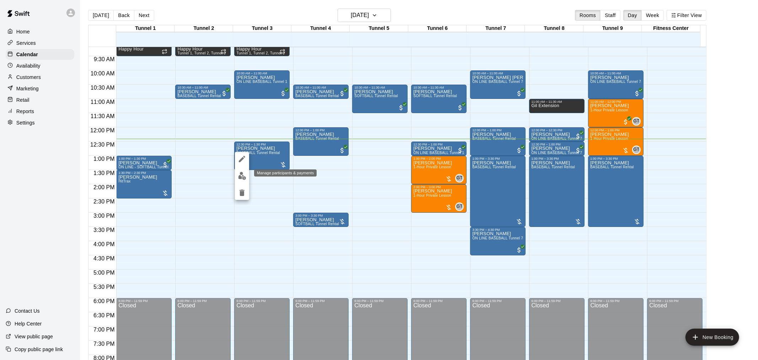
click at [242, 169] on button "edit" at bounding box center [242, 176] width 14 height 14
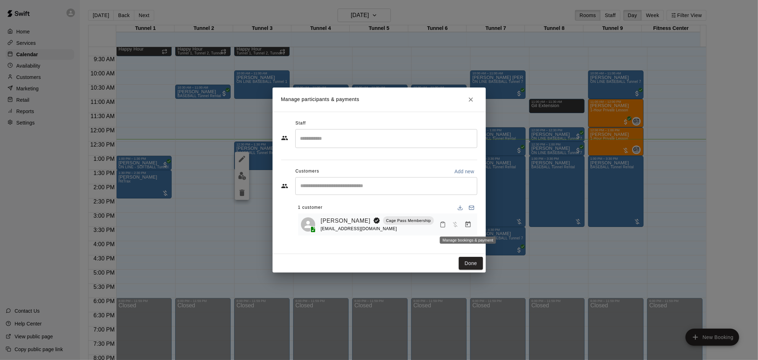
click at [470, 224] on icon "Manage bookings & payment" at bounding box center [468, 224] width 7 height 7
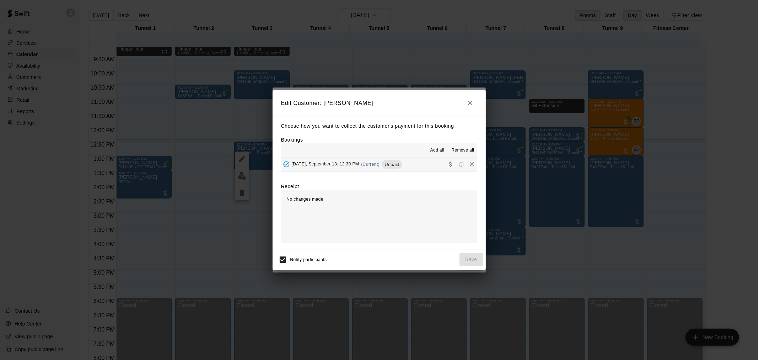
click at [331, 168] on div "Saturday, September 13: 12:30 PM (Current) Unpaid" at bounding box center [341, 164] width 121 height 11
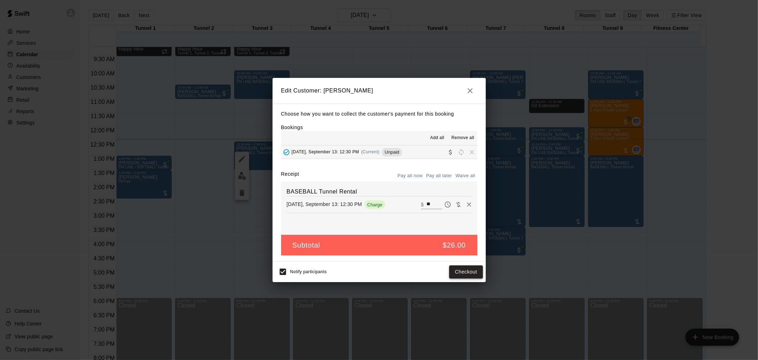
click at [465, 276] on button "Checkout" at bounding box center [465, 271] width 33 height 13
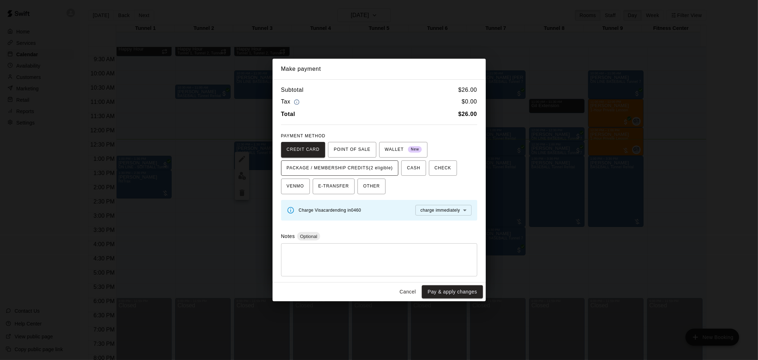
click at [348, 171] on span "PACKAGE / MEMBERSHIP CREDITS (2 eligible)" at bounding box center [340, 167] width 106 height 11
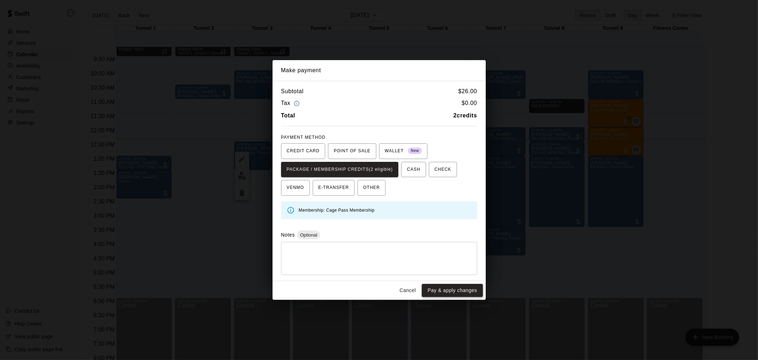
click at [441, 291] on button "Pay & apply changes" at bounding box center [452, 290] width 61 height 13
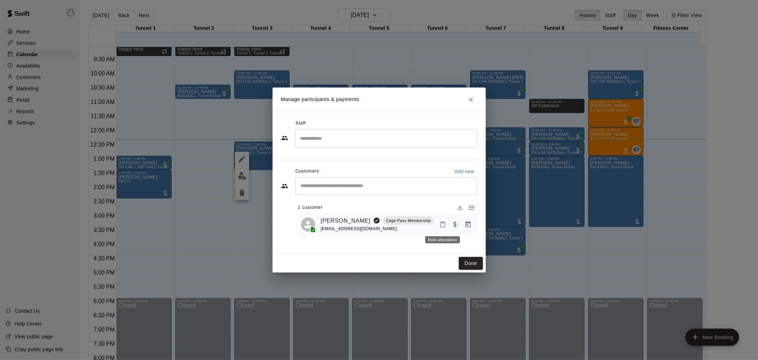
click at [440, 225] on icon "Mark attendance" at bounding box center [443, 224] width 6 height 6
click at [455, 227] on icon at bounding box center [454, 227] width 6 height 6
click at [470, 261] on button "Done" at bounding box center [471, 263] width 24 height 13
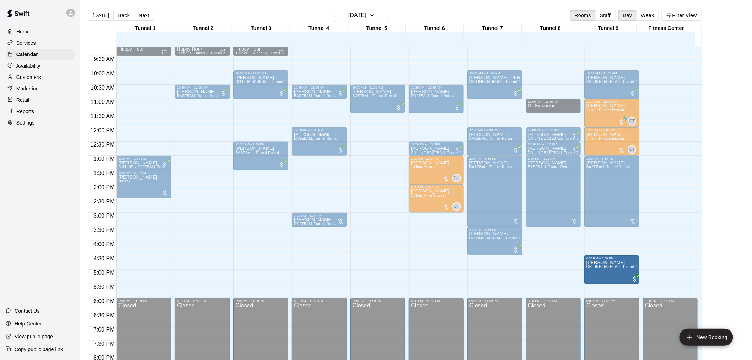
drag, startPoint x: 491, startPoint y: 271, endPoint x: 586, endPoint y: 271, distance: 94.6
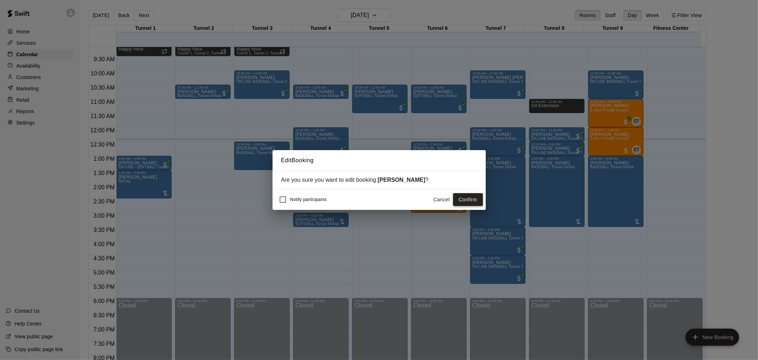
click at [467, 201] on button "Confirm" at bounding box center [468, 199] width 30 height 13
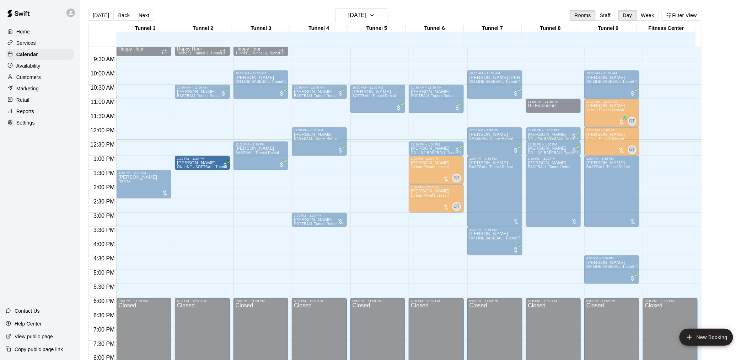
drag, startPoint x: 148, startPoint y: 161, endPoint x: 189, endPoint y: 162, distance: 40.5
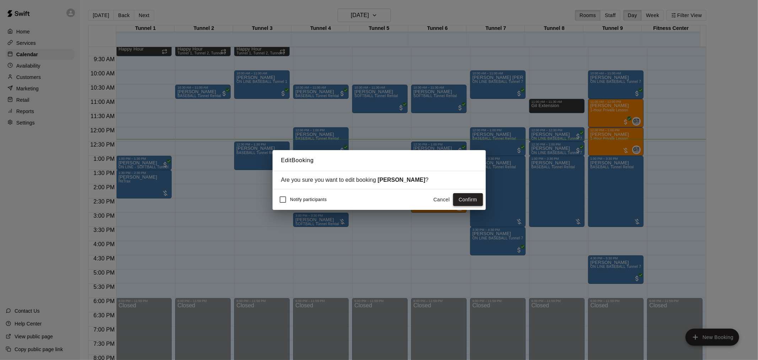
click at [464, 200] on button "Confirm" at bounding box center [468, 199] width 30 height 13
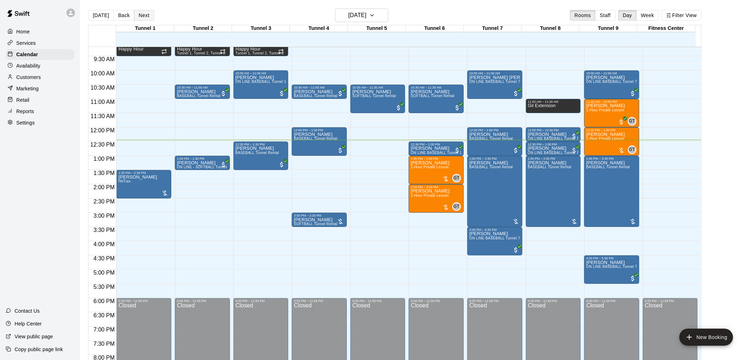
click at [146, 15] on button "Next" at bounding box center [144, 15] width 20 height 11
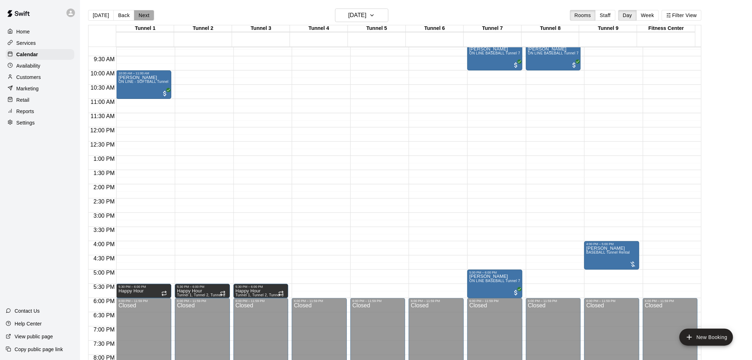
click at [139, 13] on button "Next" at bounding box center [144, 15] width 20 height 11
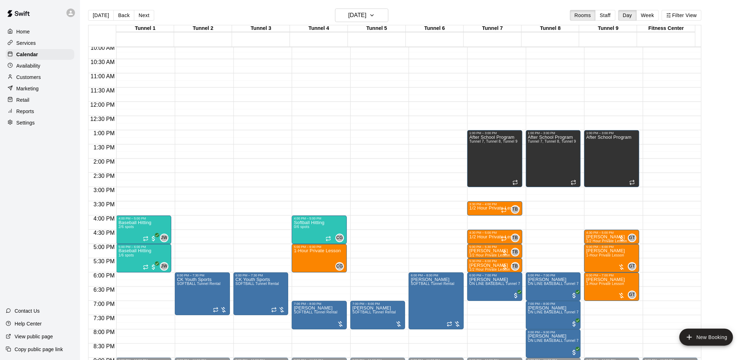
scroll to position [301, 0]
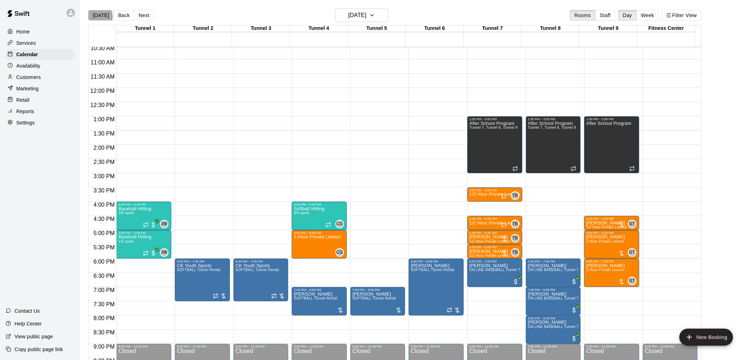
click at [99, 16] on button "[DATE]" at bounding box center [101, 15] width 26 height 11
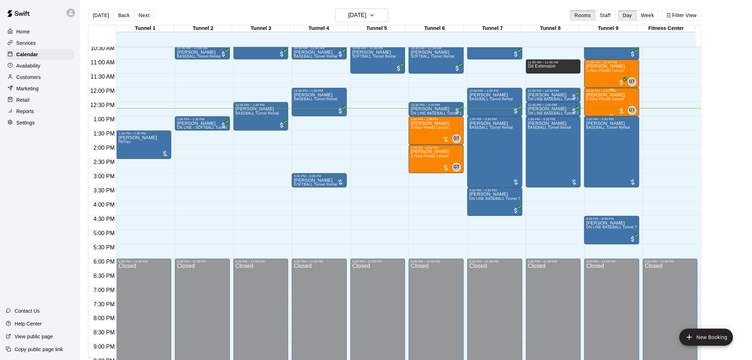
click at [600, 95] on p "[PERSON_NAME]" at bounding box center [606, 95] width 39 height 0
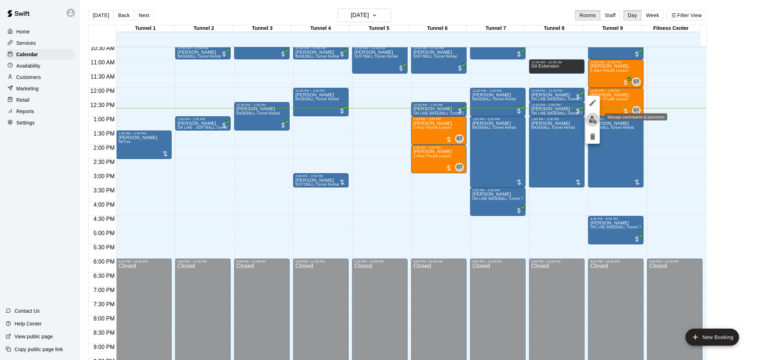
click at [597, 118] on img "edit" at bounding box center [593, 120] width 8 height 8
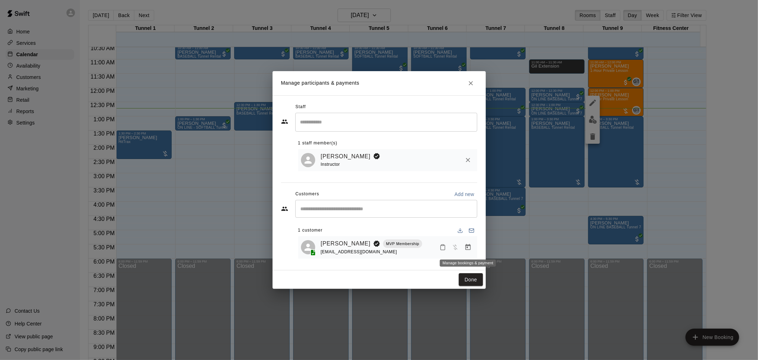
click at [465, 251] on icon "Manage bookings & payment" at bounding box center [468, 247] width 7 height 7
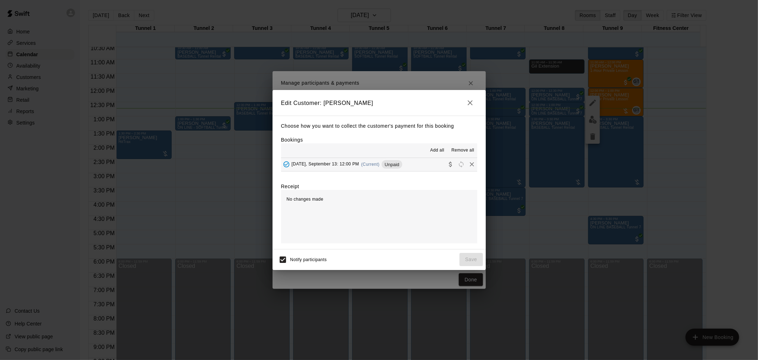
click at [374, 164] on span "(Current)" at bounding box center [370, 164] width 18 height 5
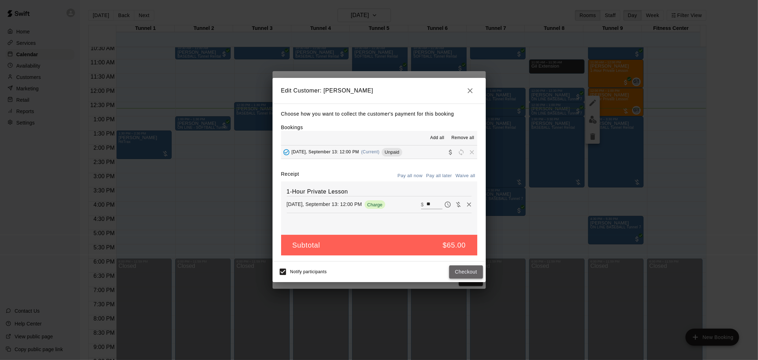
click at [465, 272] on button "Checkout" at bounding box center [465, 271] width 33 height 13
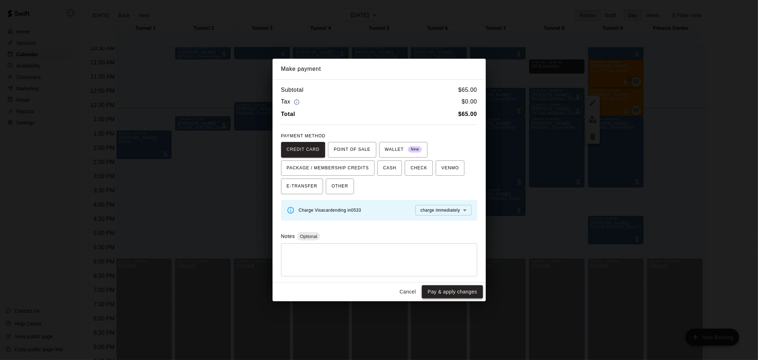
click at [442, 293] on button "Pay & apply changes" at bounding box center [452, 291] width 61 height 13
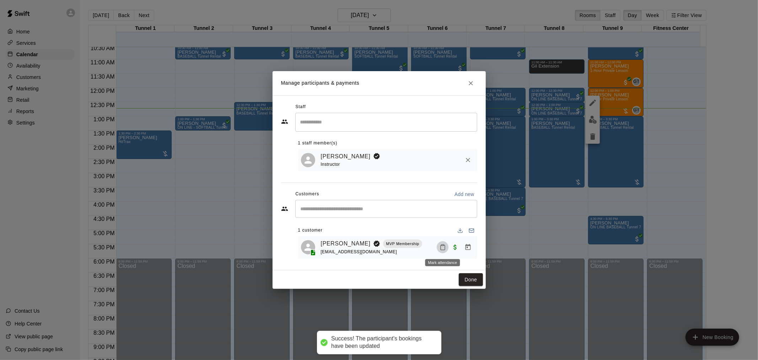
click at [445, 246] on icon "Mark attendance" at bounding box center [443, 247] width 4 height 5
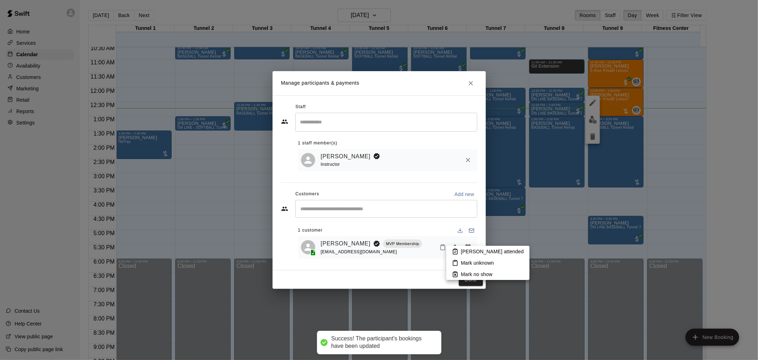
click at [460, 246] on li "[PERSON_NAME] attended" at bounding box center [488, 251] width 83 height 11
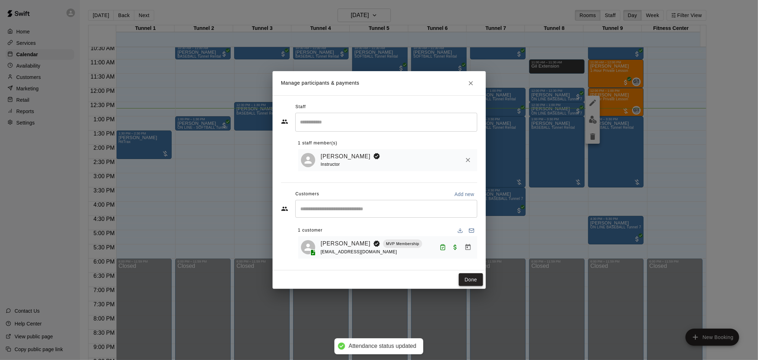
click at [470, 285] on button "Done" at bounding box center [471, 279] width 24 height 13
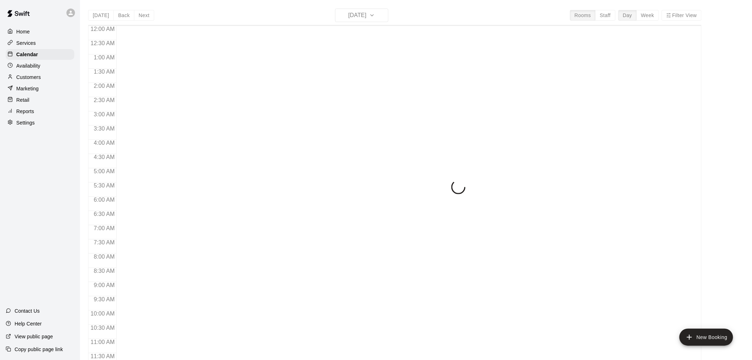
scroll to position [340, 0]
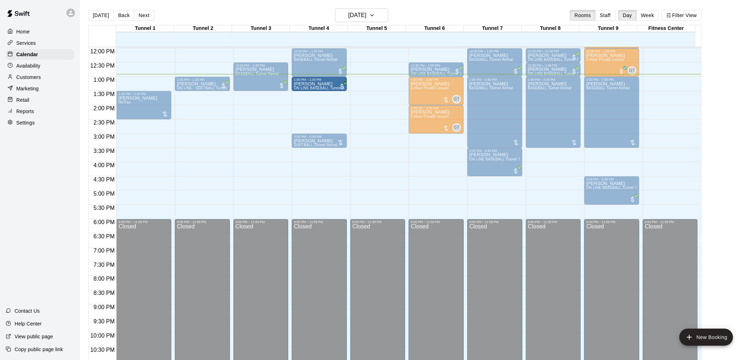
drag, startPoint x: 243, startPoint y: 85, endPoint x: 325, endPoint y: 82, distance: 81.9
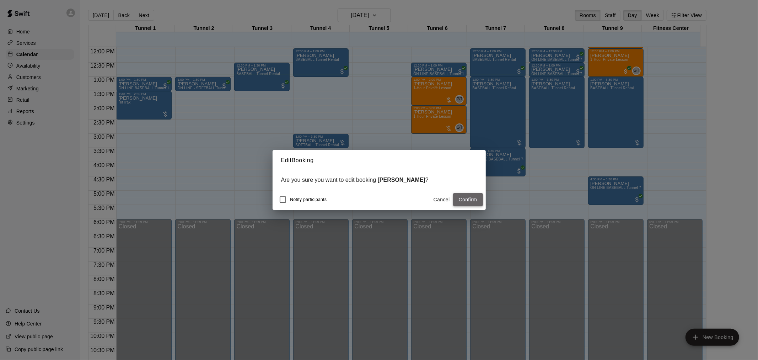
click at [464, 197] on button "Confirm" at bounding box center [468, 199] width 30 height 13
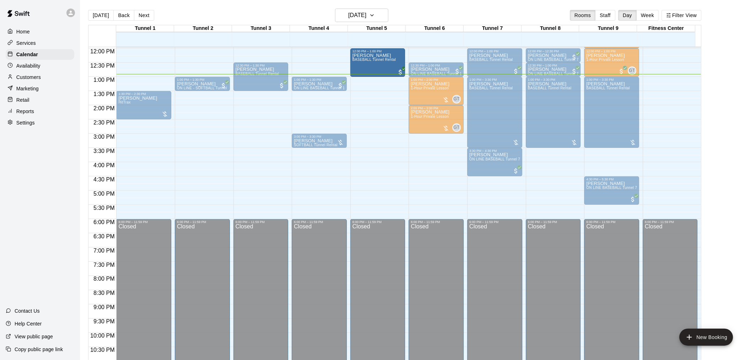
drag, startPoint x: 306, startPoint y: 56, endPoint x: 353, endPoint y: 63, distance: 47.4
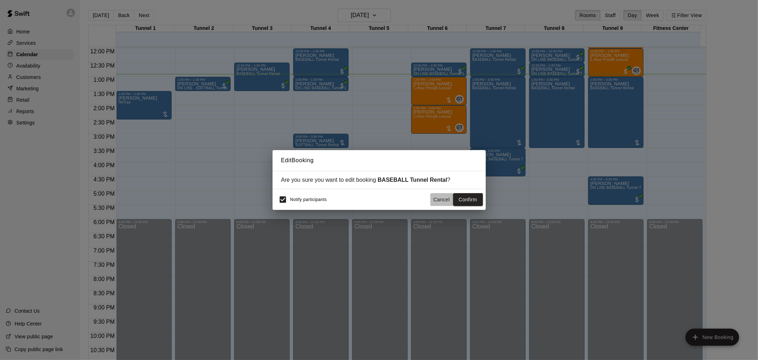
click at [443, 197] on button "Cancel" at bounding box center [442, 199] width 23 height 13
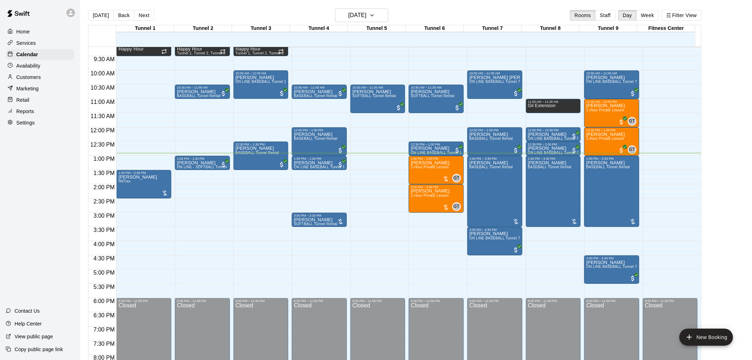
scroll to position [222, 0]
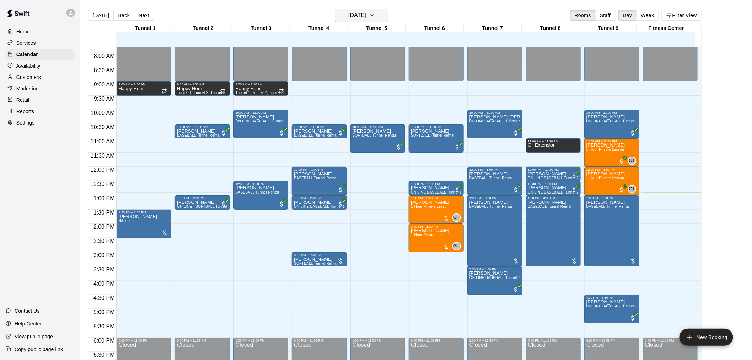
click at [374, 15] on icon "button" at bounding box center [372, 15] width 3 height 1
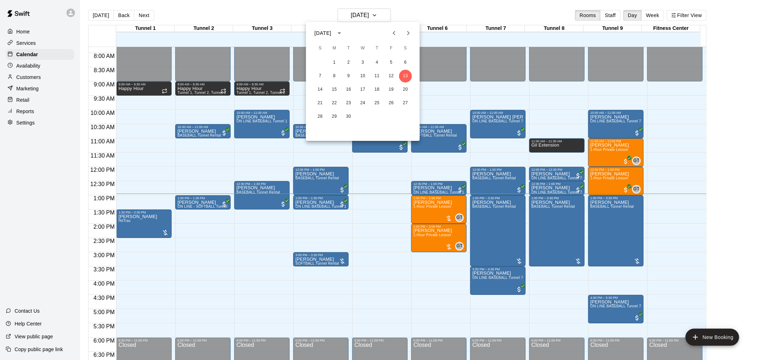
click at [358, 186] on div at bounding box center [379, 180] width 758 height 360
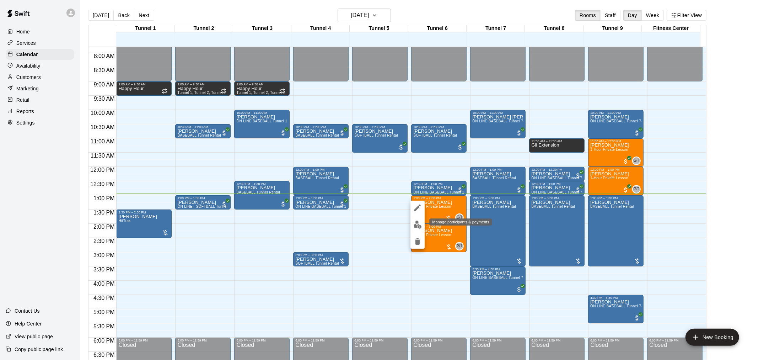
click at [412, 221] on button "edit" at bounding box center [418, 225] width 14 height 14
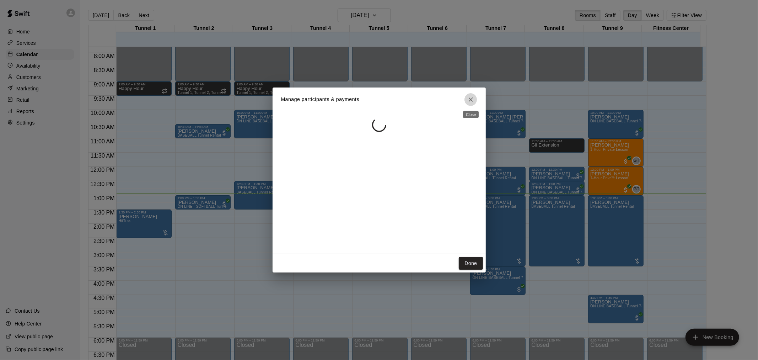
click at [475, 100] on button "Close" at bounding box center [471, 99] width 13 height 13
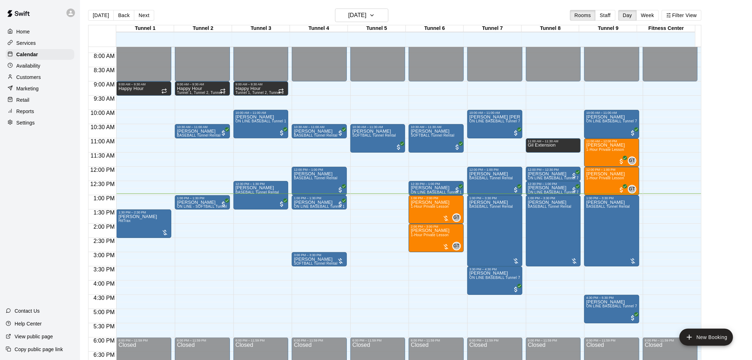
click at [33, 82] on div "Customers" at bounding box center [40, 77] width 69 height 11
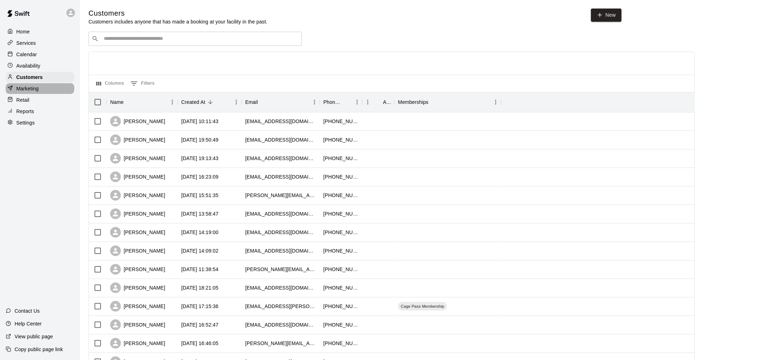
click at [41, 92] on div "Marketing" at bounding box center [40, 88] width 69 height 11
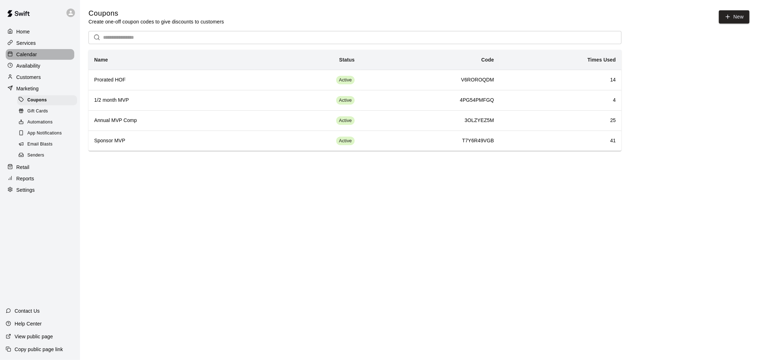
click at [29, 56] on p "Calendar" at bounding box center [26, 54] width 21 height 7
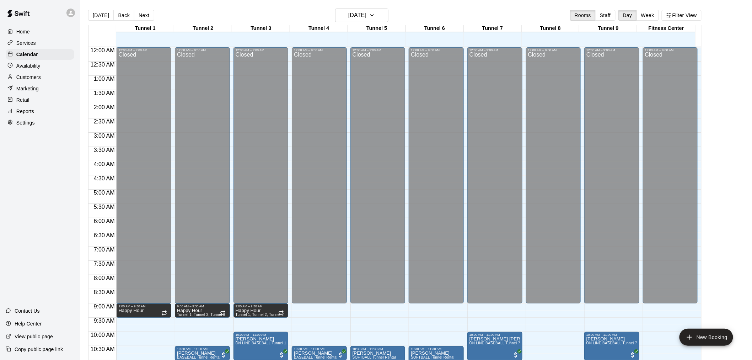
scroll to position [301, 0]
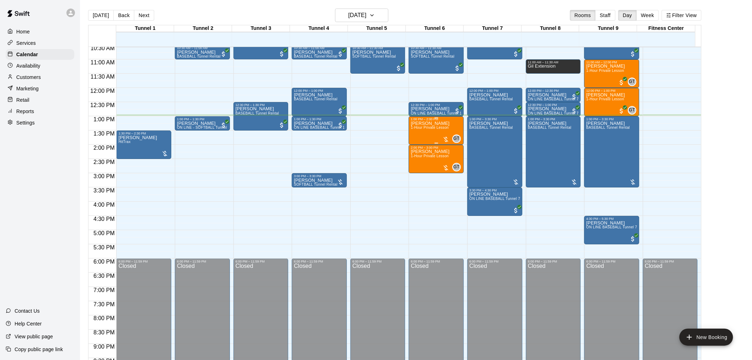
click at [429, 130] on div "[PERSON_NAME] 1-Hour Private Lesson" at bounding box center [430, 301] width 39 height 360
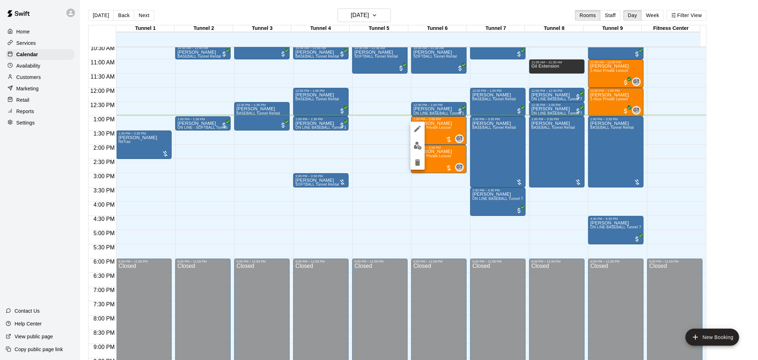
click at [418, 147] on img "edit" at bounding box center [418, 146] width 8 height 8
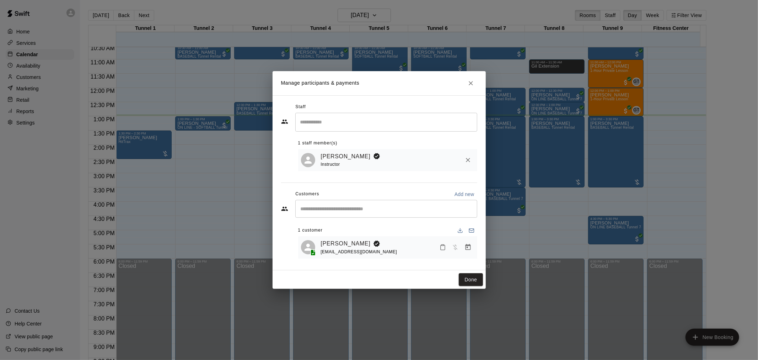
click at [466, 249] on icon "Manage bookings & payment" at bounding box center [468, 247] width 7 height 7
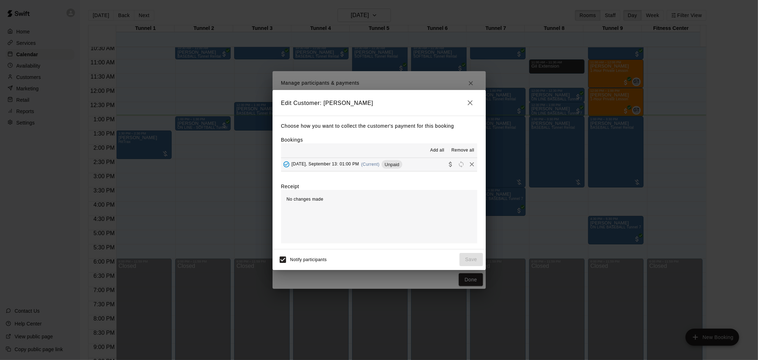
click at [421, 168] on button "[DATE], September 13: 01:00 PM (Current) Unpaid" at bounding box center [379, 164] width 196 height 13
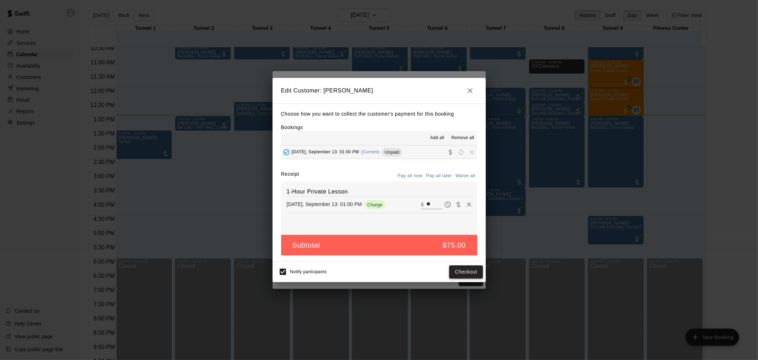
click at [466, 273] on button "Checkout" at bounding box center [465, 271] width 33 height 13
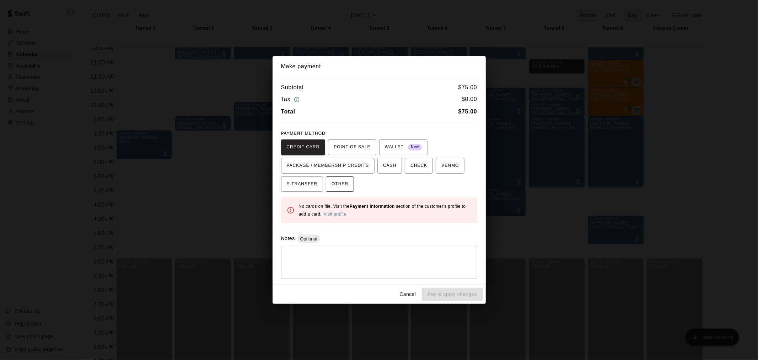
click at [346, 184] on span "OTHER" at bounding box center [340, 183] width 17 height 11
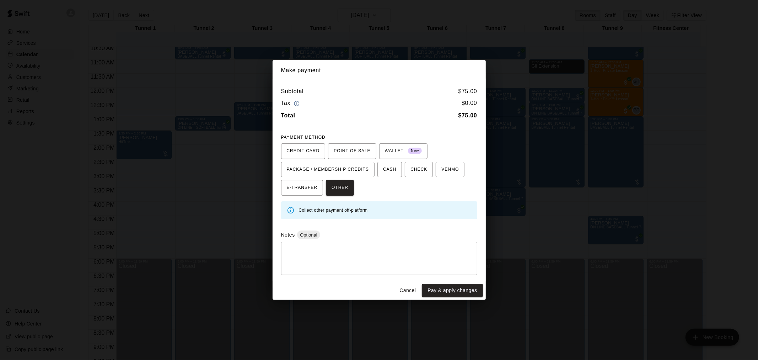
click at [352, 258] on textarea at bounding box center [379, 258] width 186 height 21
type textarea "*********"
click at [457, 290] on button "Pay & apply changes" at bounding box center [452, 290] width 61 height 13
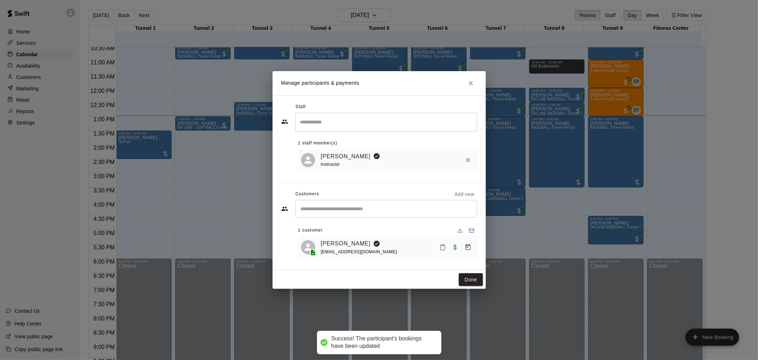
click at [465, 286] on button "Done" at bounding box center [471, 279] width 24 height 13
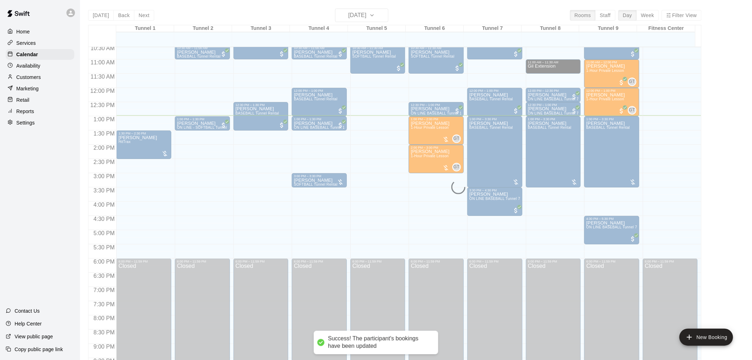
click at [314, 225] on div "12:00 AM – 9:00 AM Closed 10:30 AM – 11:00 AM [PERSON_NAME] BASEBALL Tunnel Ren…" at bounding box center [319, 87] width 55 height 683
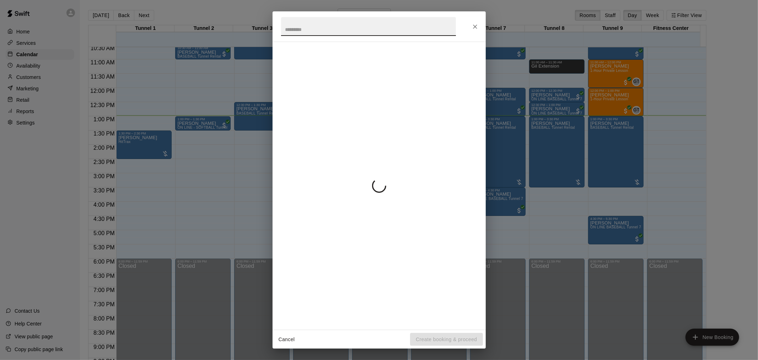
click at [475, 27] on icon "Close" at bounding box center [475, 26] width 7 height 7
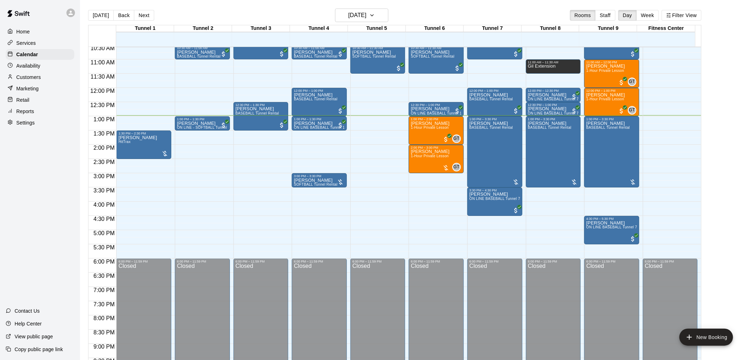
click at [43, 94] on div "Marketing" at bounding box center [40, 88] width 69 height 11
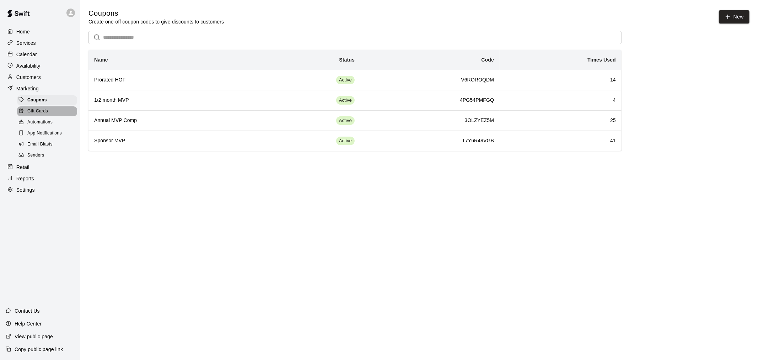
click at [47, 115] on span "Gift Cards" at bounding box center [37, 111] width 21 height 7
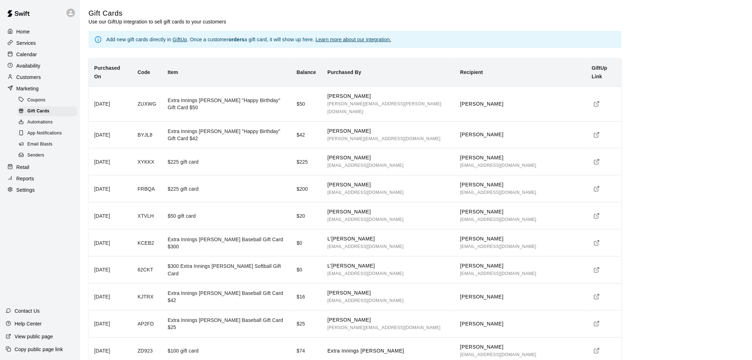
click at [594, 186] on icon "simple table" at bounding box center [597, 189] width 6 height 6
click at [37, 55] on div "Calendar" at bounding box center [40, 54] width 69 height 11
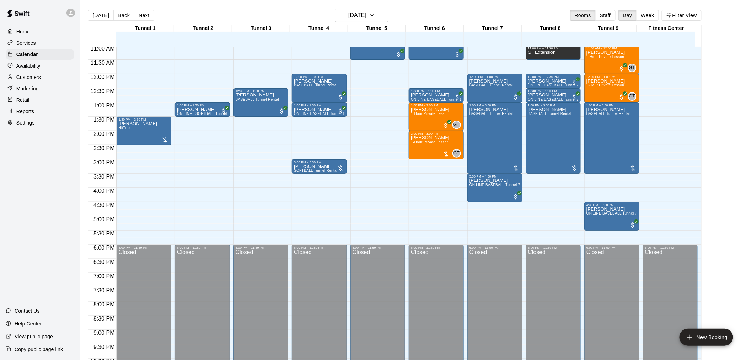
scroll to position [301, 0]
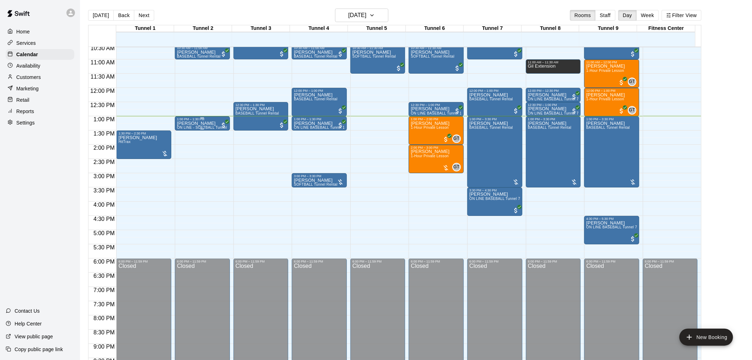
click at [178, 123] on p "[PERSON_NAME]" at bounding box center [202, 123] width 51 height 0
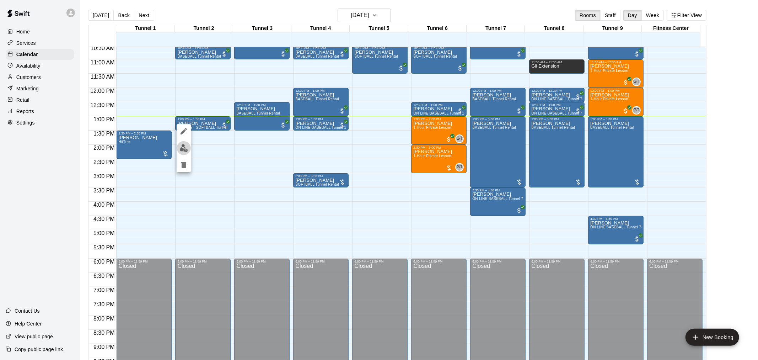
click at [178, 151] on button "edit" at bounding box center [184, 148] width 14 height 14
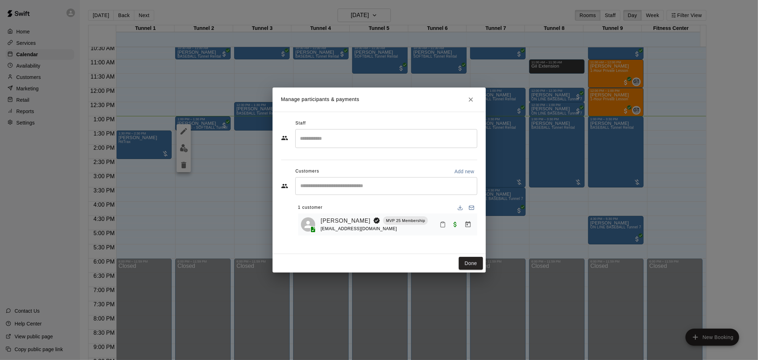
click at [443, 226] on icon "Mark attendance" at bounding box center [443, 224] width 6 height 6
drag, startPoint x: 459, startPoint y: 226, endPoint x: 459, endPoint y: 233, distance: 6.4
click at [461, 229] on li "[PERSON_NAME] attended" at bounding box center [486, 227] width 83 height 11
click at [470, 263] on button "Done" at bounding box center [471, 263] width 24 height 13
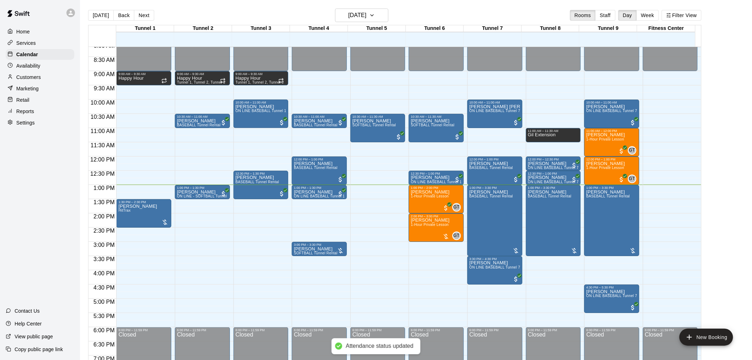
scroll to position [222, 0]
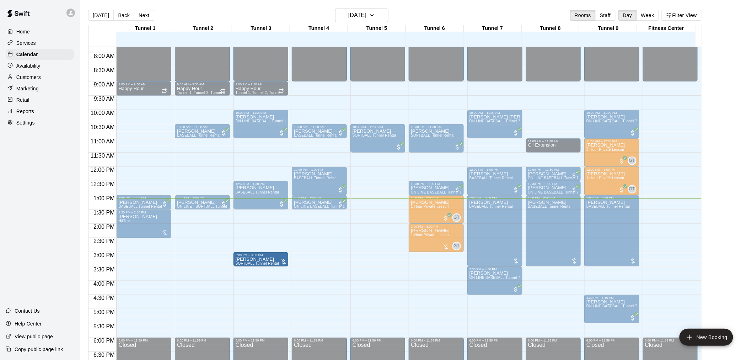
drag, startPoint x: 286, startPoint y: 261, endPoint x: 275, endPoint y: 261, distance: 11.4
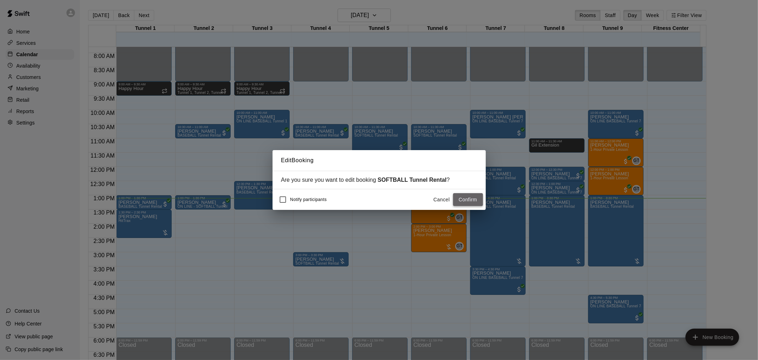
click at [471, 198] on button "Confirm" at bounding box center [468, 199] width 30 height 13
